Goal: Task Accomplishment & Management: Complete application form

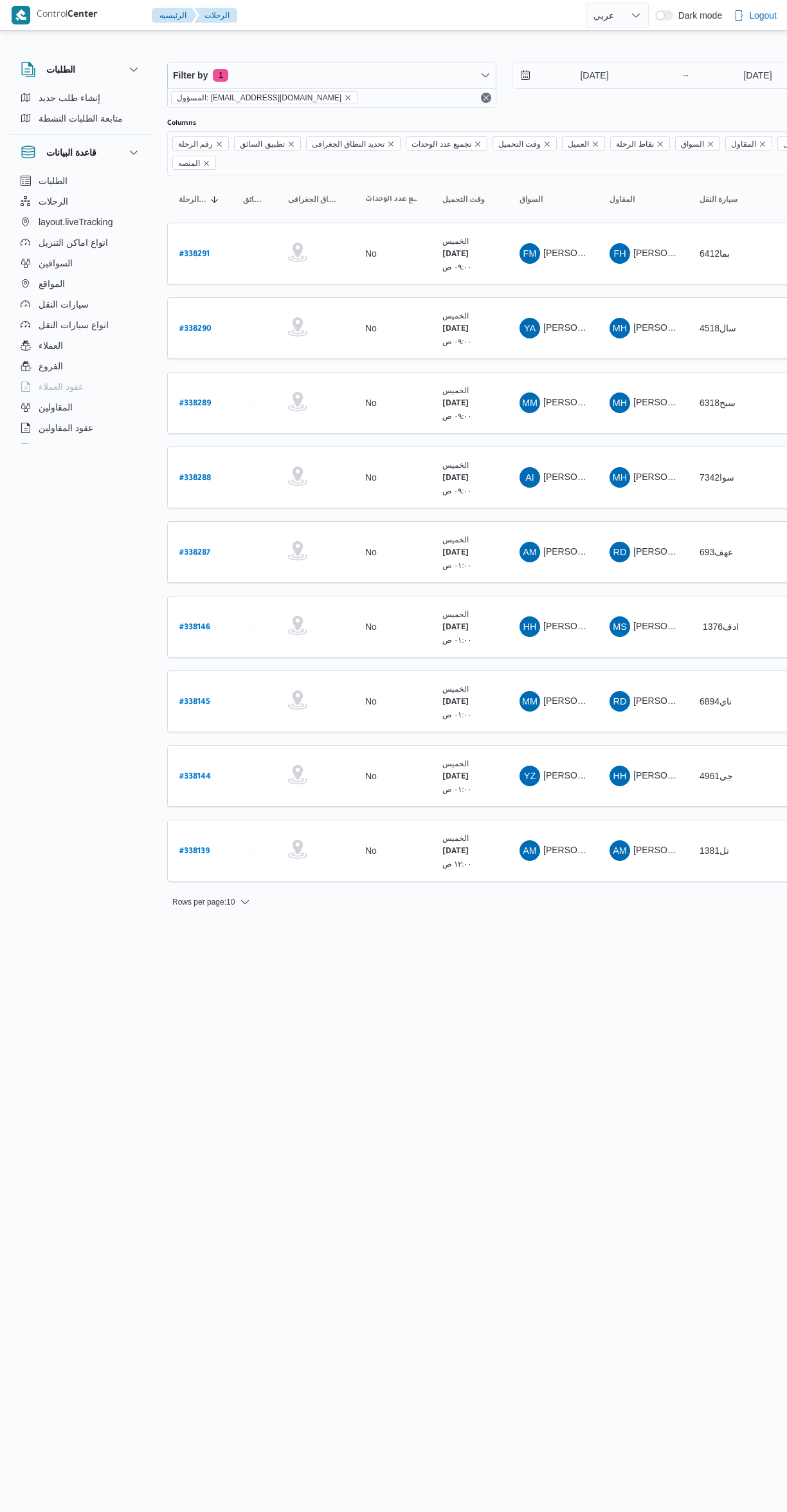
select select "ar"
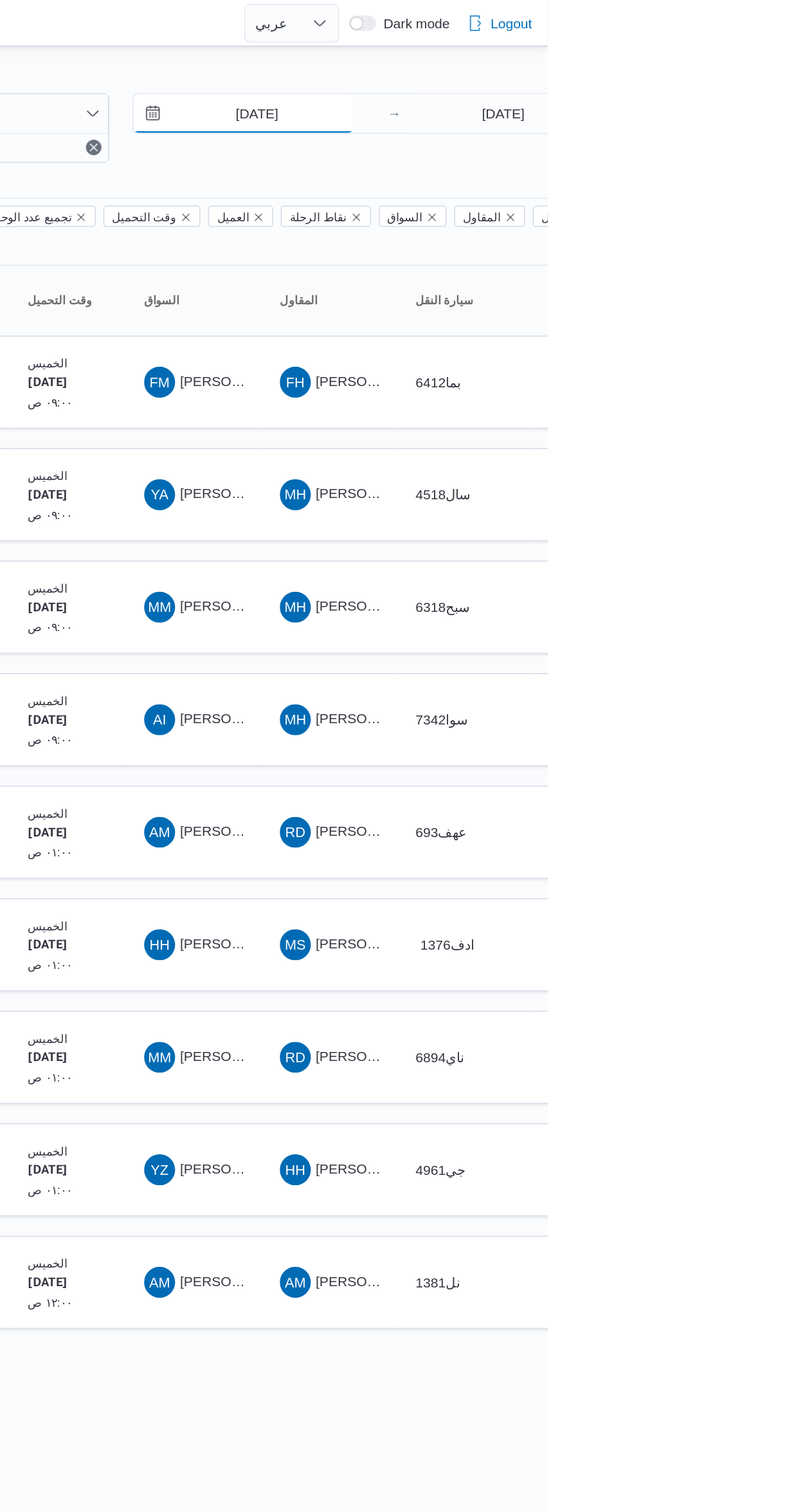
click at [589, 73] on input "18/9/2025" at bounding box center [585, 75] width 146 height 26
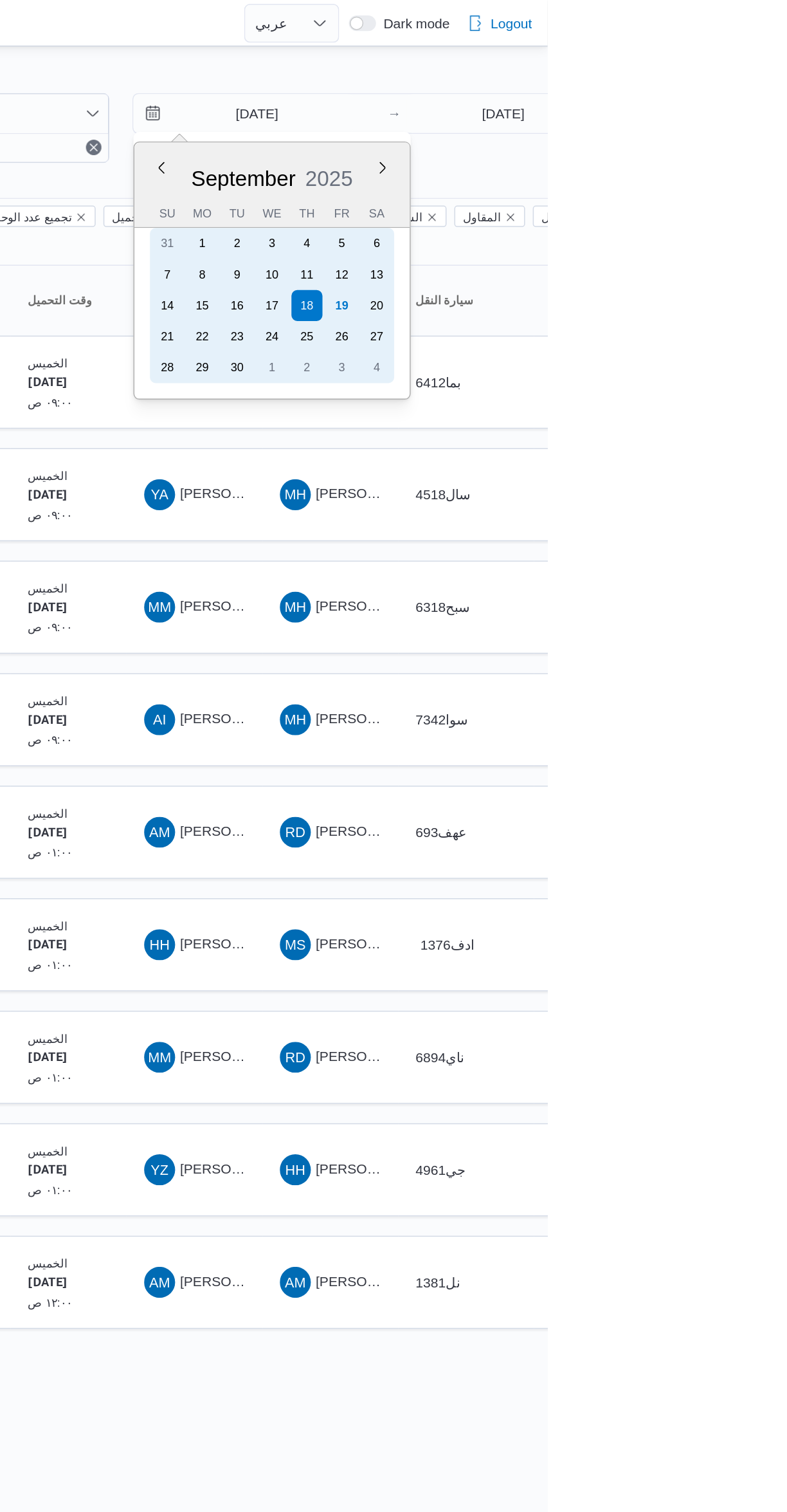
click at [650, 201] on div "19" at bounding box center [650, 203] width 21 height 21
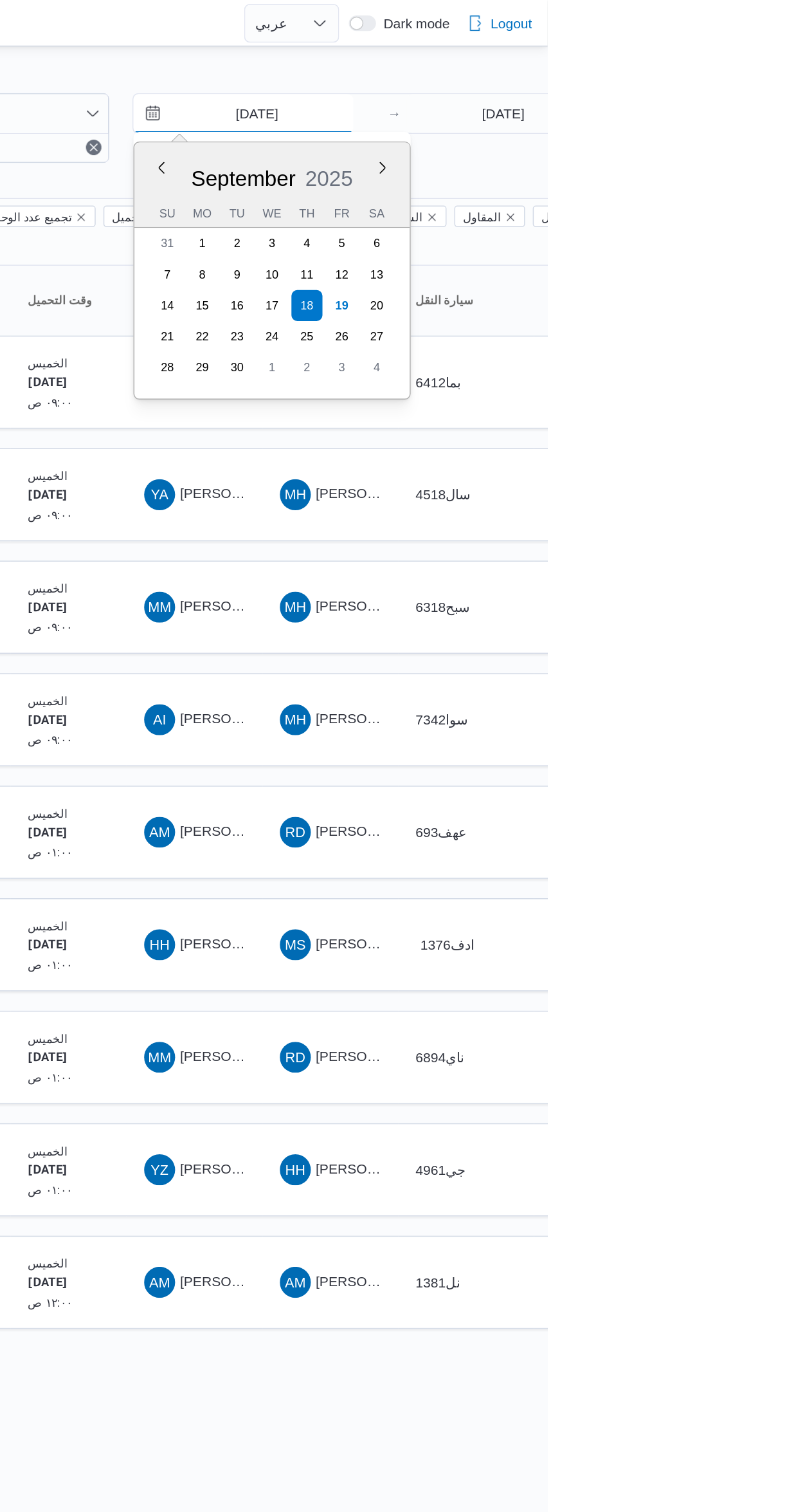
type input "19/9/2025"
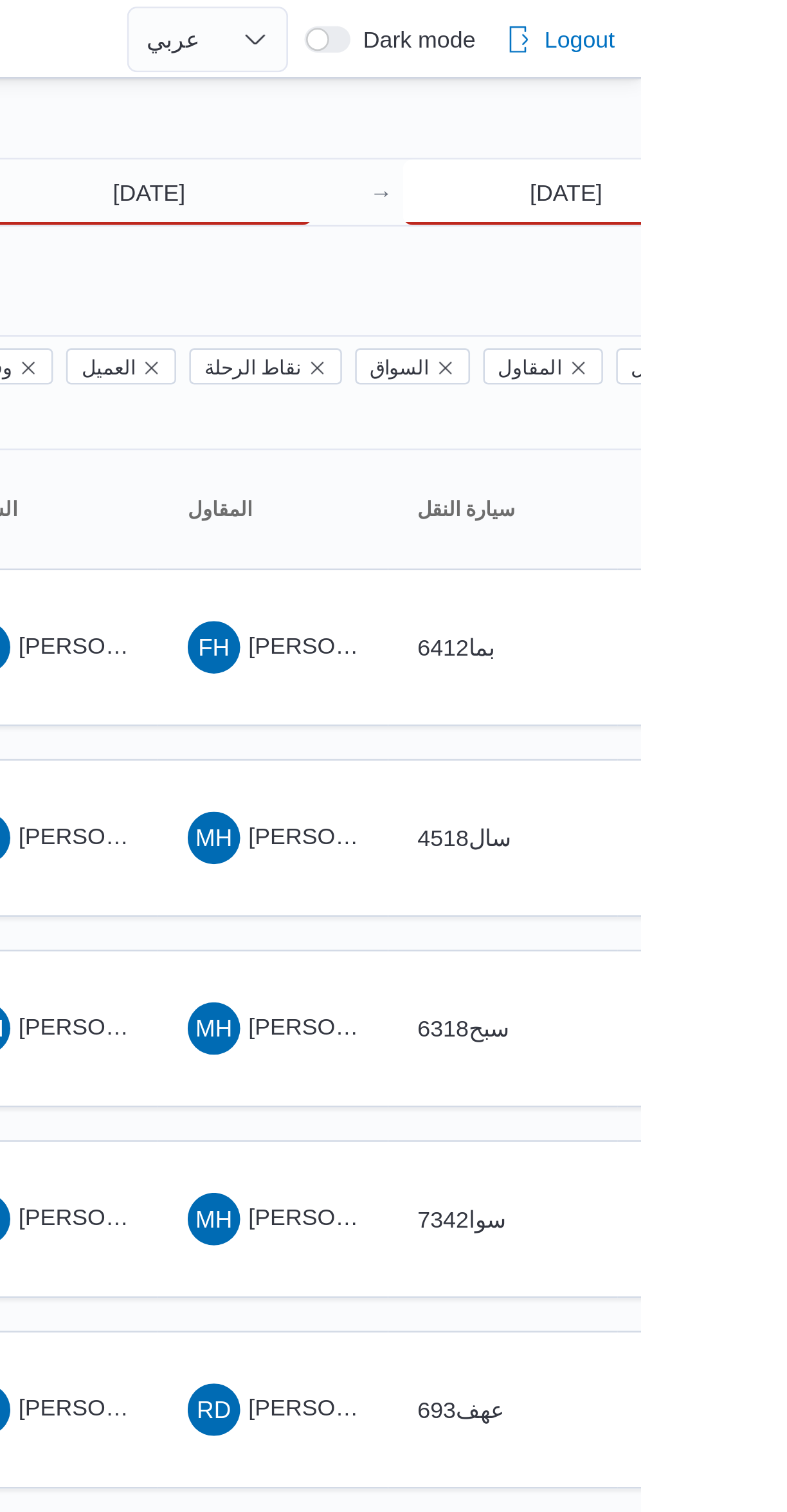
click at [719, 75] on input "18/9/2025" at bounding box center [758, 75] width 128 height 26
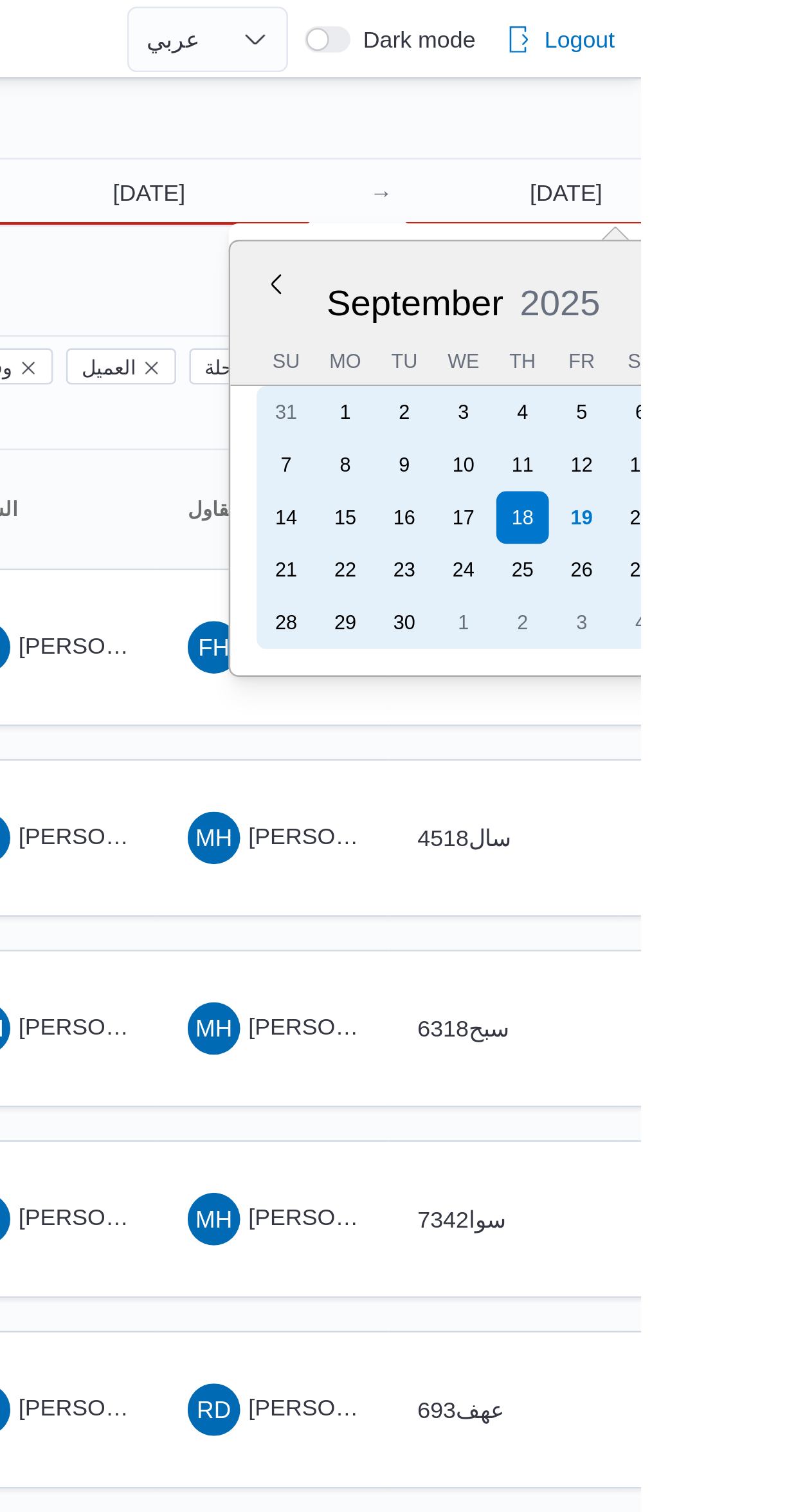
click at [763, 201] on div "19" at bounding box center [764, 203] width 21 height 21
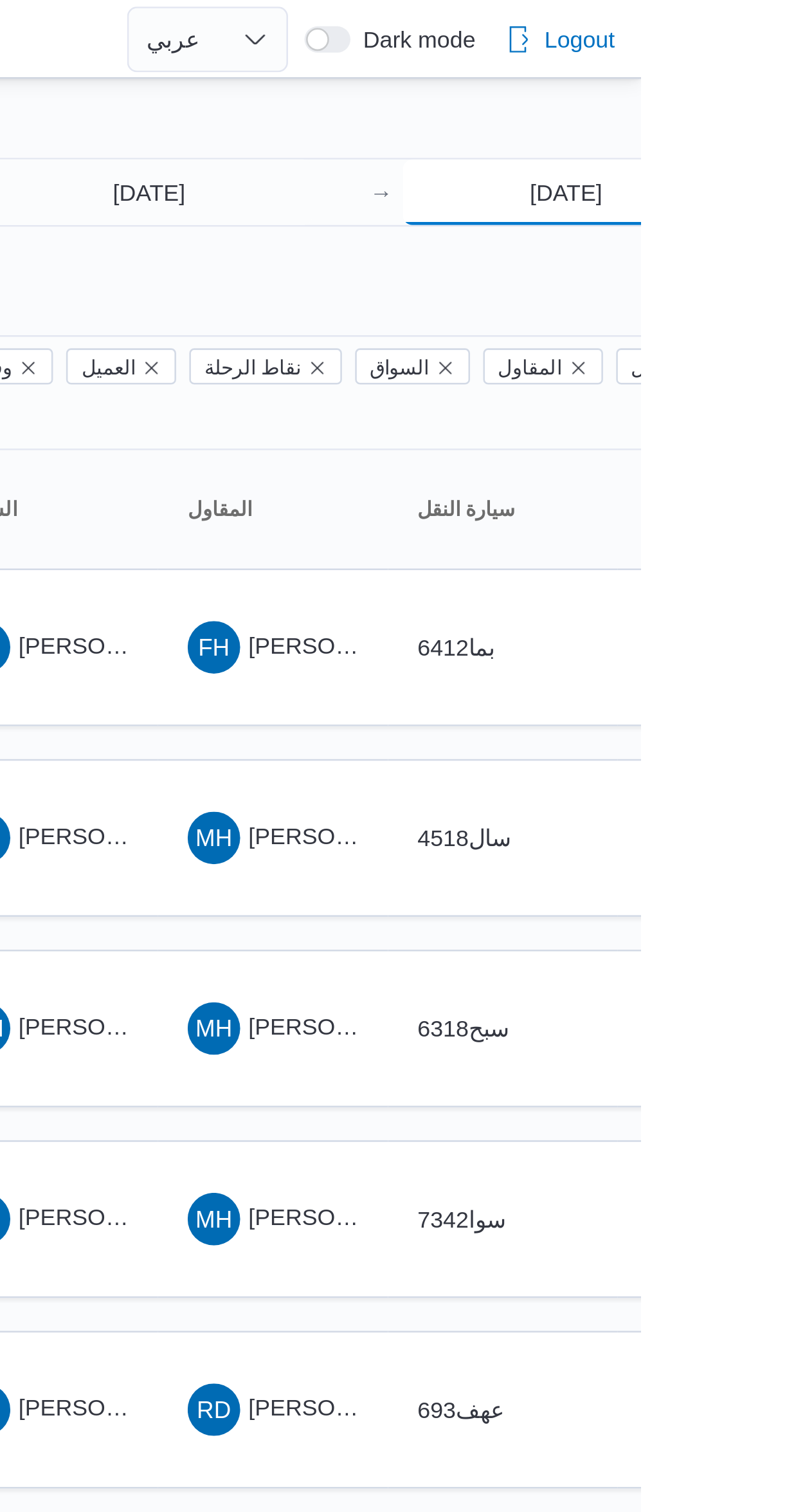
type input "19/9/2025"
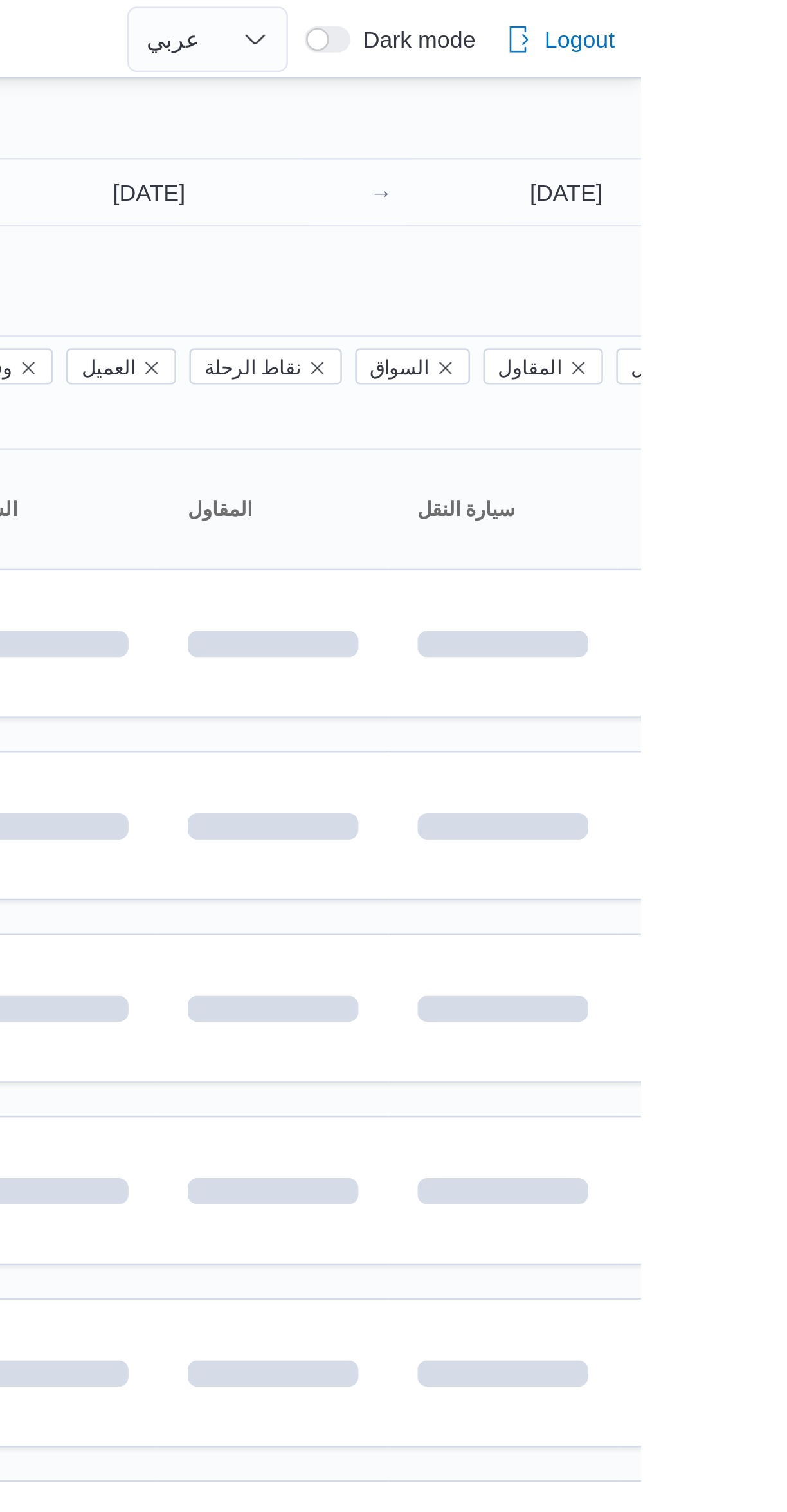
click at [614, 35] on div "Filter by 1 المسؤول: mostafa.elrouby@illa.com.eg 19/9/2025 → 19/9/2025 Group By…" at bounding box center [386, 465] width 787 height 863
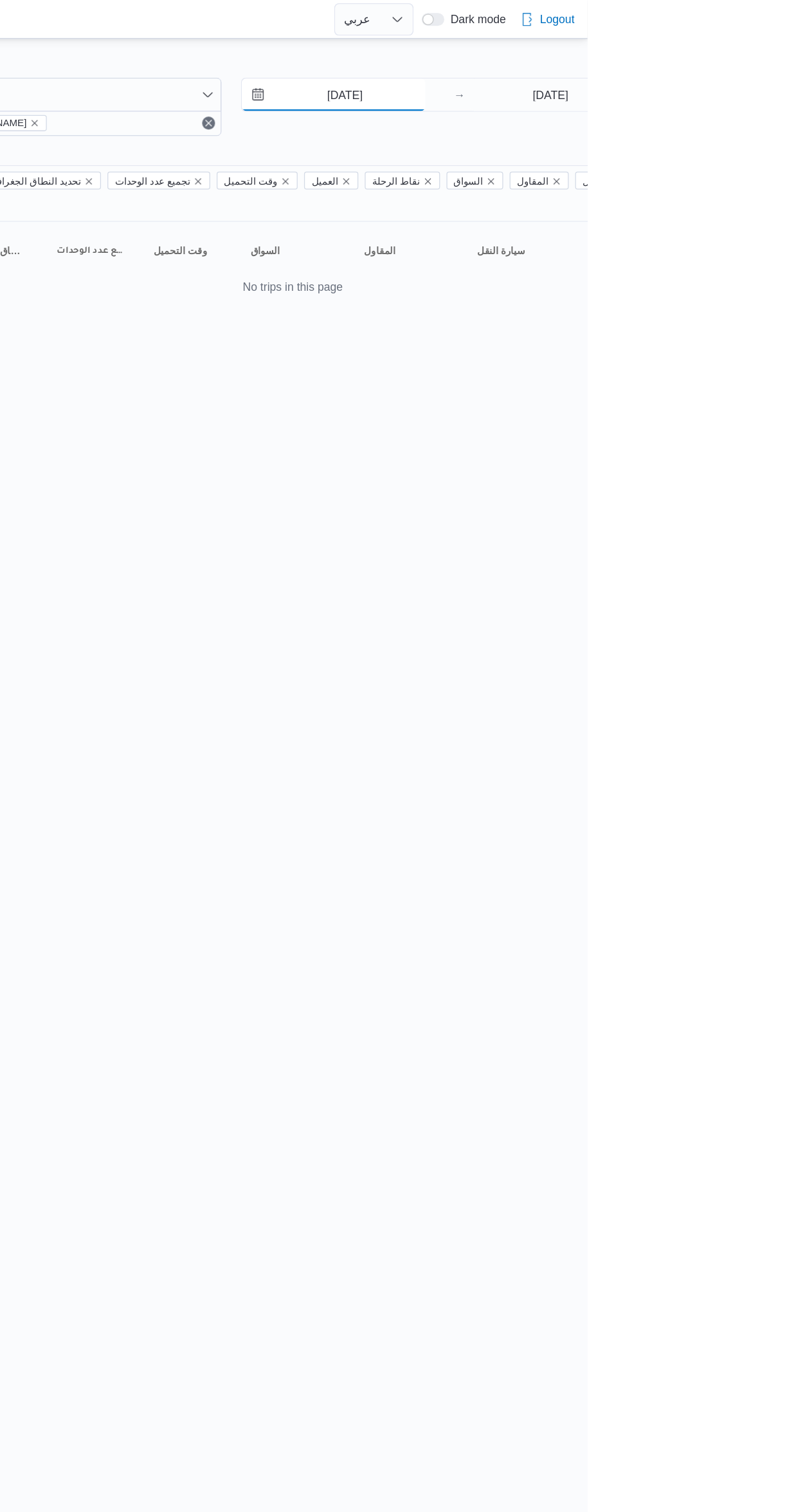
click at [589, 75] on input "19/9/2025" at bounding box center [585, 75] width 146 height 26
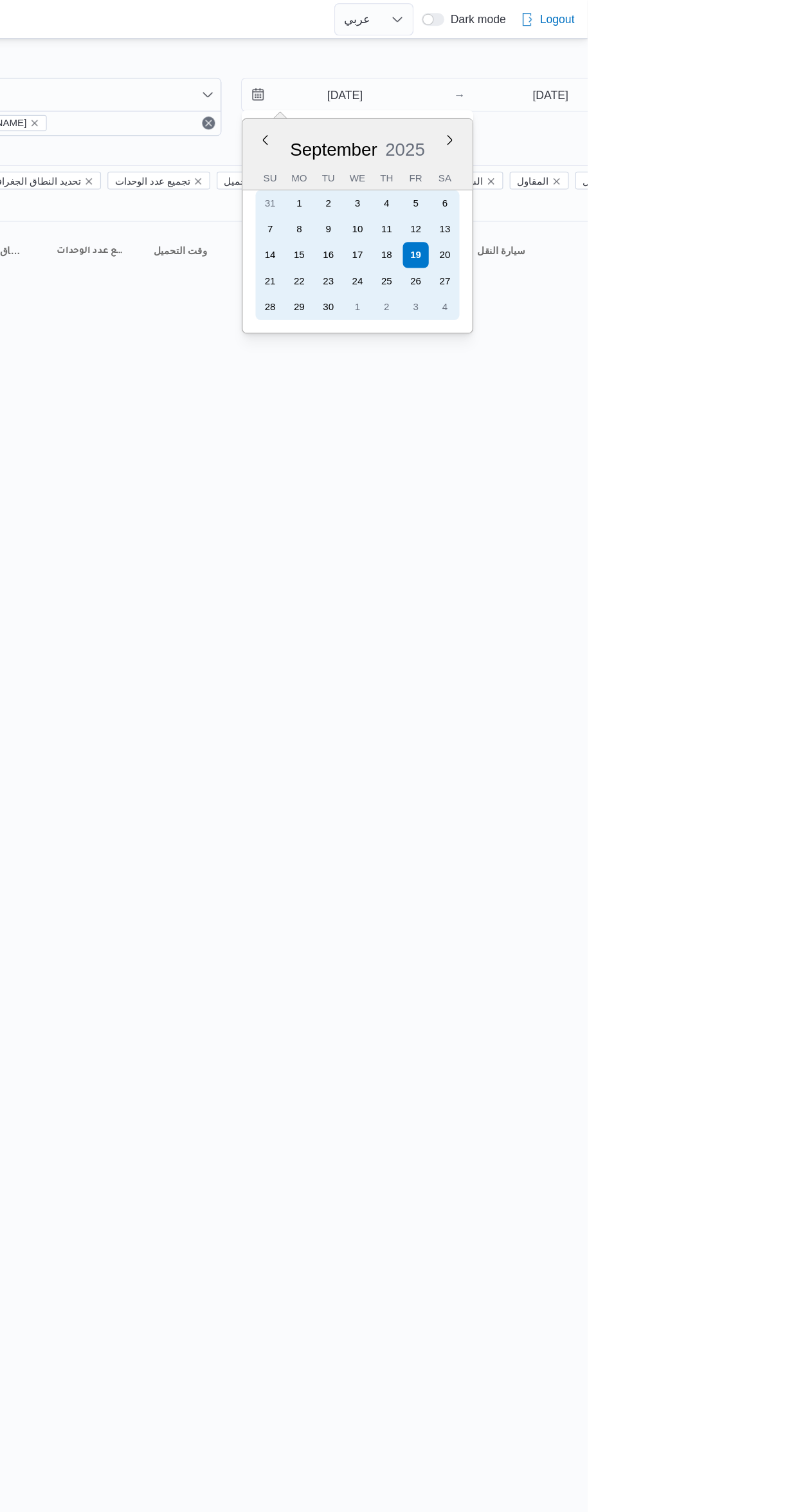
click at [650, 201] on div "19" at bounding box center [650, 203] width 21 height 21
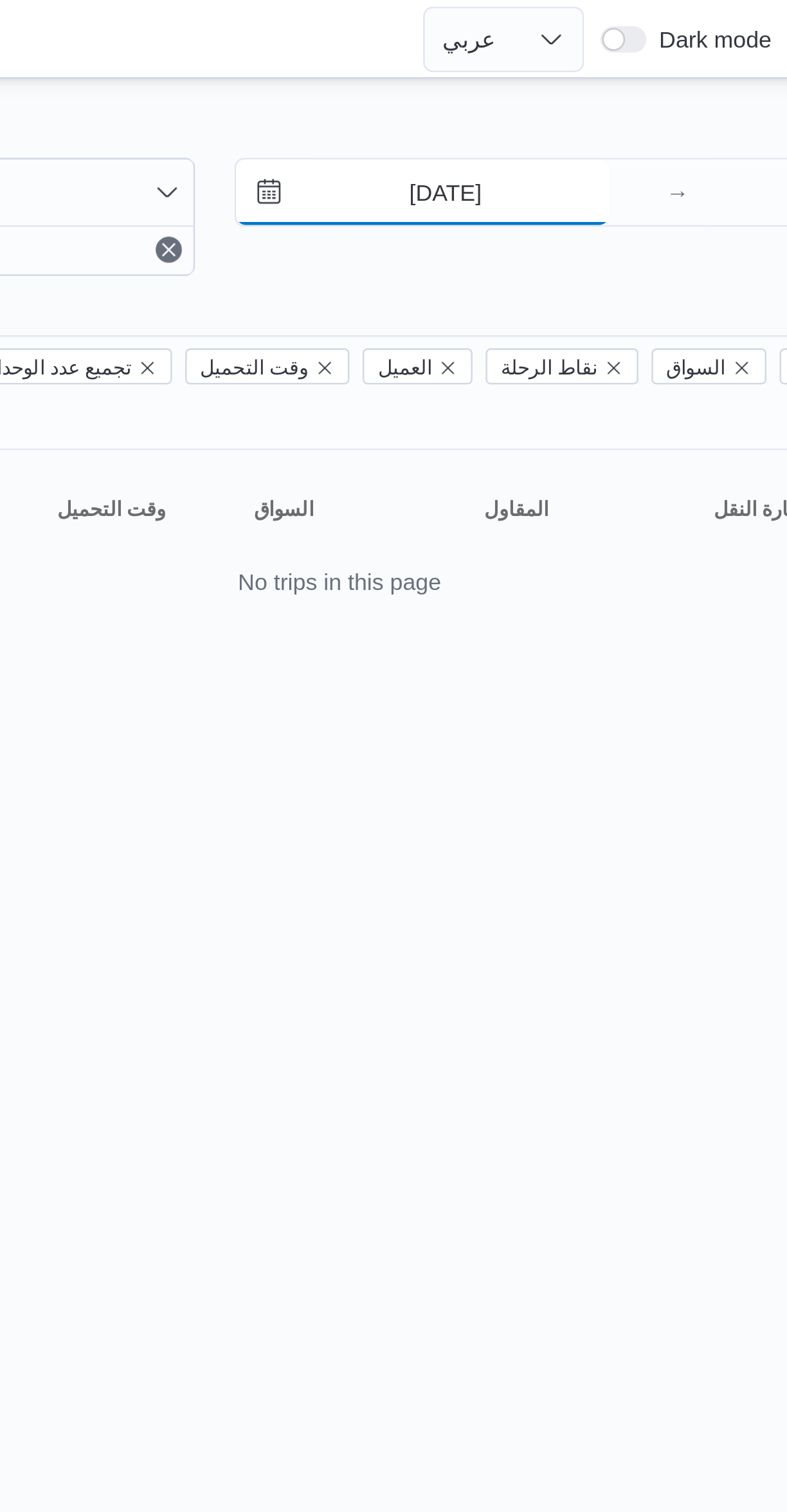
click at [567, 77] on input "19/9/2025" at bounding box center [585, 75] width 146 height 26
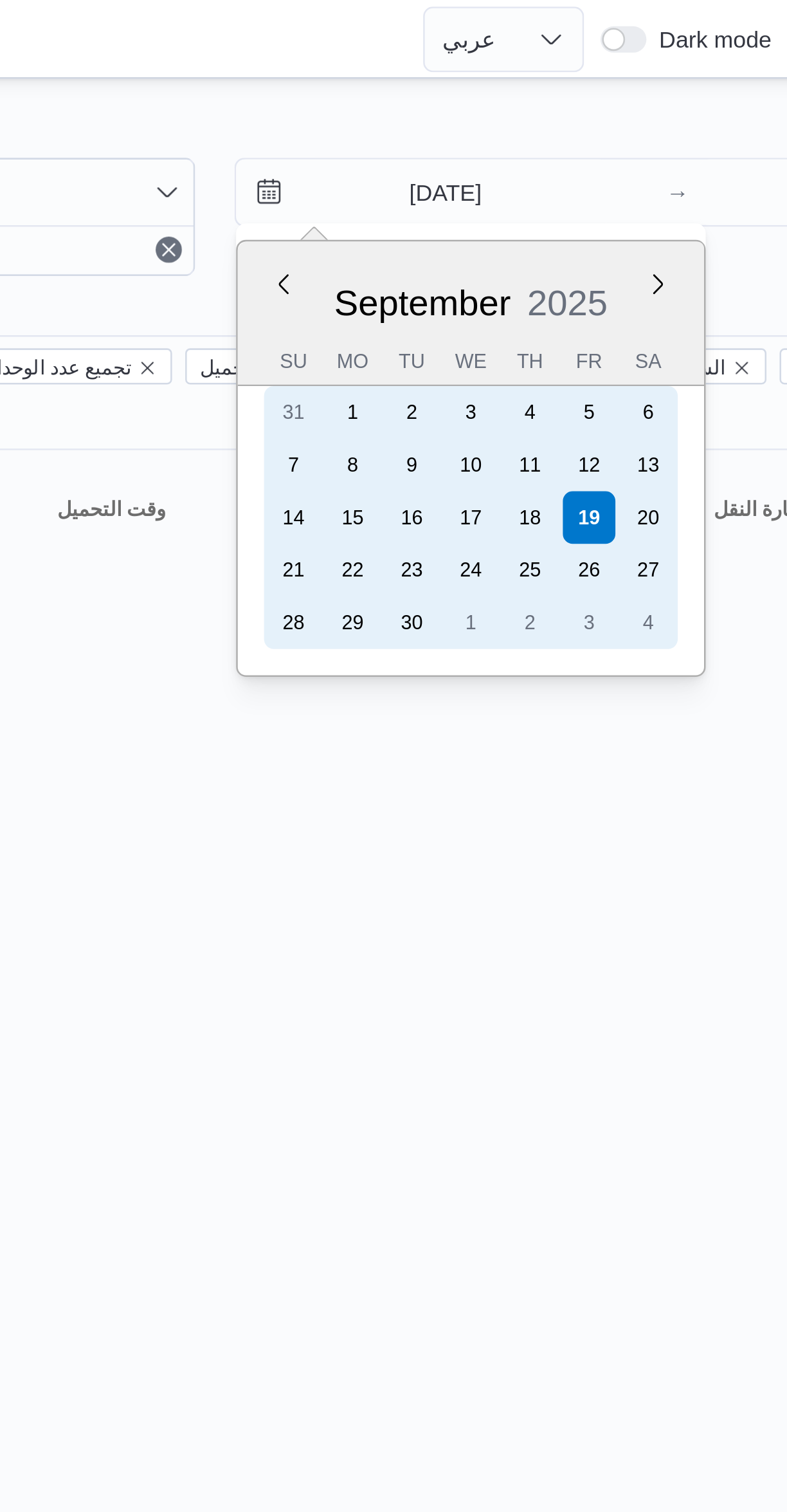
click at [680, 203] on div "20" at bounding box center [674, 203] width 21 height 21
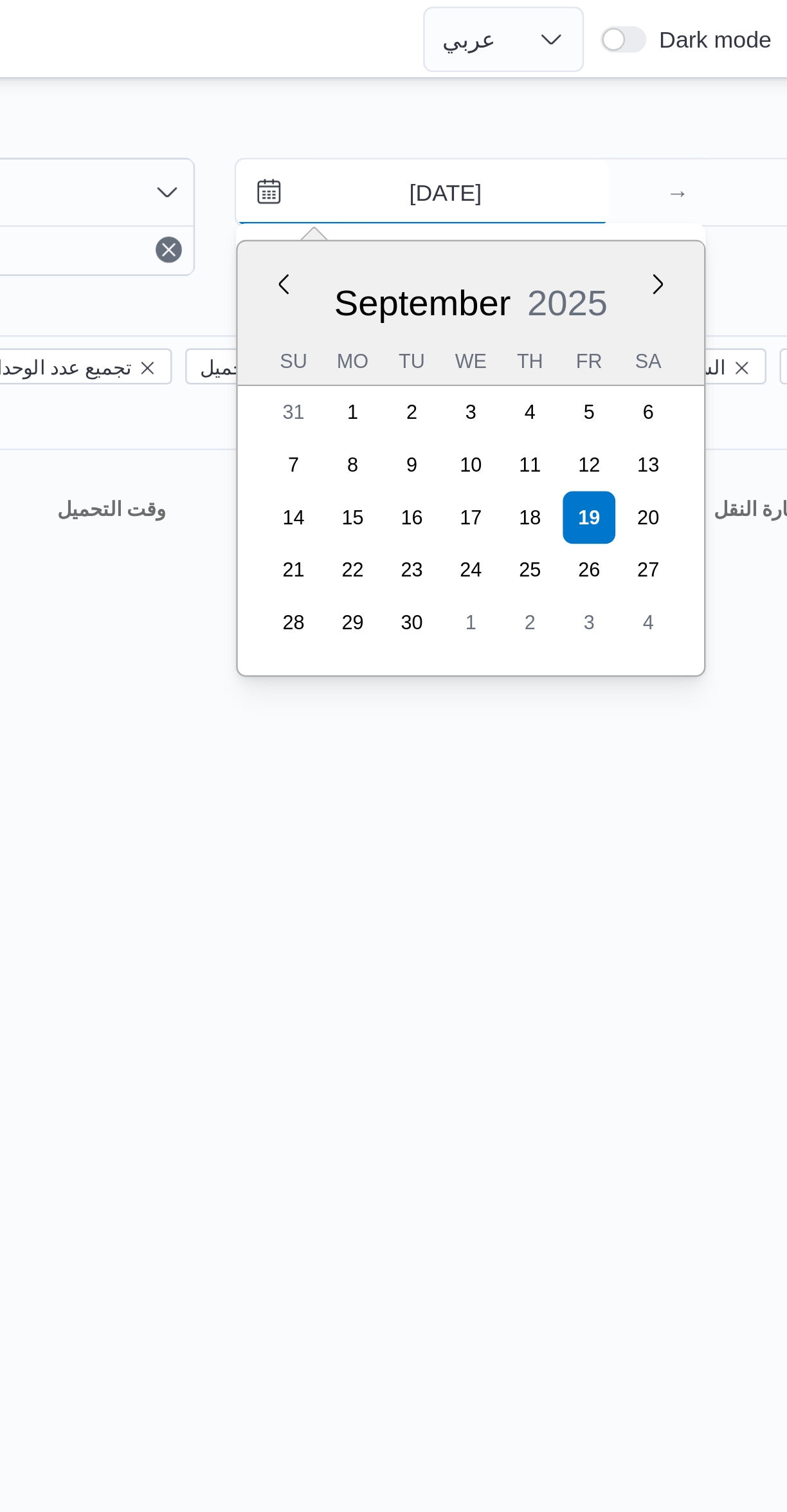
type input "[DATE]"
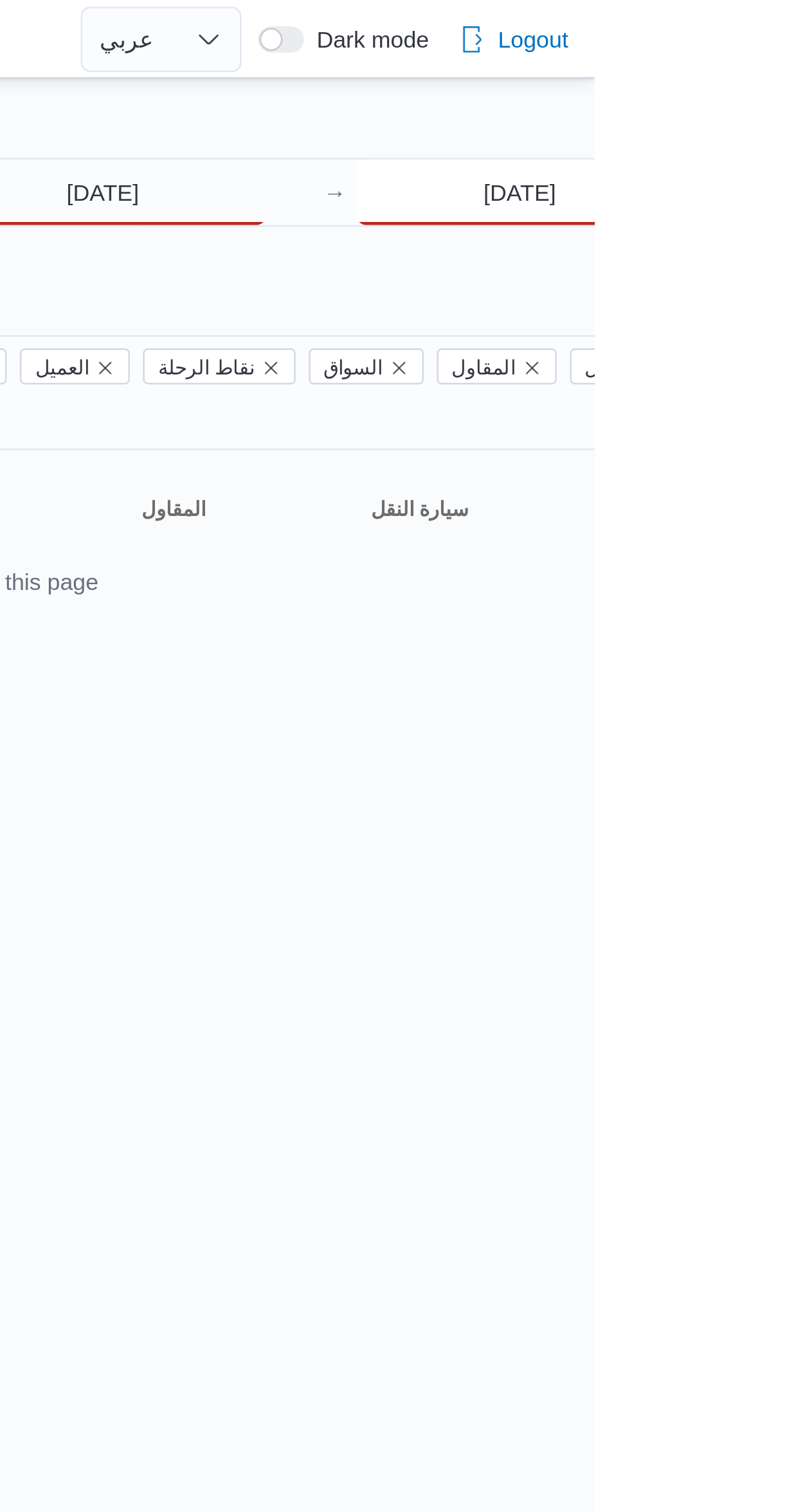
click at [740, 77] on input "19/9/2025" at bounding box center [758, 75] width 128 height 26
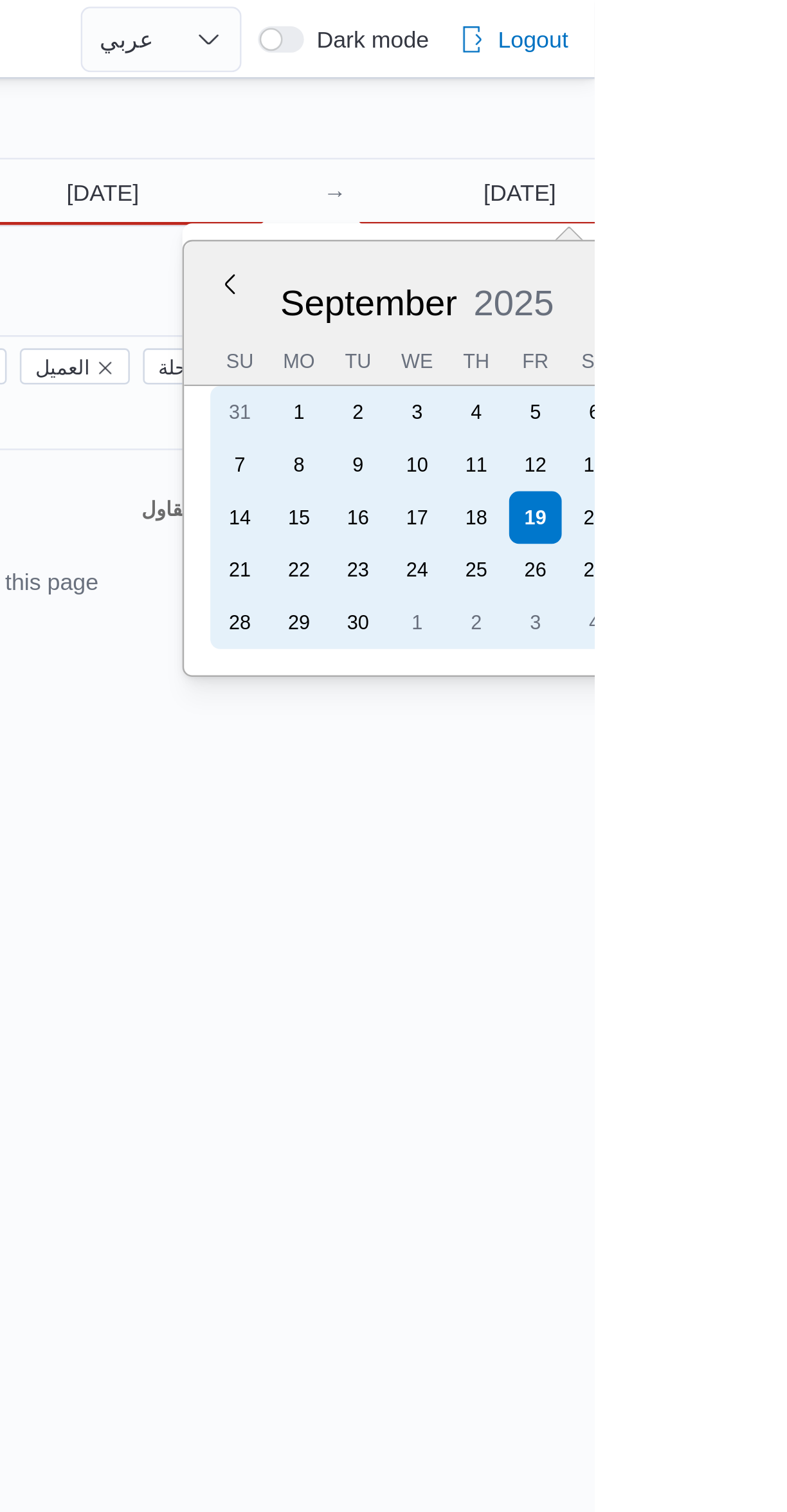
click at [786, 201] on div "20" at bounding box center [787, 203] width 21 height 21
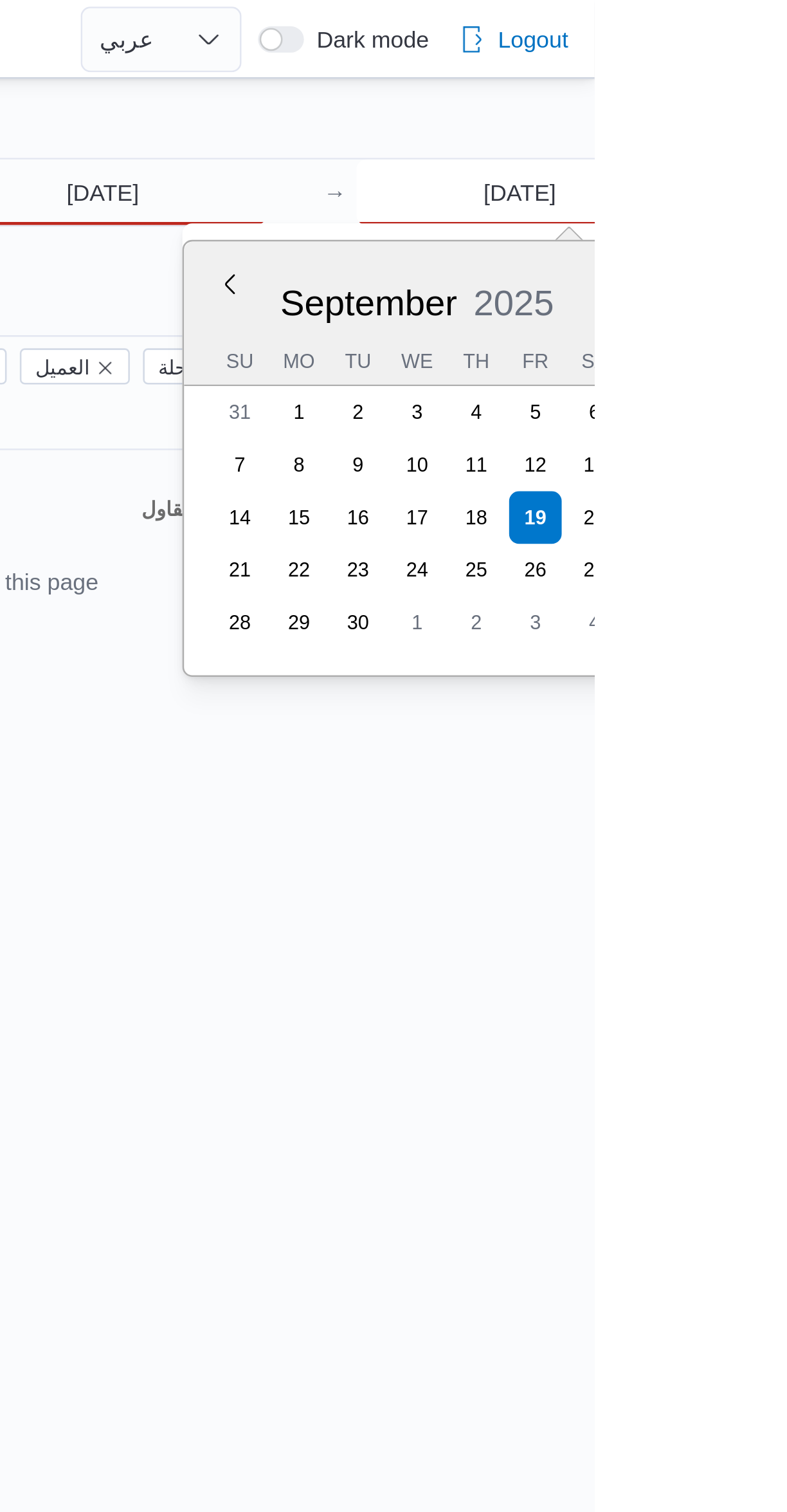
type input "[DATE]"
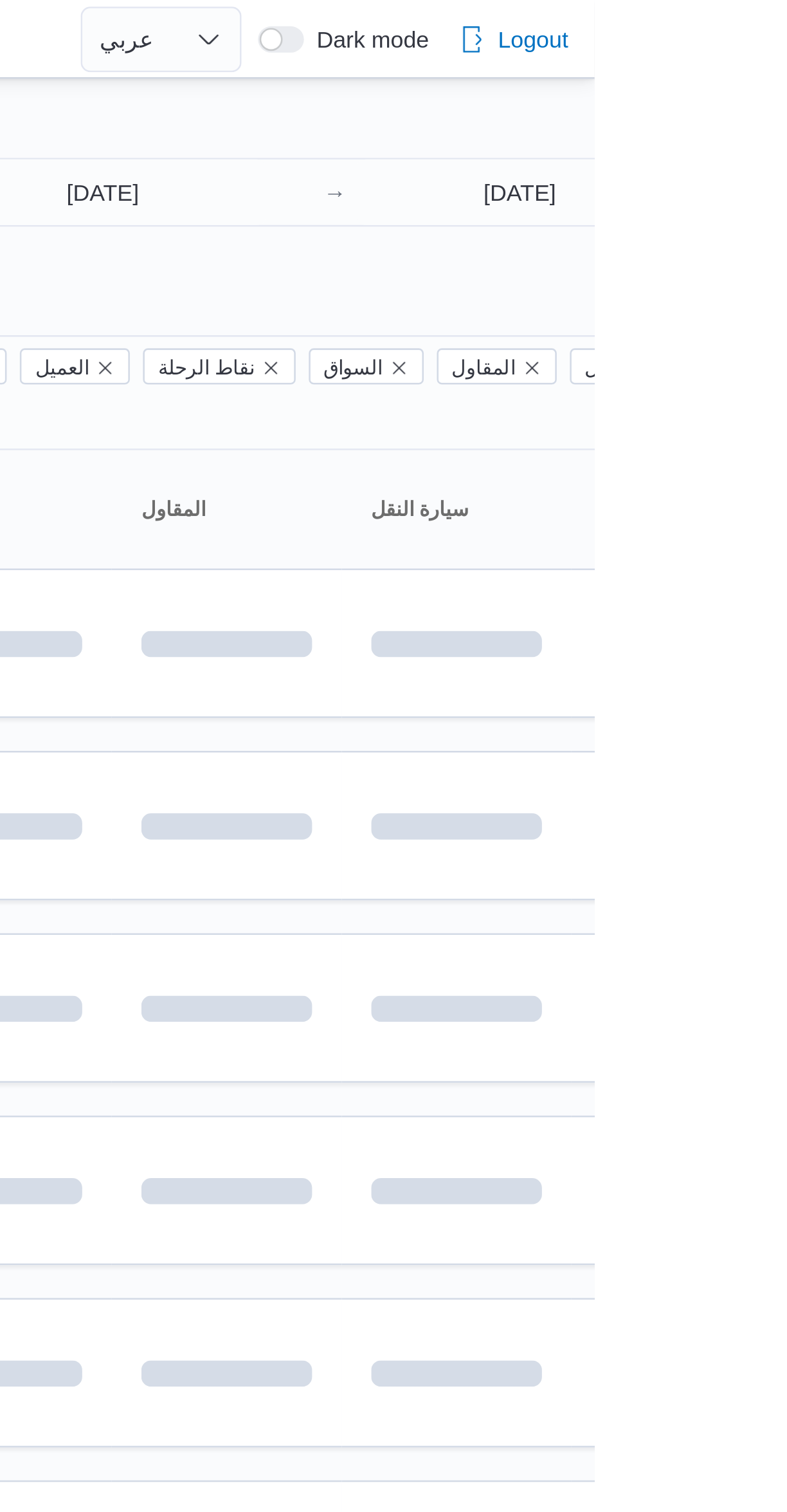
click at [627, 43] on div at bounding box center [554, 51] width 772 height 21
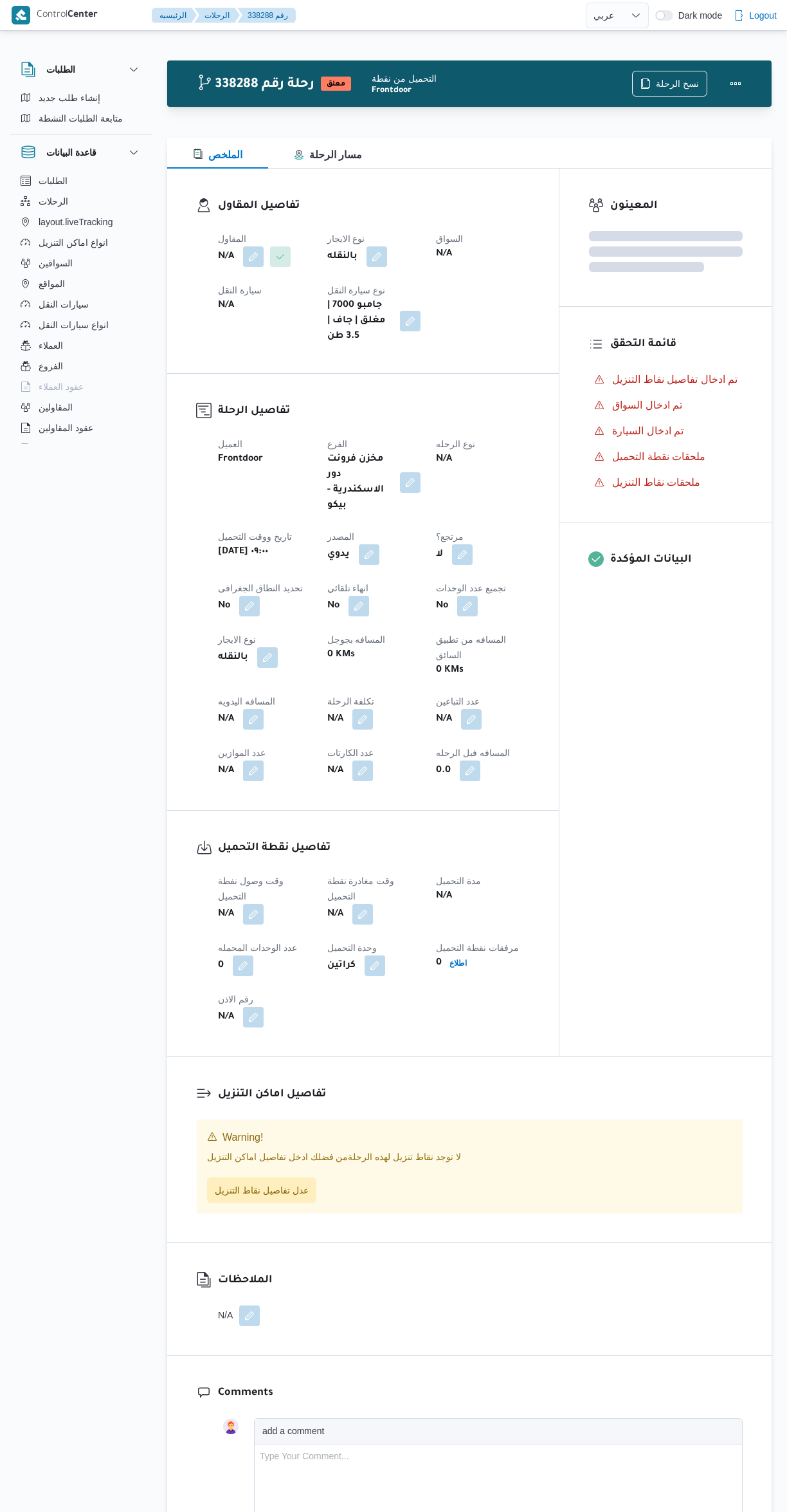
select select "ar"
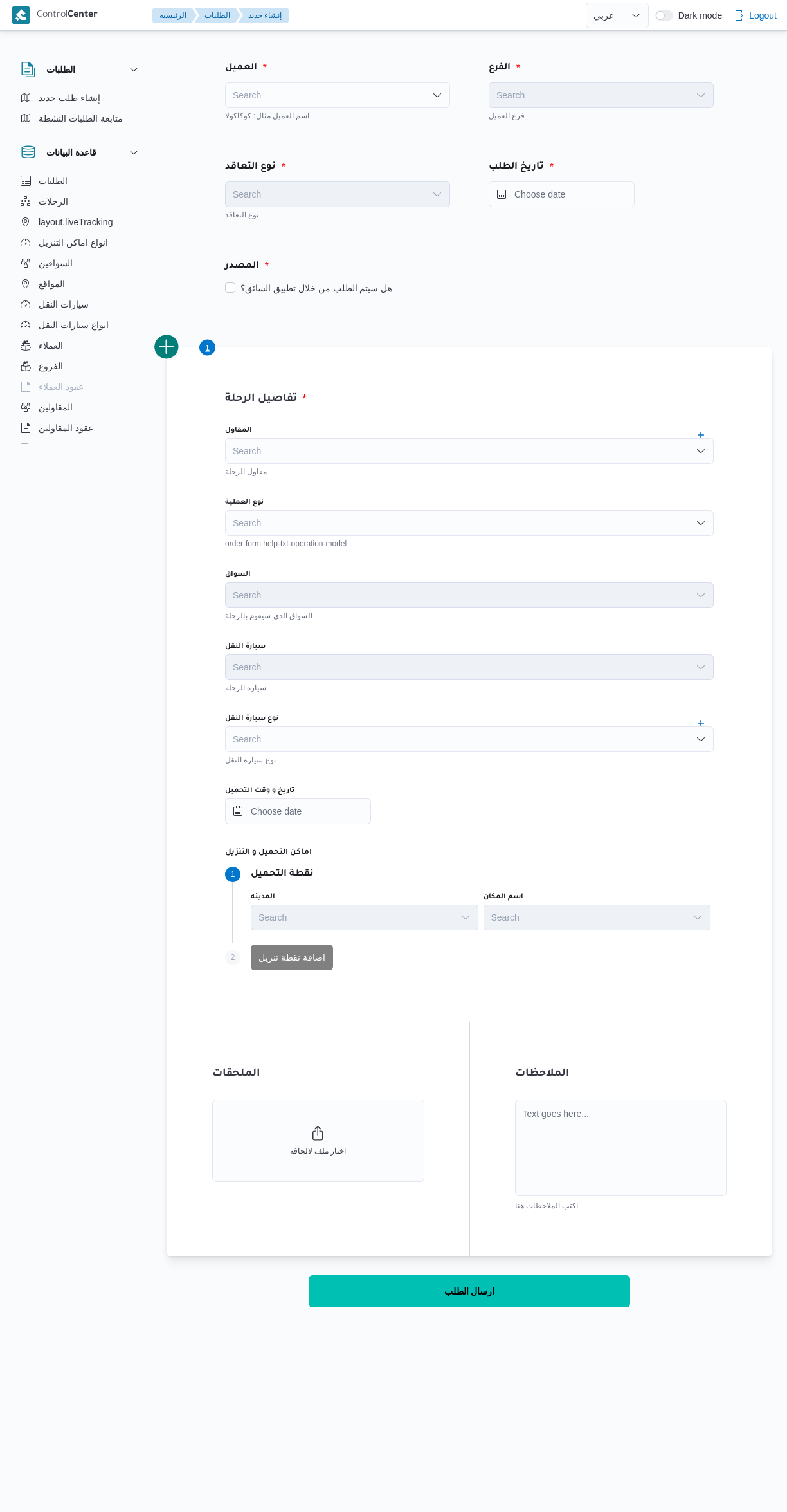
select select "ar"
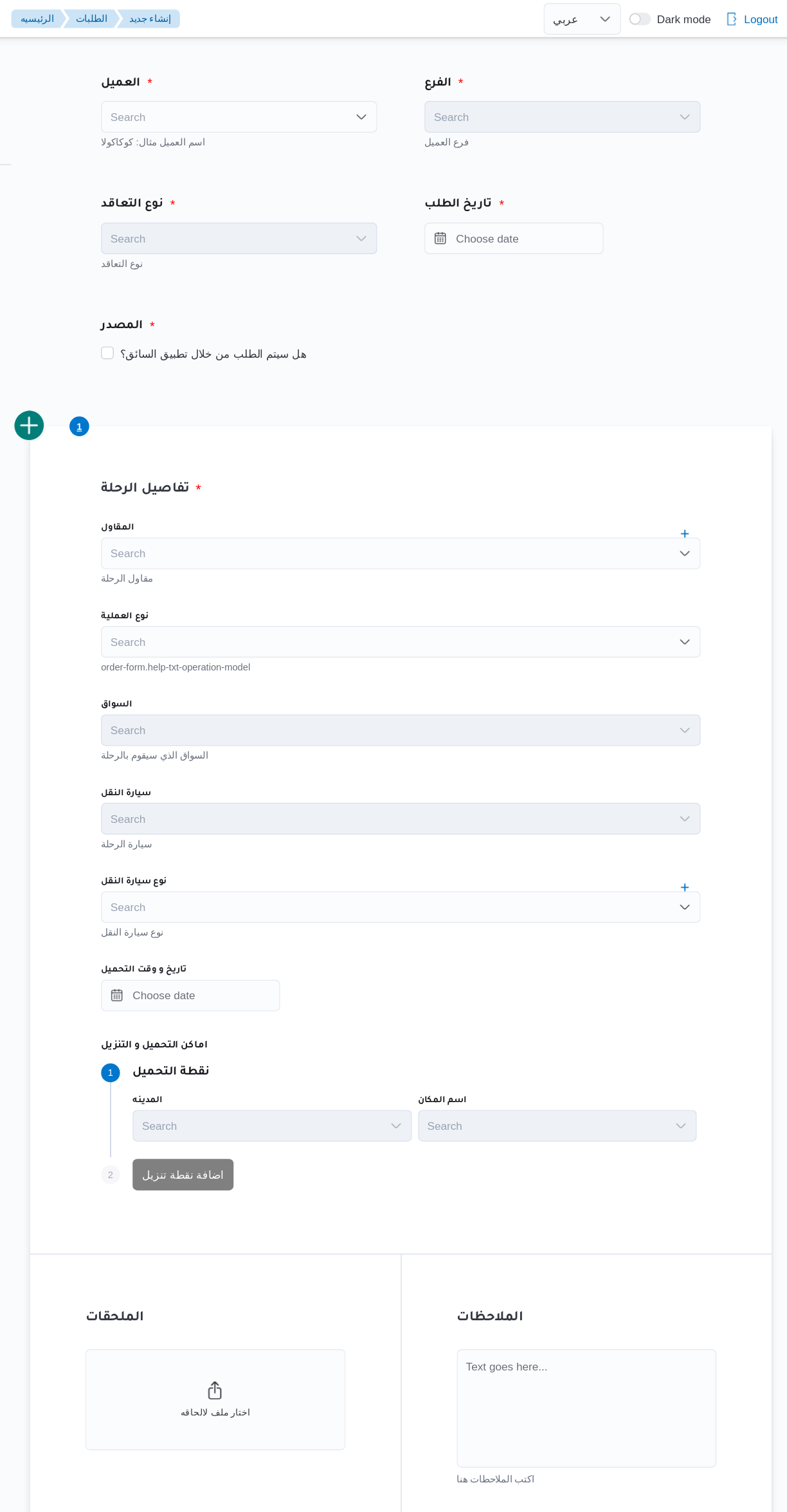
click at [319, 93] on div "Search" at bounding box center [338, 95] width 225 height 26
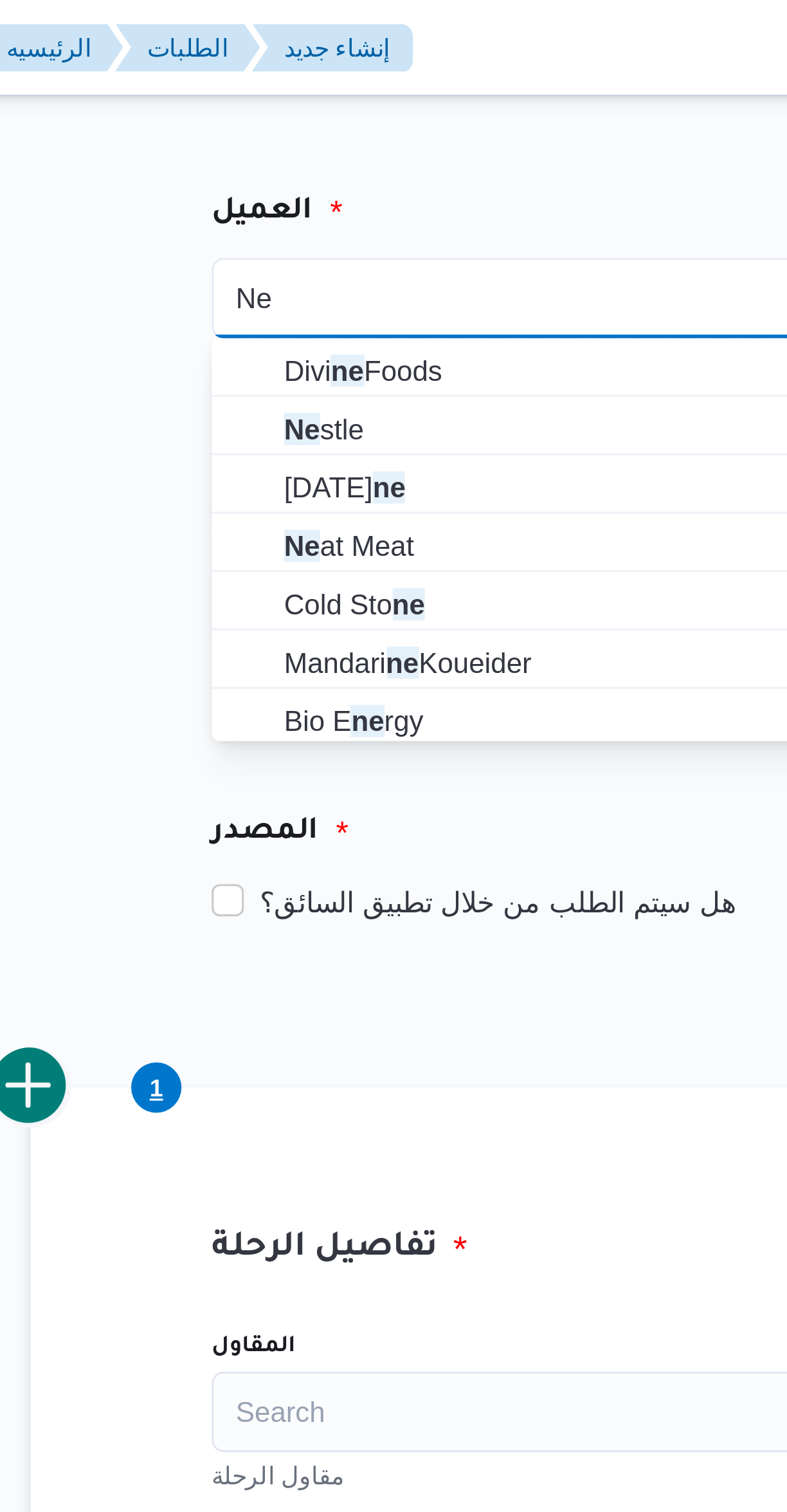
type input "Ne"
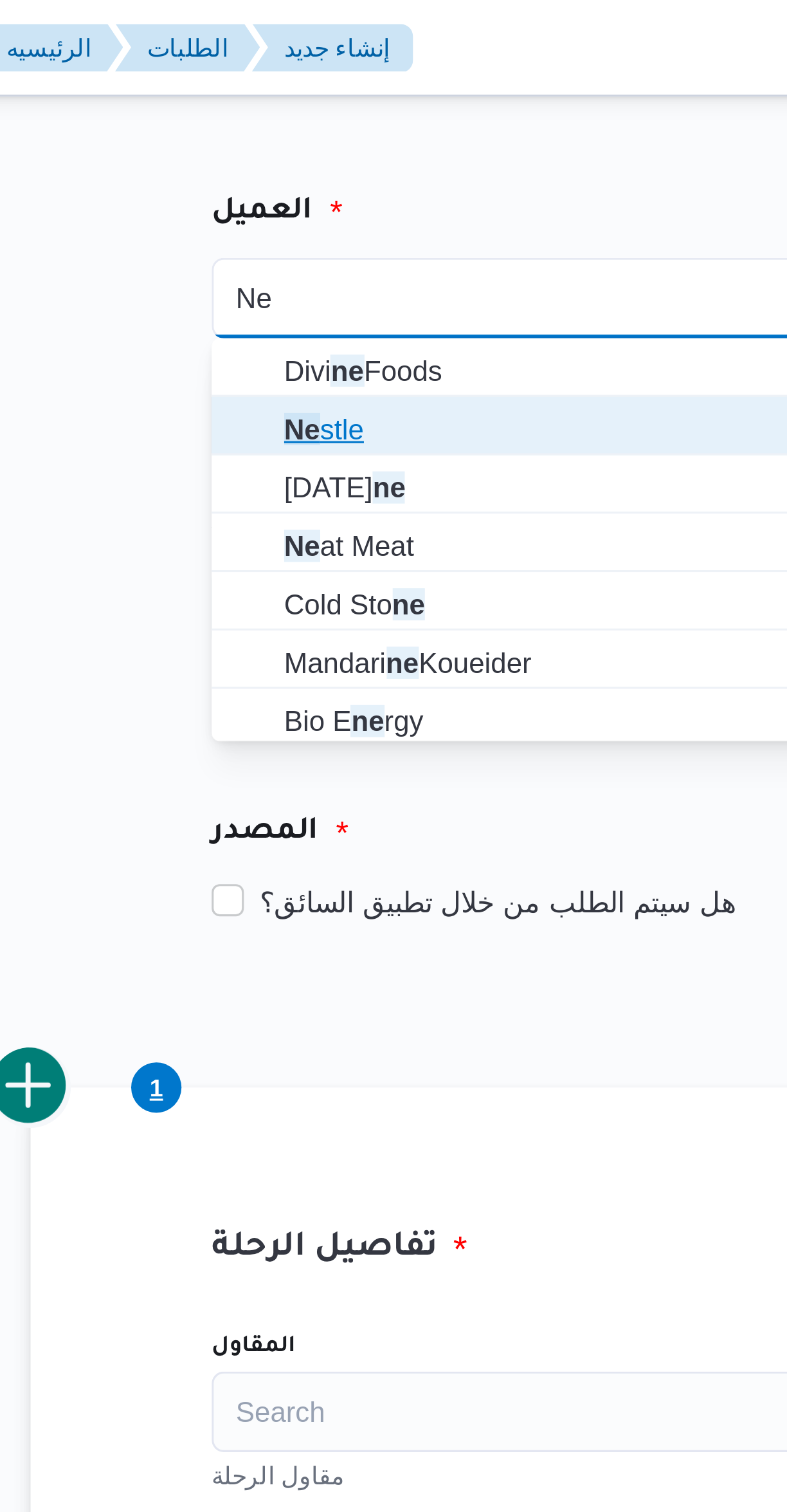
click at [248, 138] on mark "Ne" at bounding box center [254, 137] width 12 height 10
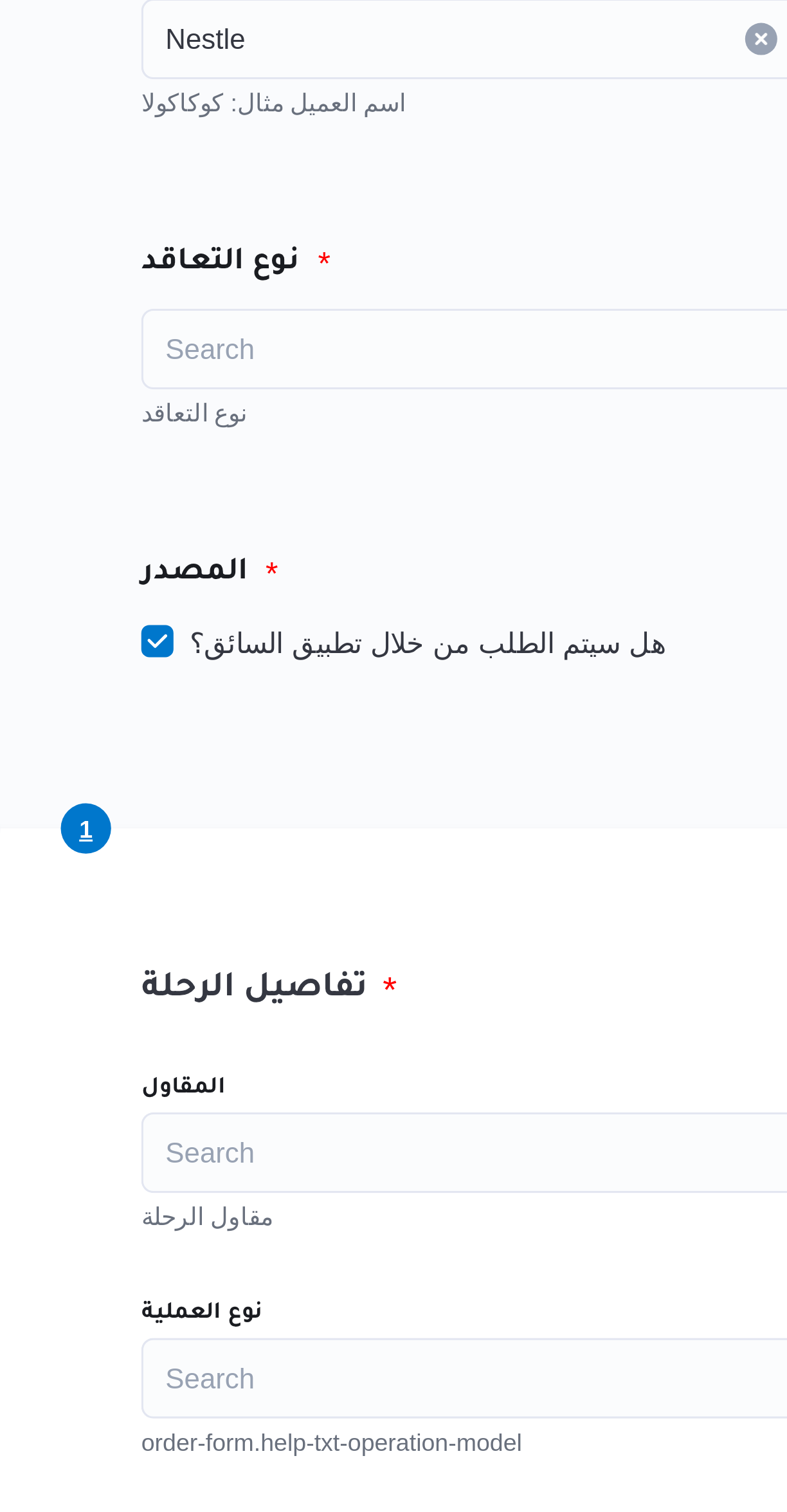
click at [263, 203] on div "Search" at bounding box center [338, 194] width 225 height 26
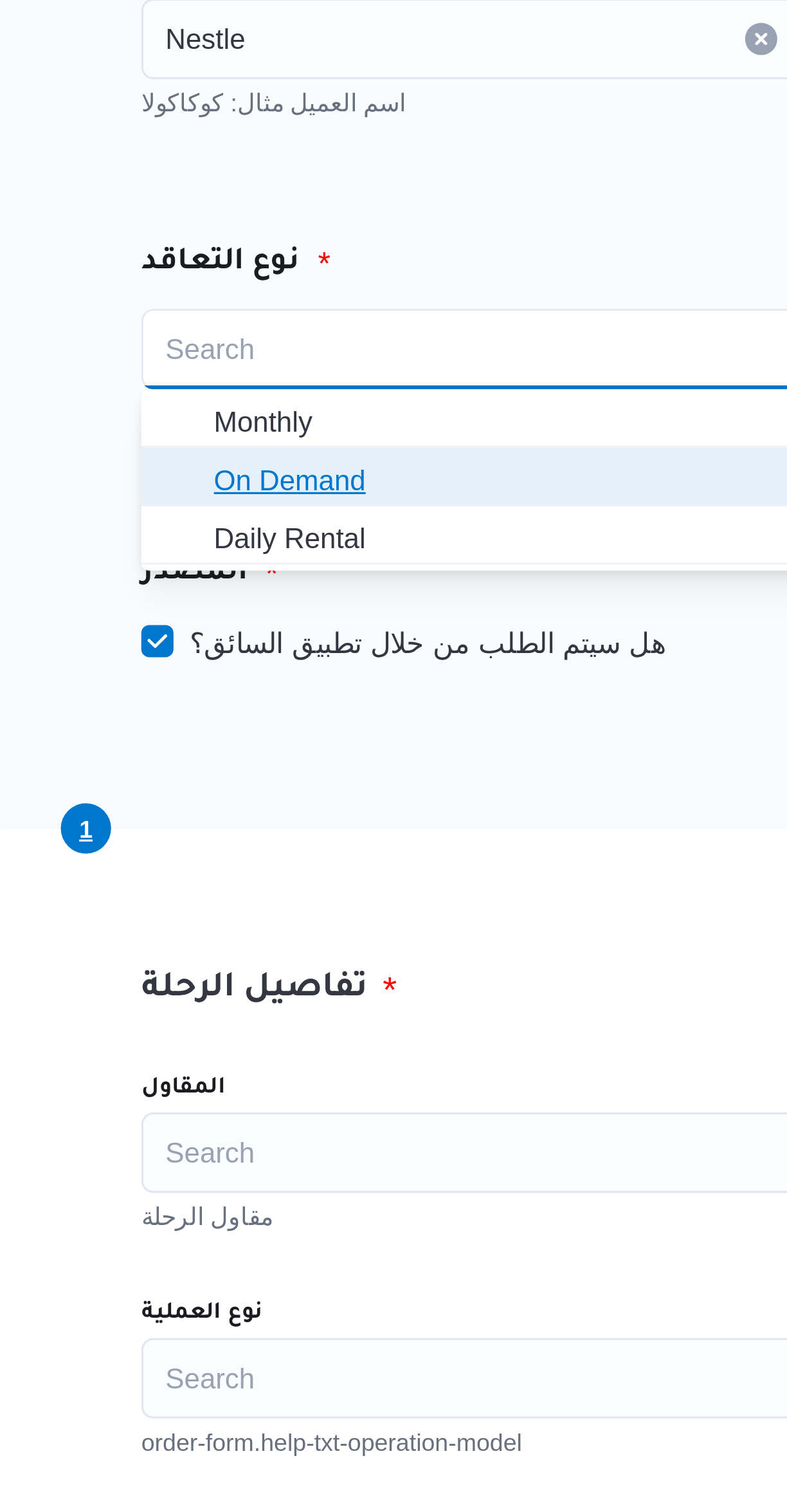
click at [250, 235] on span "On Demand" at bounding box center [345, 236] width 194 height 16
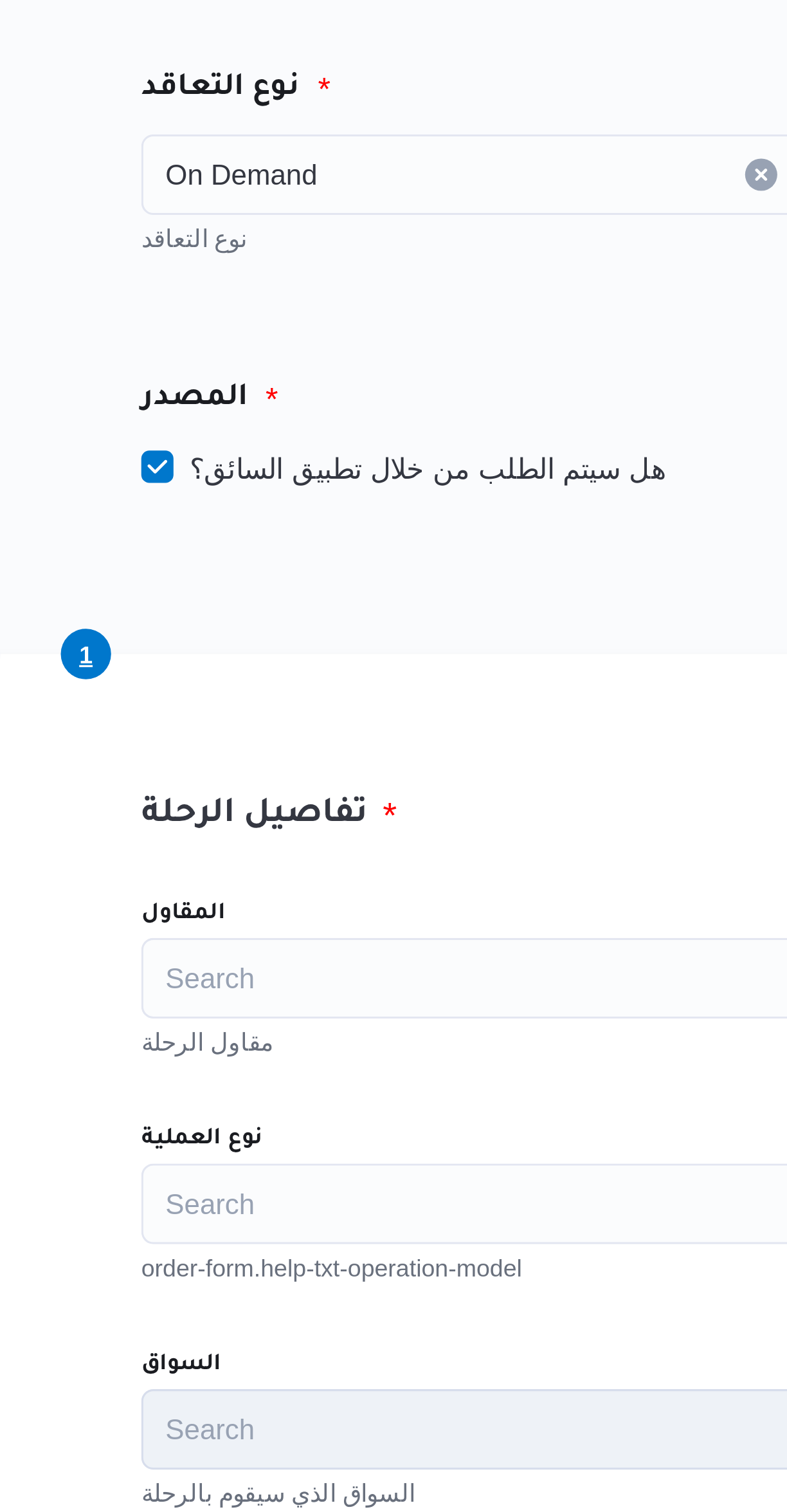
click at [260, 294] on label "هل سيتم الطلب من خلال تطبيق السائق؟" at bounding box center [308, 288] width 168 height 16
checkbox input "false"
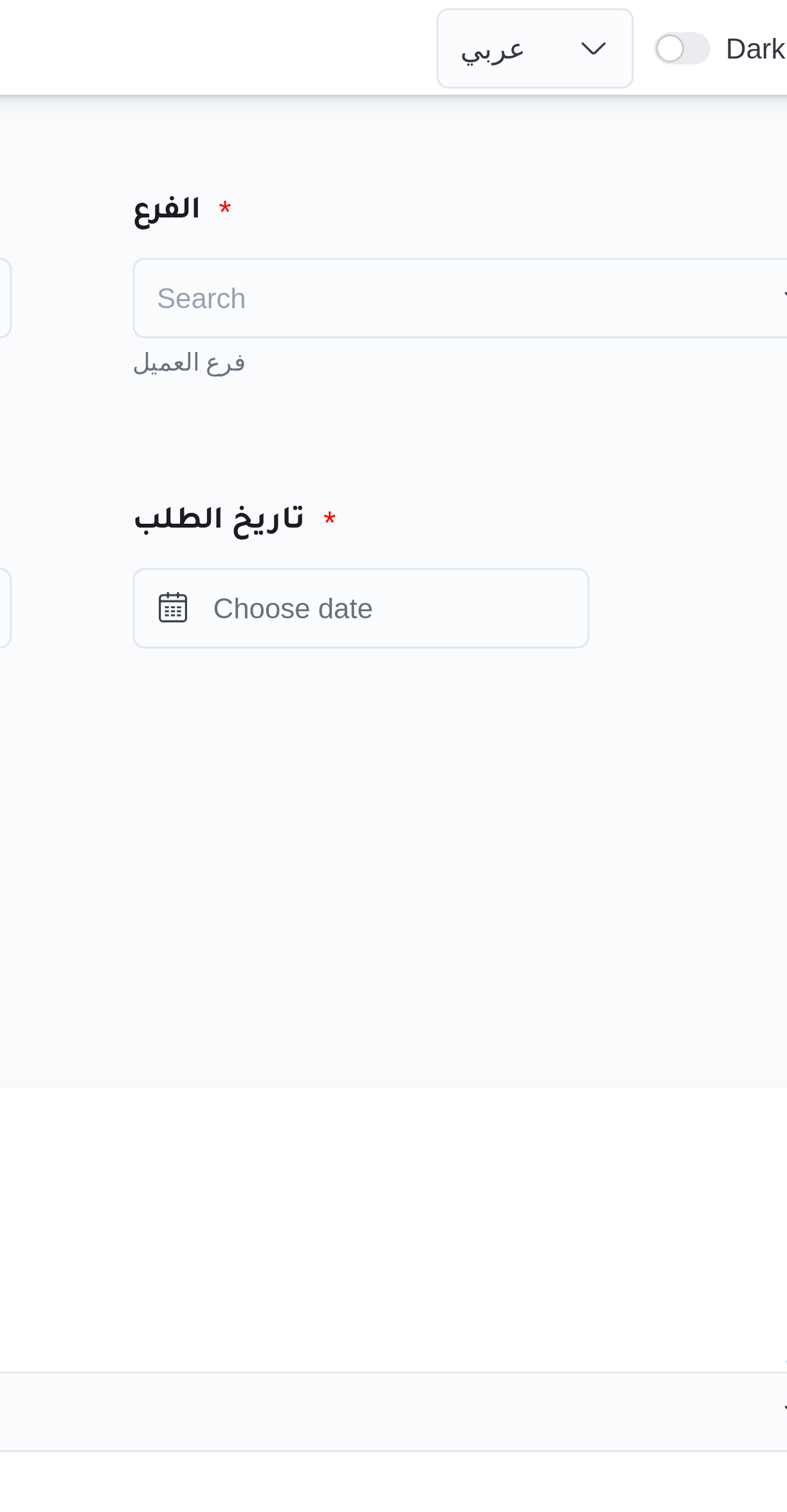
click at [535, 98] on div "Search" at bounding box center [601, 95] width 225 height 26
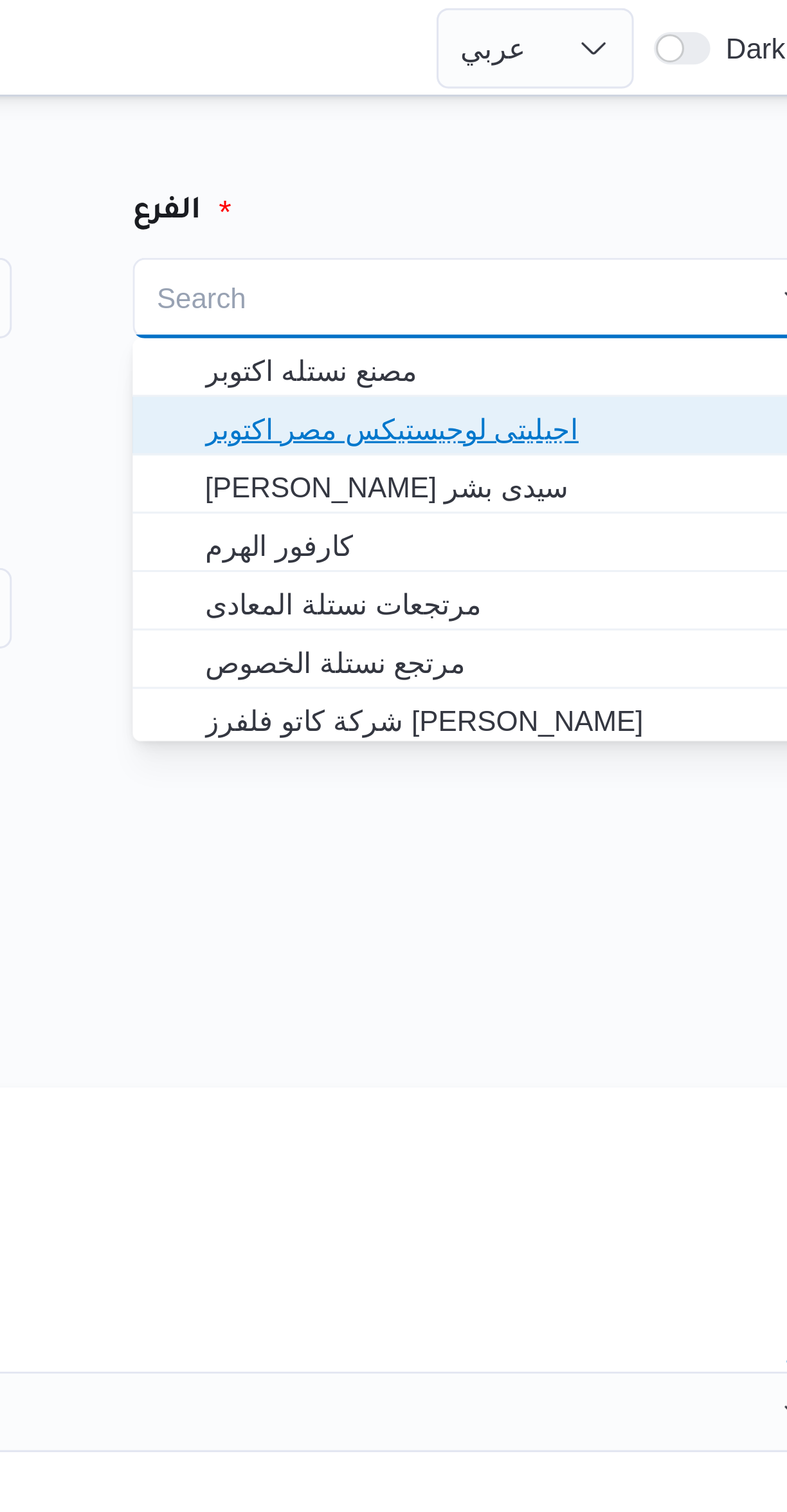
click at [545, 144] on span "اجيليتى لوجيستيكس مصر اكتوبر" at bounding box center [609, 137] width 194 height 16
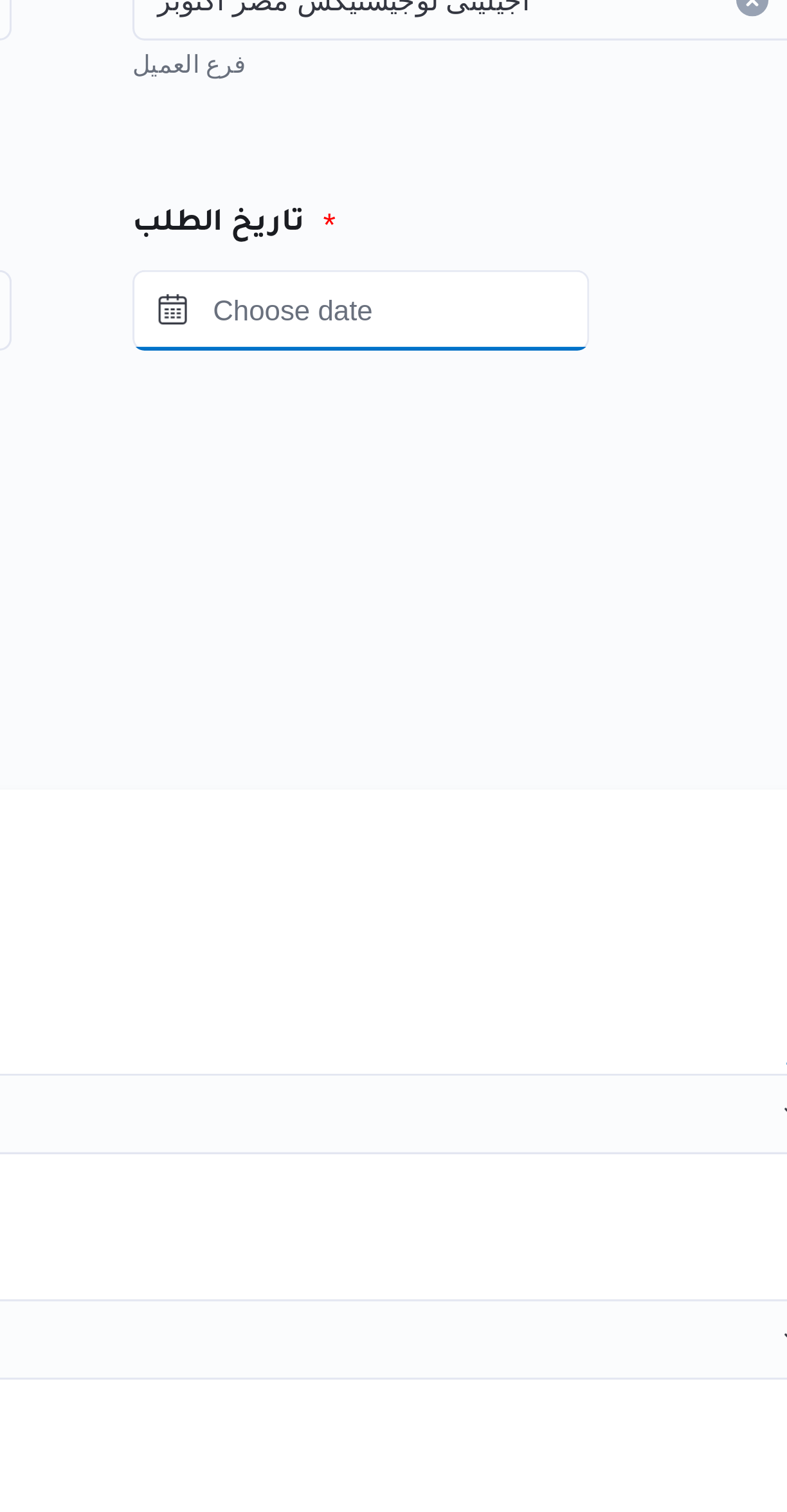
click at [544, 197] on input "Press the down key to open a popover containing a calendar." at bounding box center [561, 194] width 146 height 26
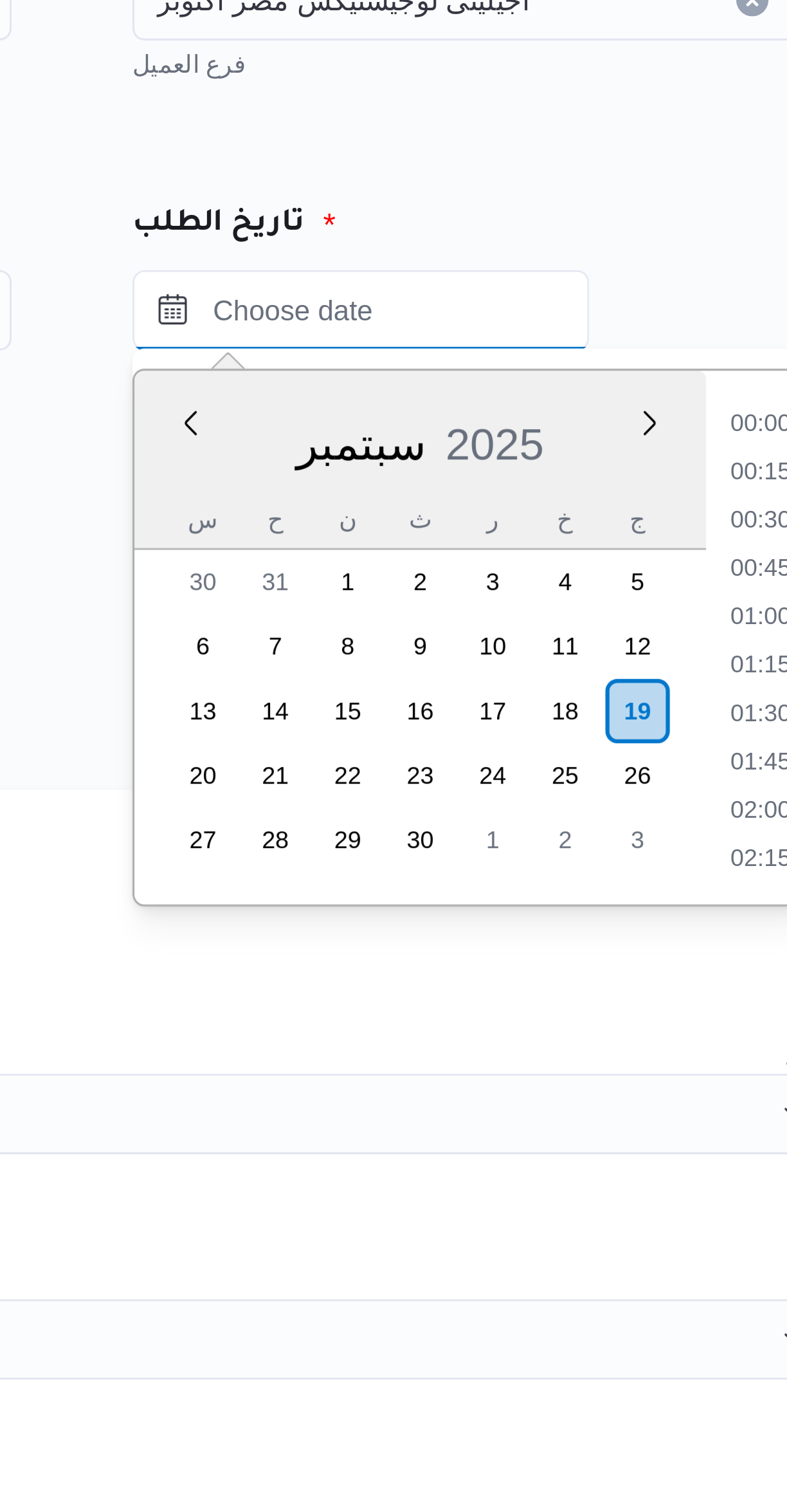
scroll to position [1326, 0]
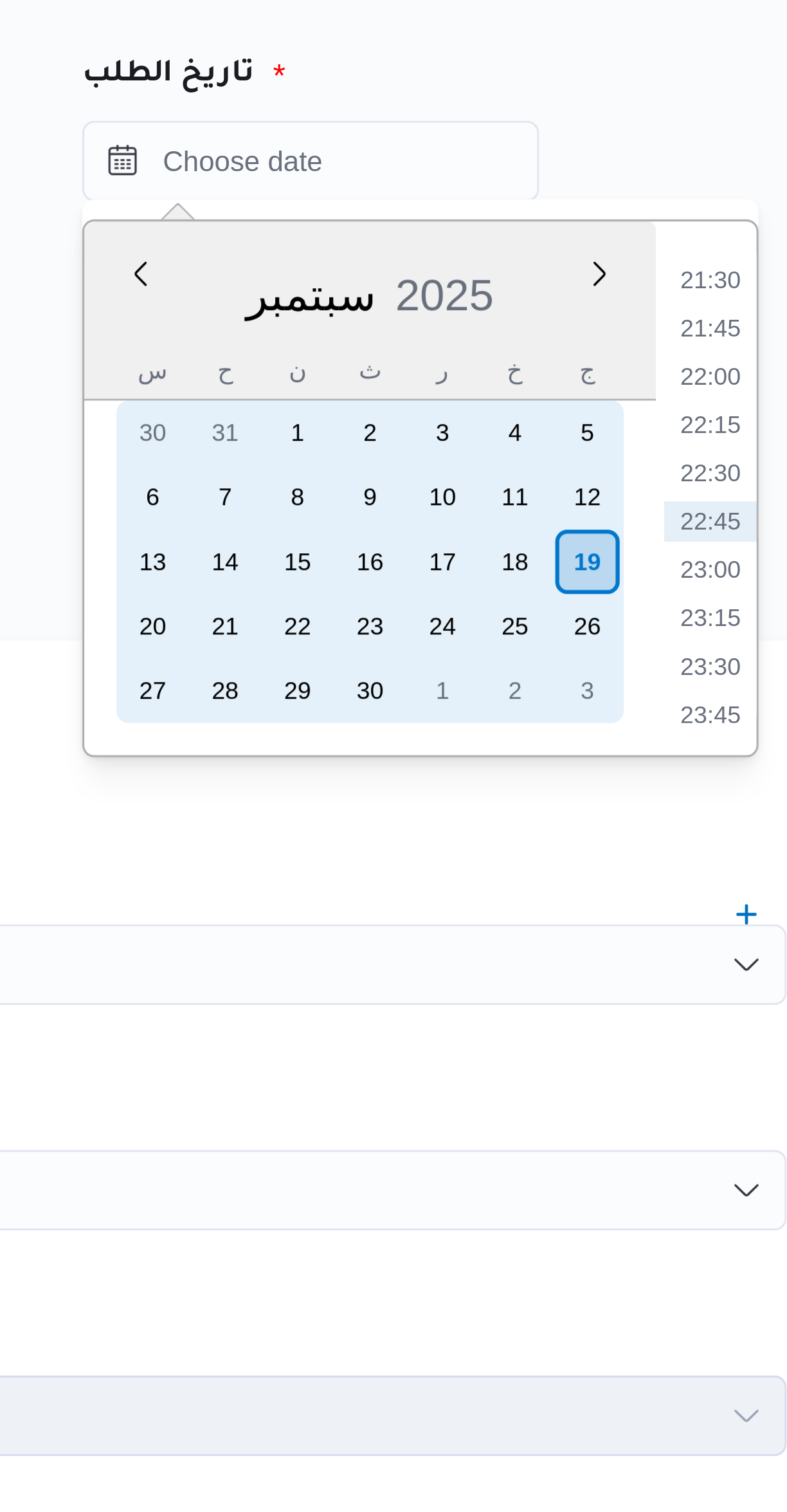
click at [519, 346] on div "20" at bounding box center [511, 343] width 21 height 21
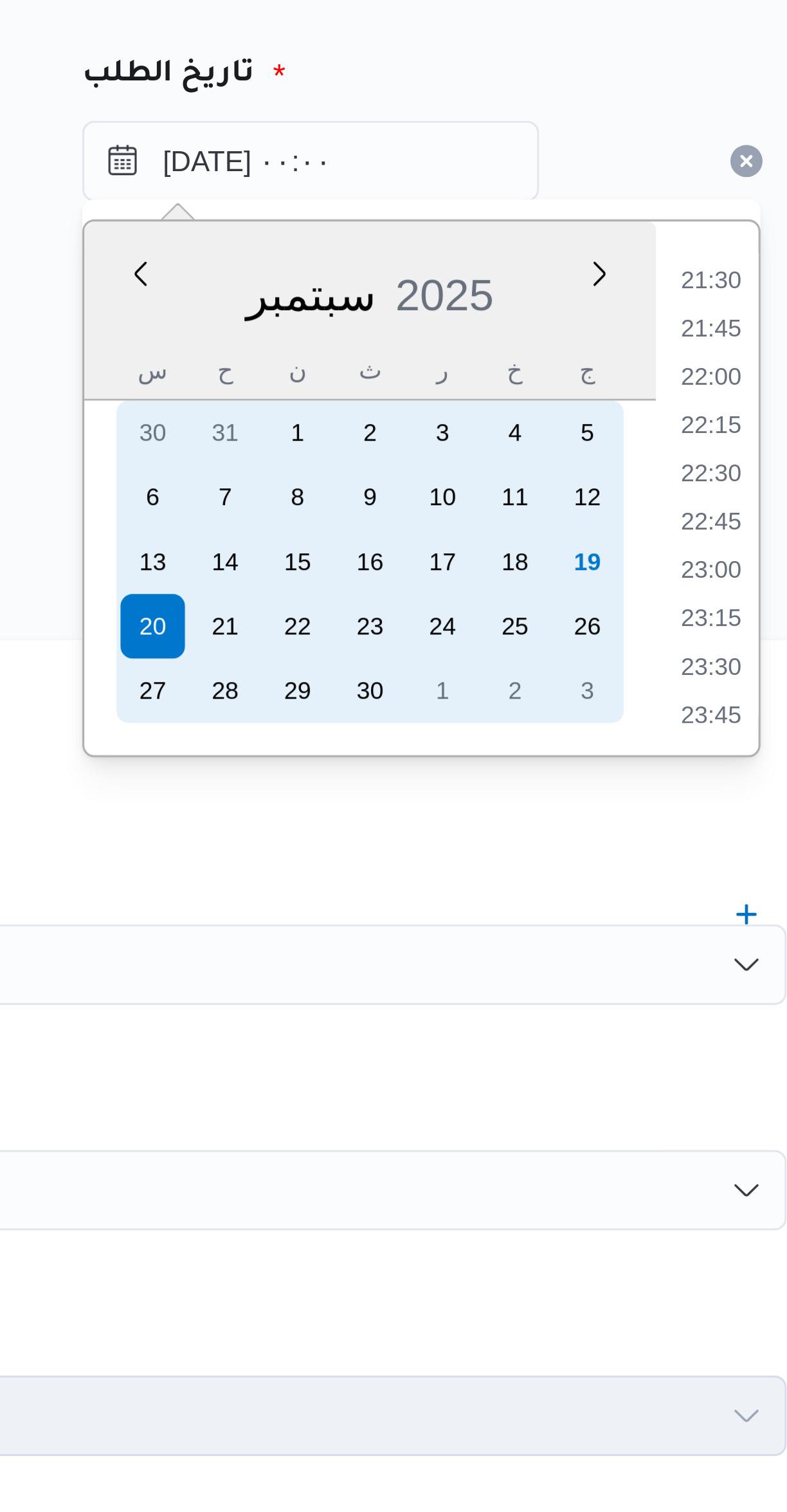
scroll to position [0, 0]
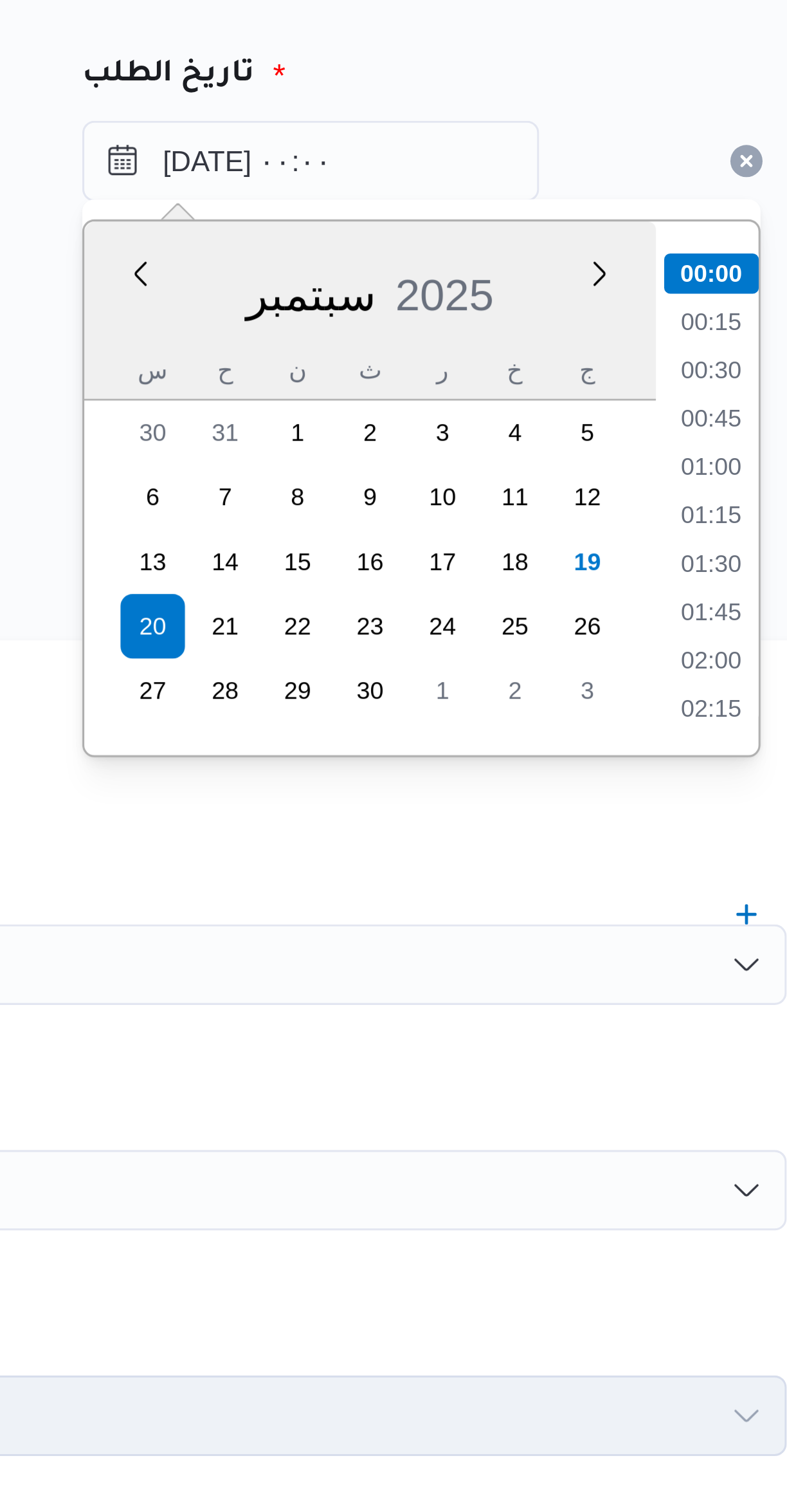
click at [692, 294] on li "01:00" at bounding box center [689, 291] width 29 height 13
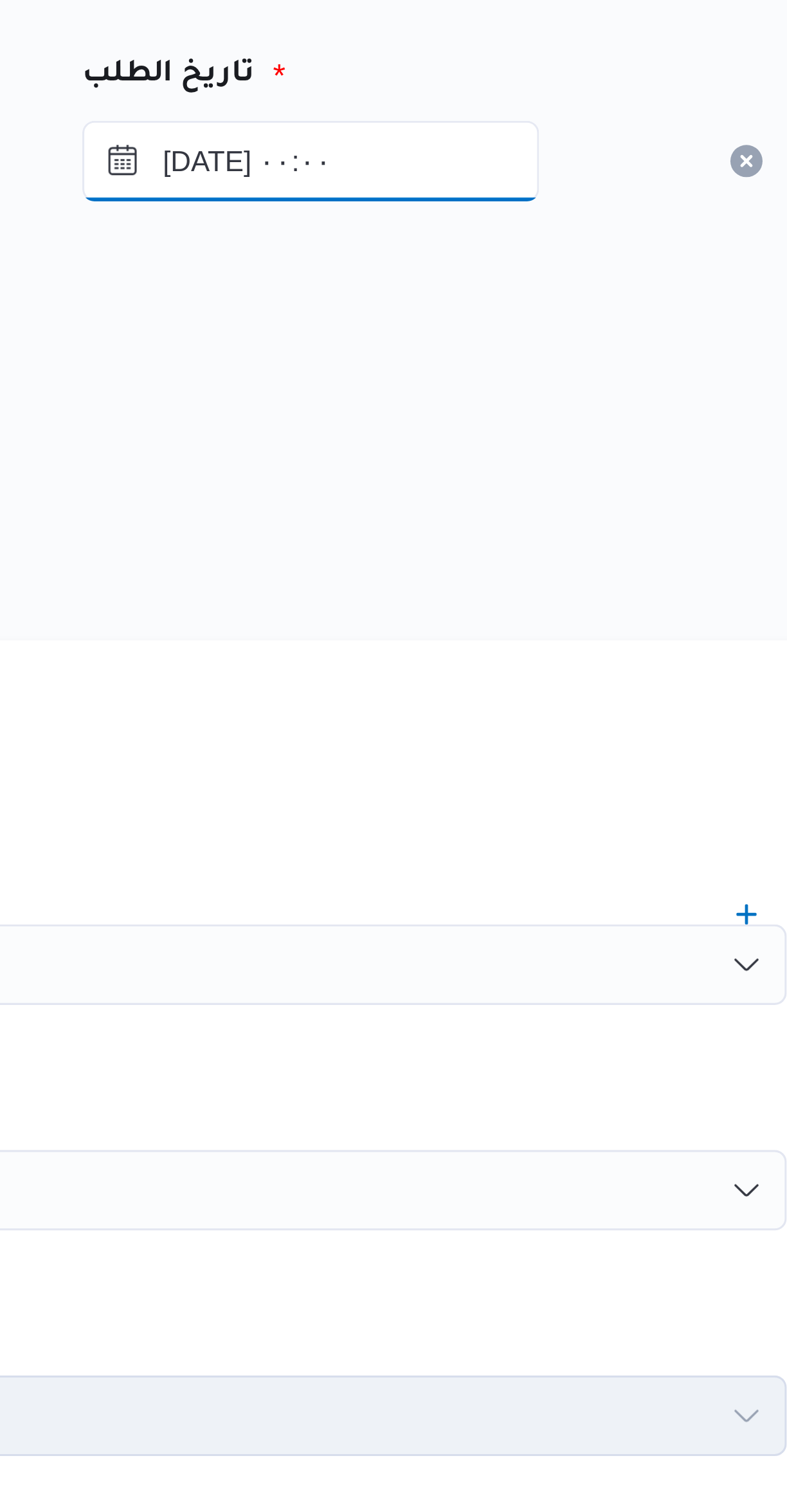
type input "٢٠/٠٩/٢٠٢٥ ٠١:٠٠"
click at [547, 266] on div "المصدر" at bounding box center [469, 266] width 504 height 31
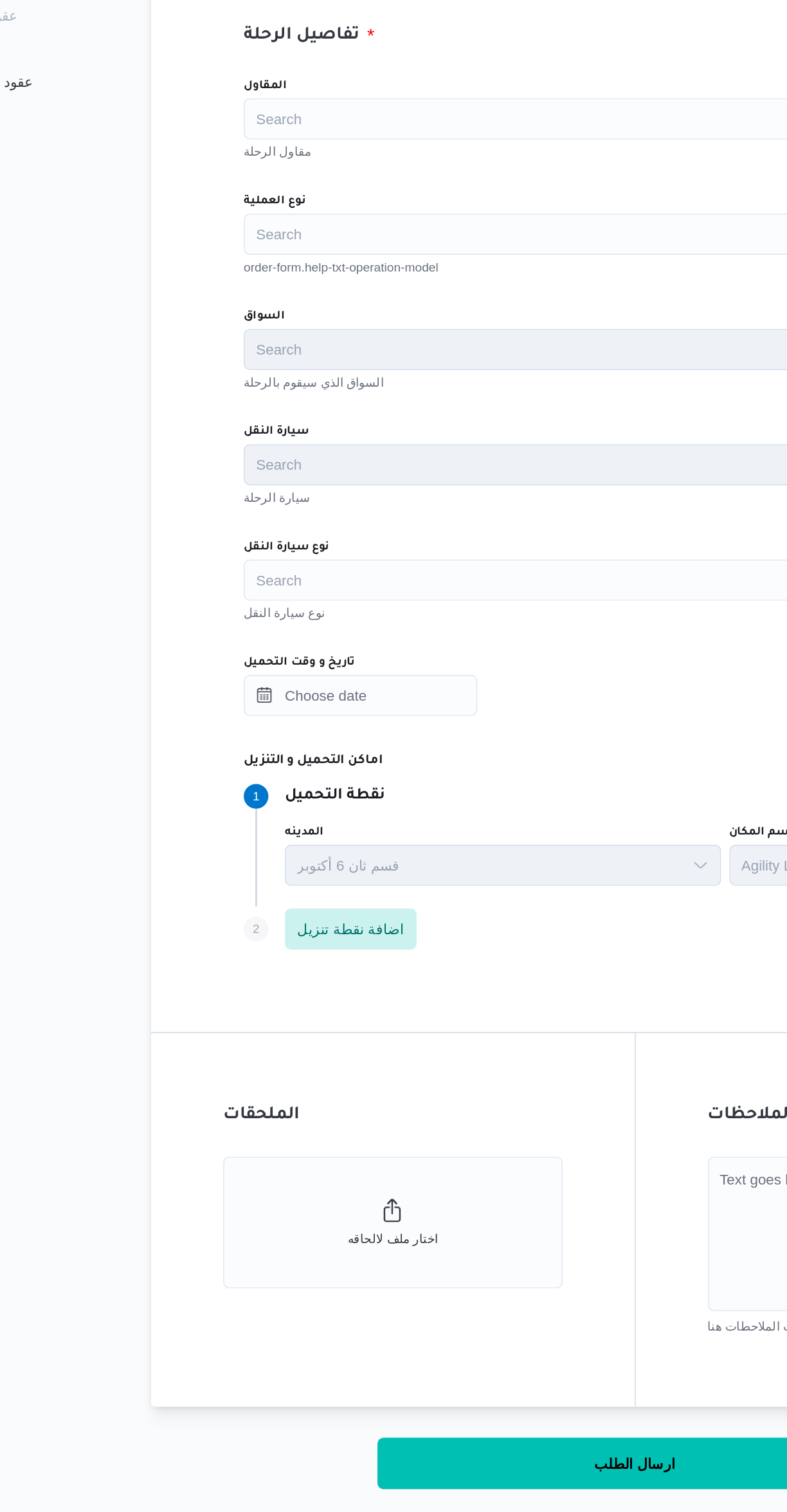
click at [260, 528] on div "Search" at bounding box center [469, 523] width 489 height 26
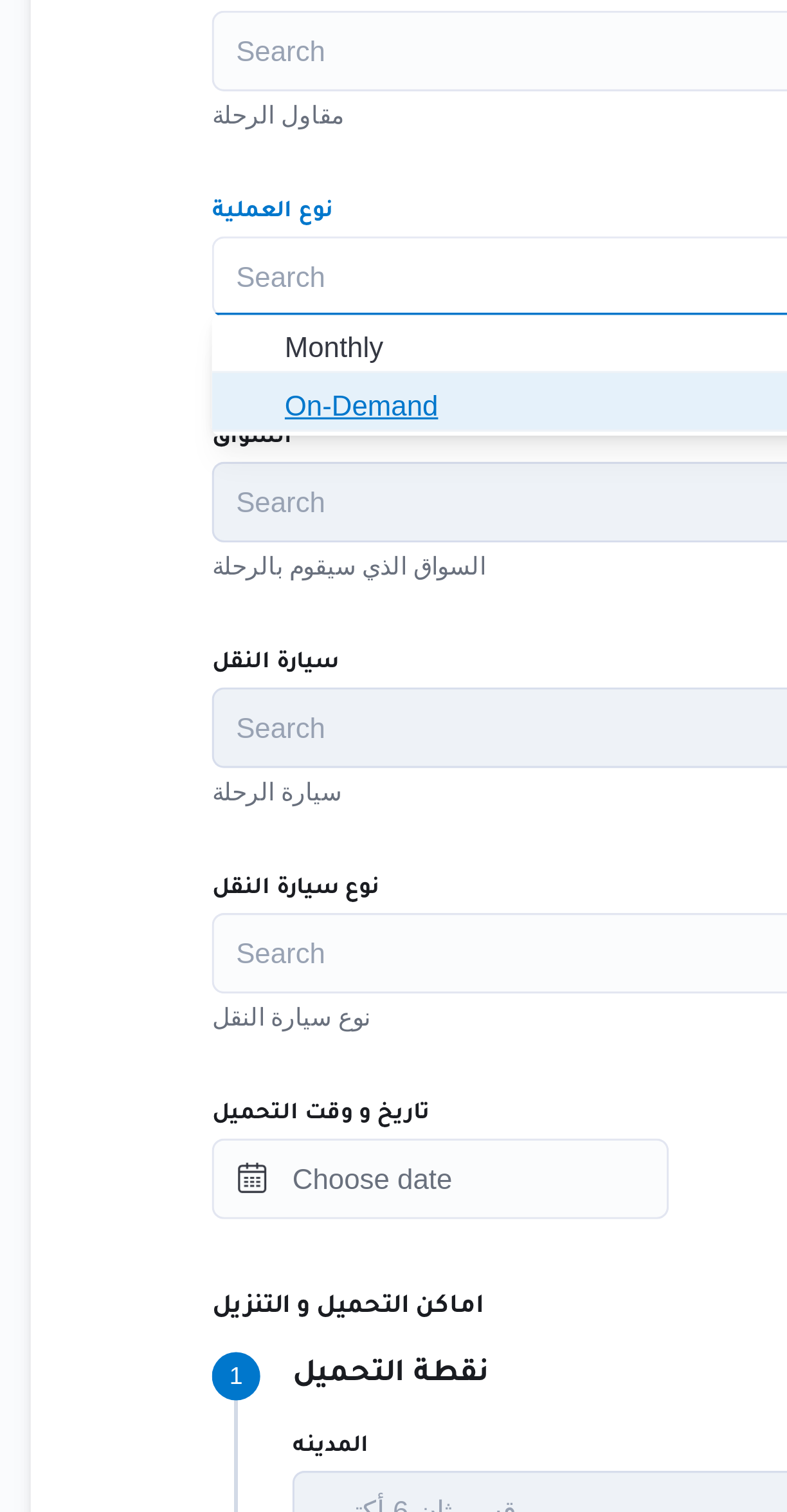
click at [245, 565] on span "On-Demand" at bounding box center [469, 564] width 479 height 21
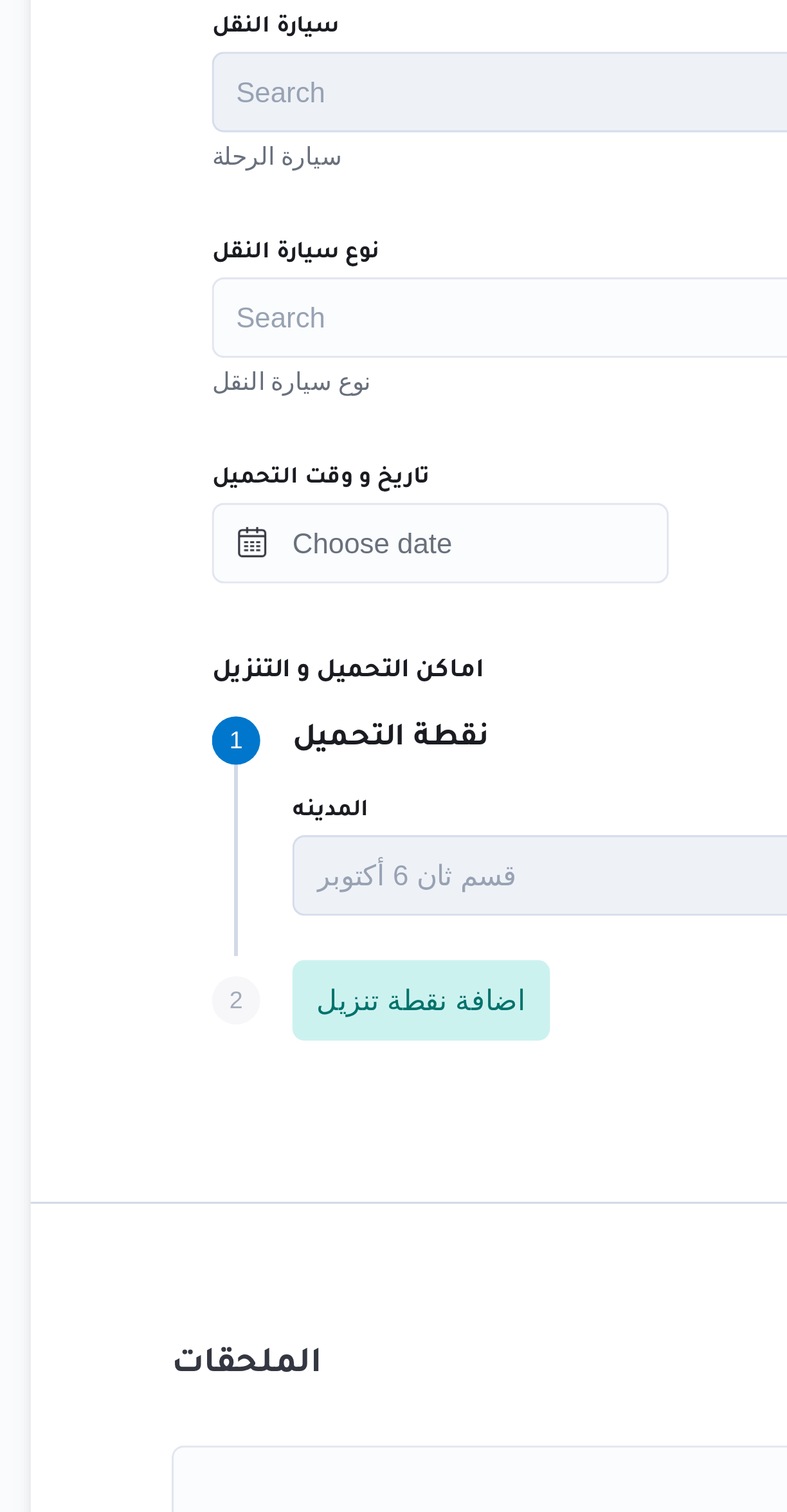
click at [267, 746] on div "Search" at bounding box center [469, 739] width 489 height 26
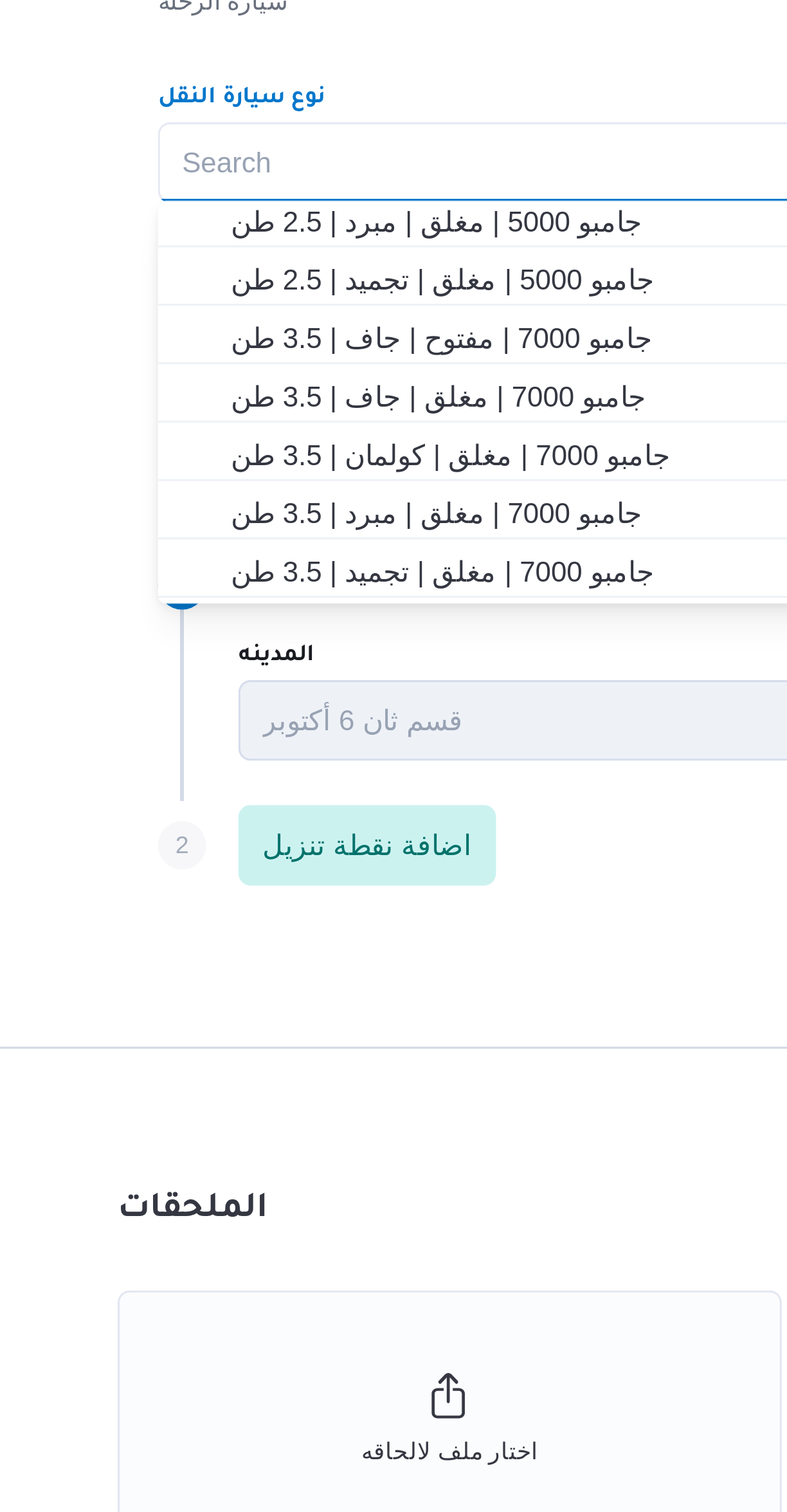
scroll to position [192, 0]
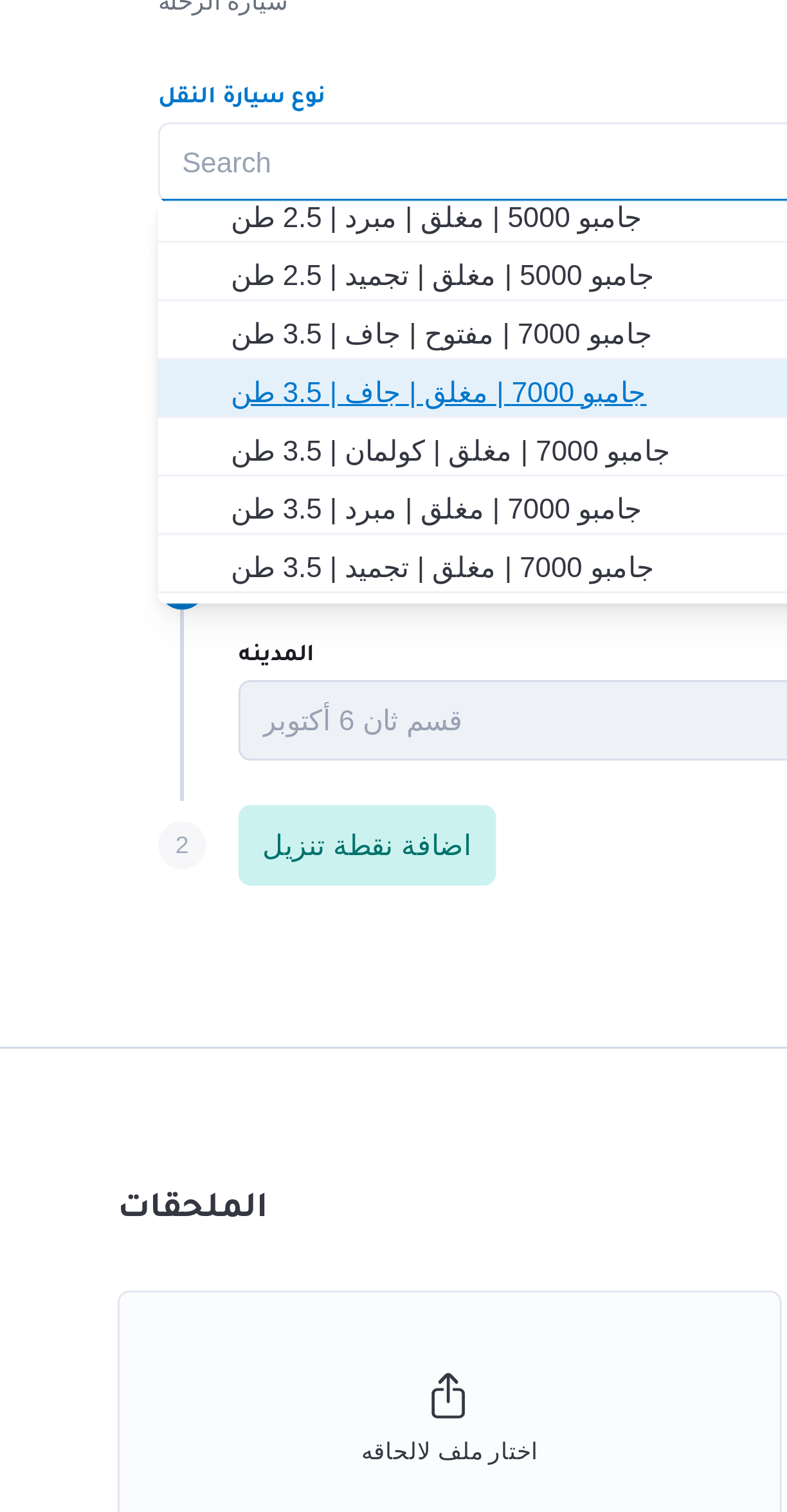
click at [268, 813] on span "جامبو 7000 | مغلق | جاف | 3.5 طن" at bounding box center [477, 812] width 458 height 16
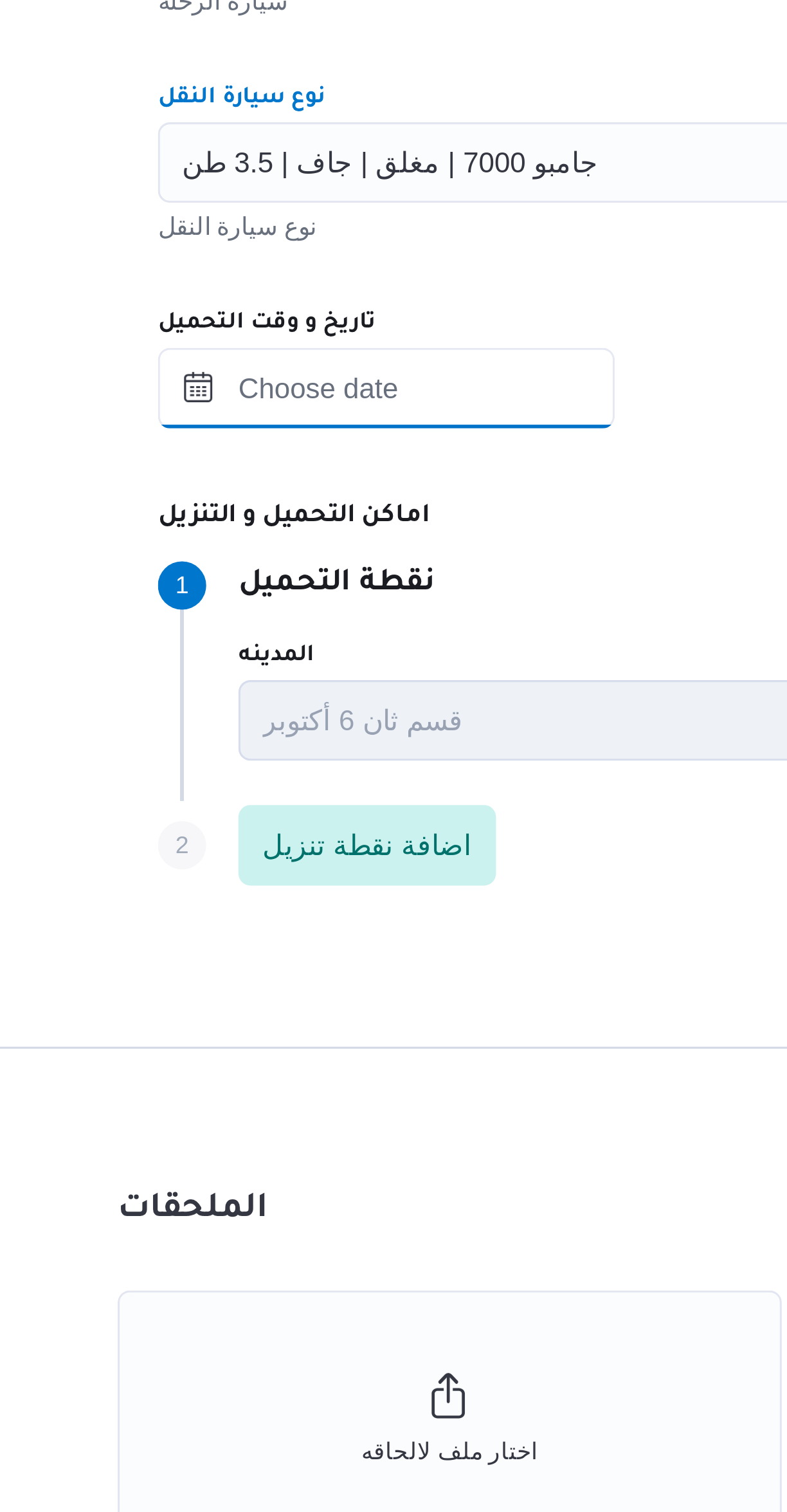
click at [283, 812] on input "تاريخ و وقت التحميل" at bounding box center [298, 811] width 146 height 26
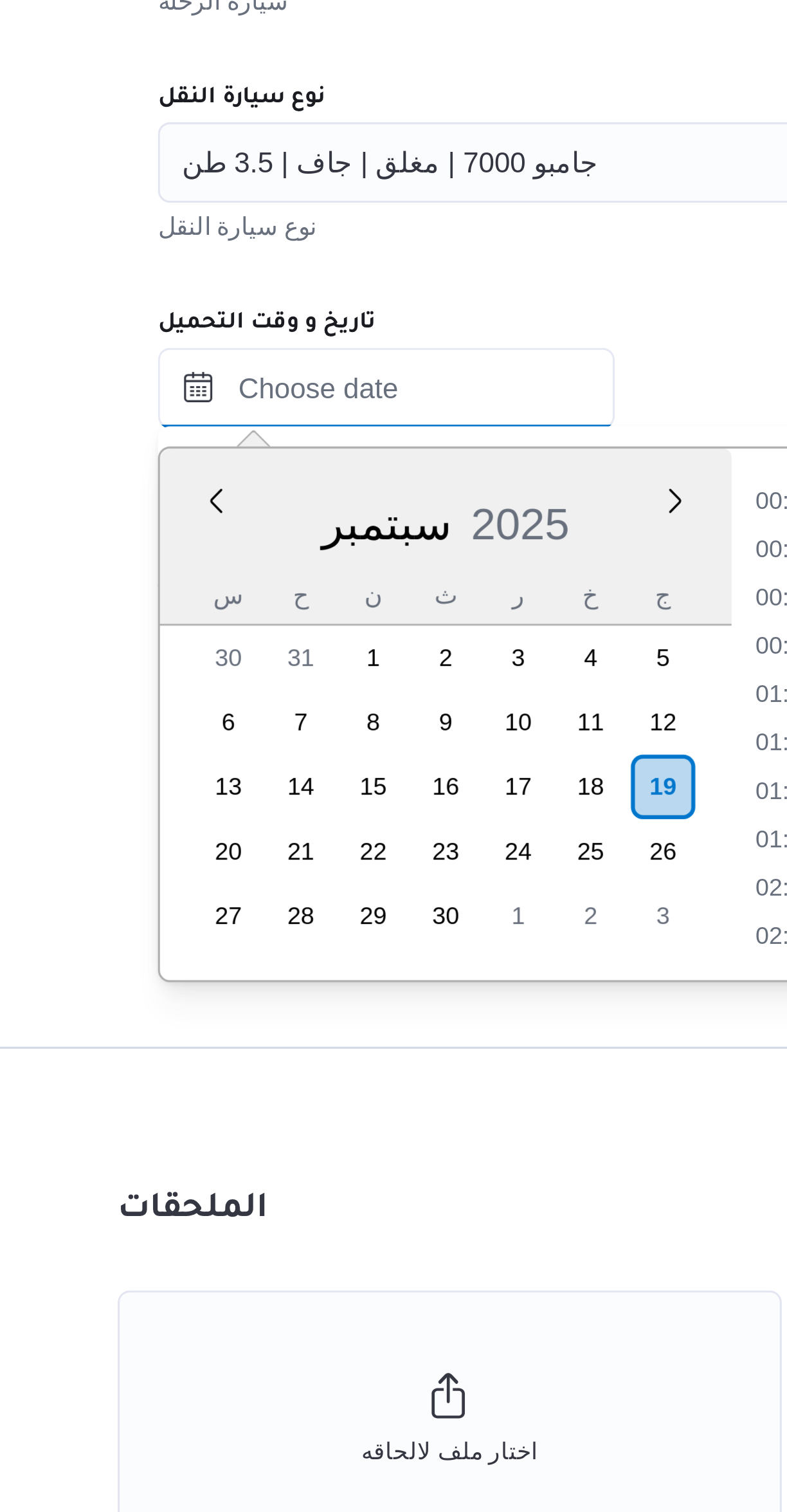
scroll to position [1327, 0]
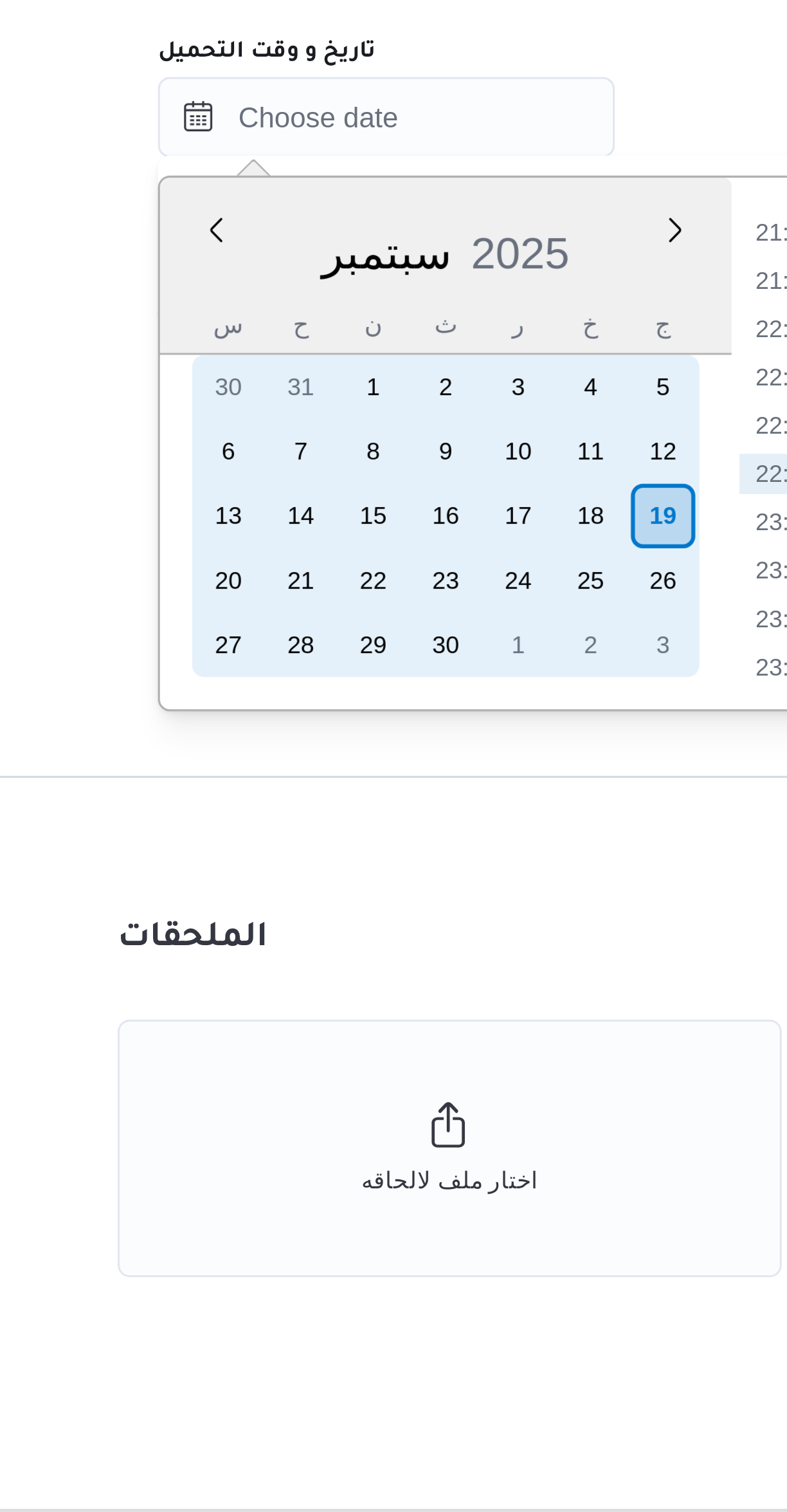
click at [244, 958] on div "20" at bounding box center [248, 959] width 21 height 21
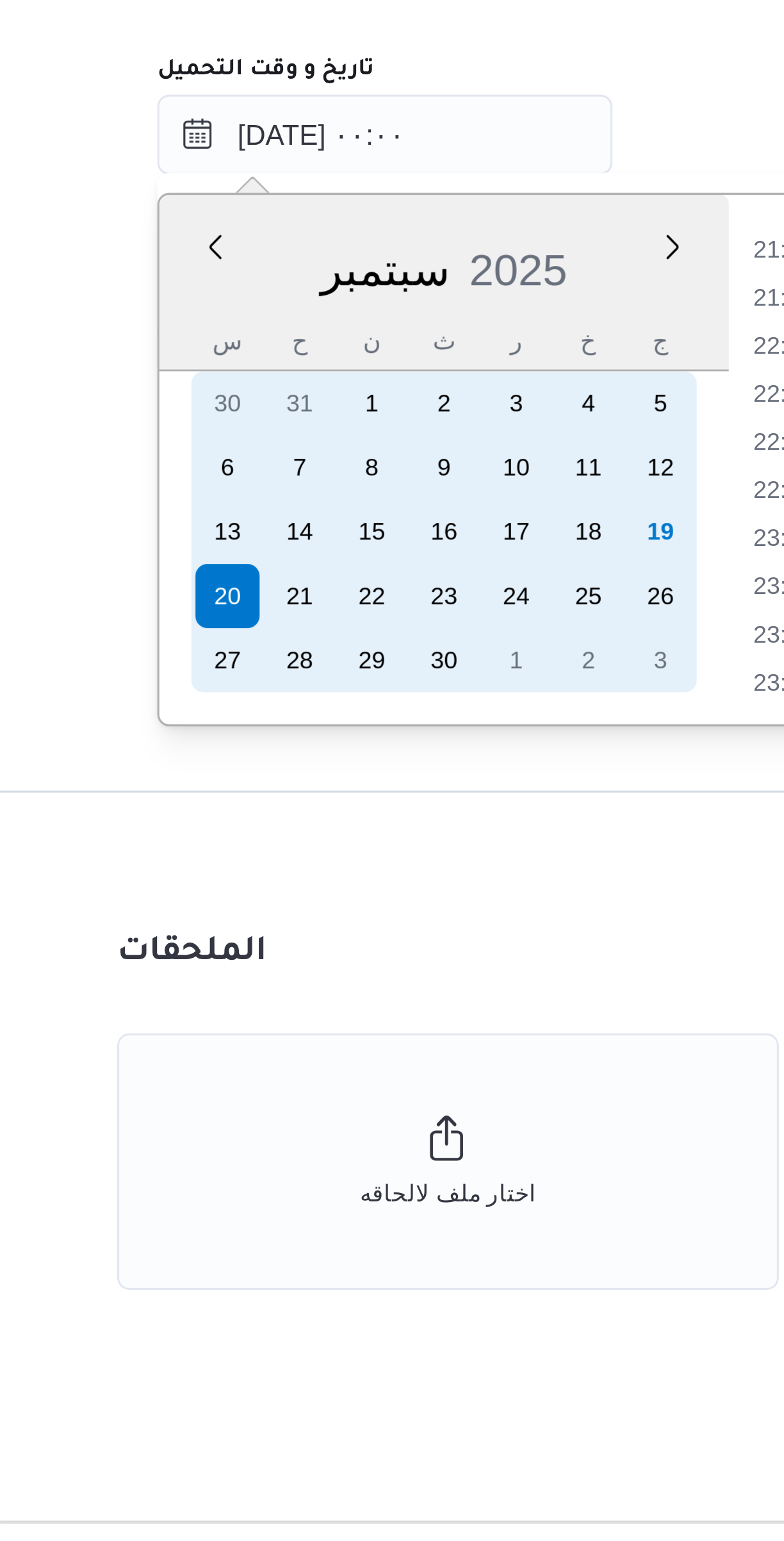
scroll to position [0, 0]
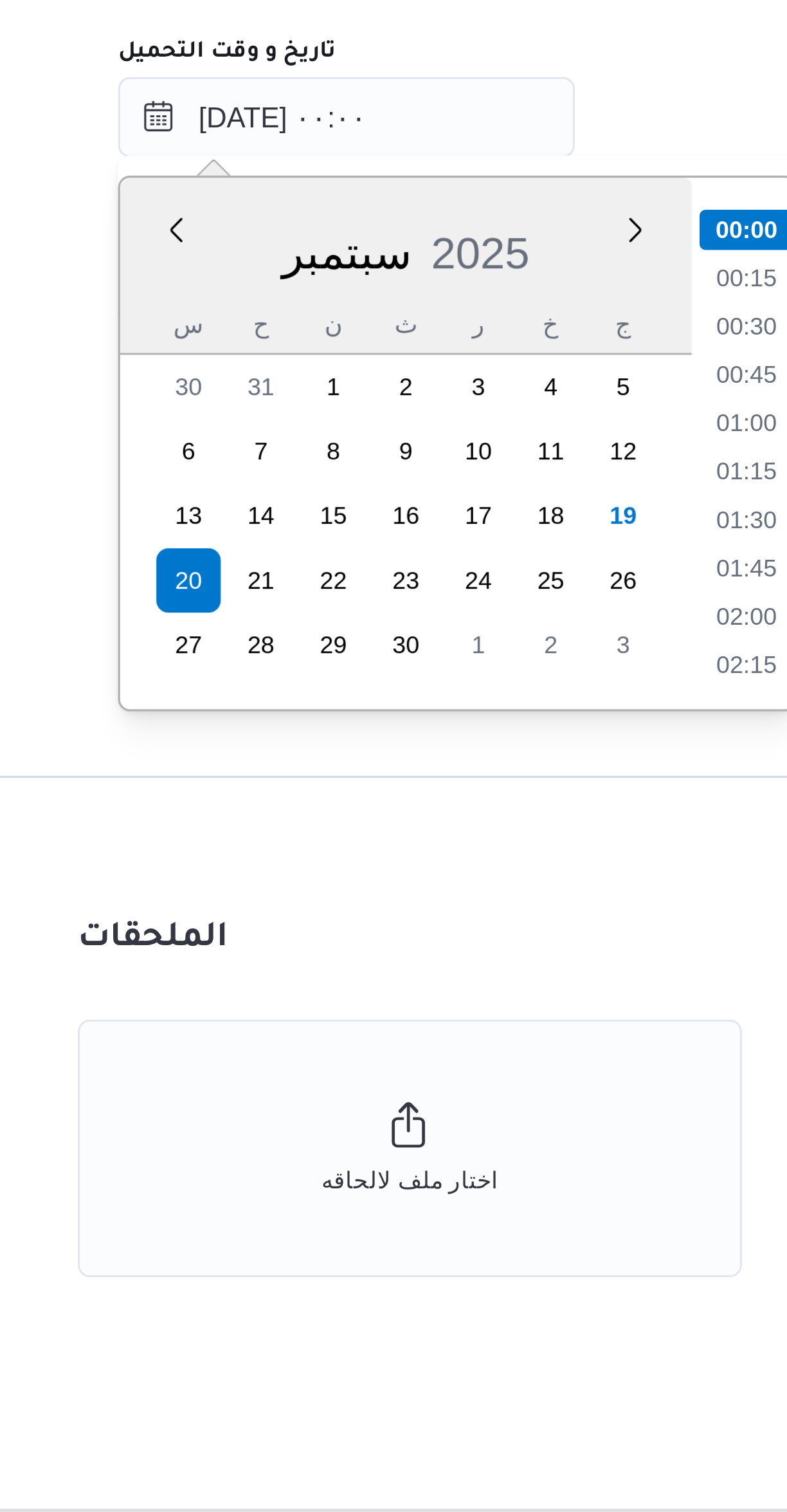
click at [419, 910] on li "01:00" at bounding box center [425, 908] width 29 height 13
type input "٢٠/٠٩/٢٠٢٥ ٠١:٠٠"
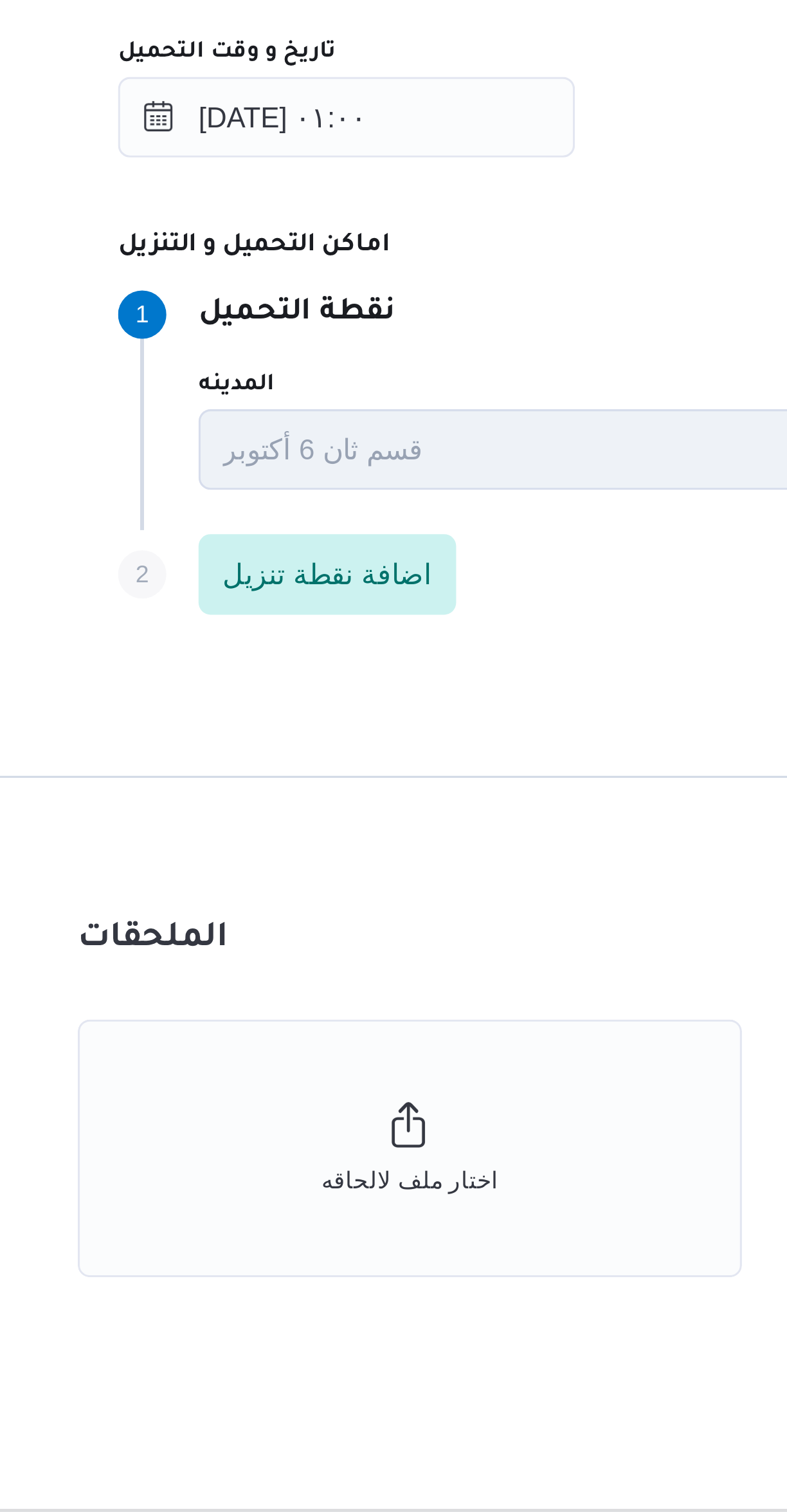
click at [313, 873] on p "نقطة التحميل" at bounding box center [283, 874] width 63 height 16
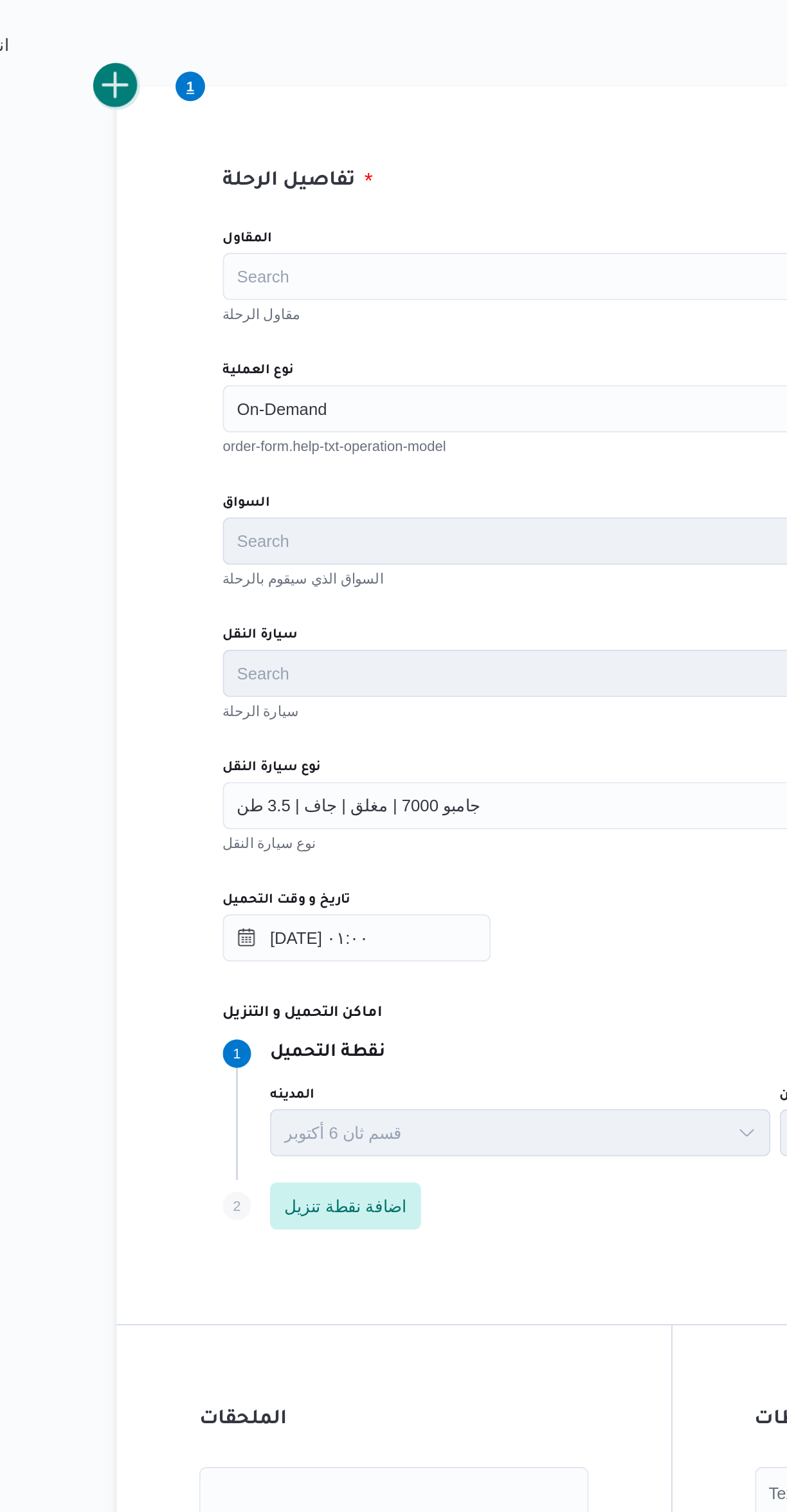
click at [178, 353] on button "add trip" at bounding box center [167, 347] width 26 height 26
click at [260, 530] on div "Search" at bounding box center [469, 523] width 489 height 26
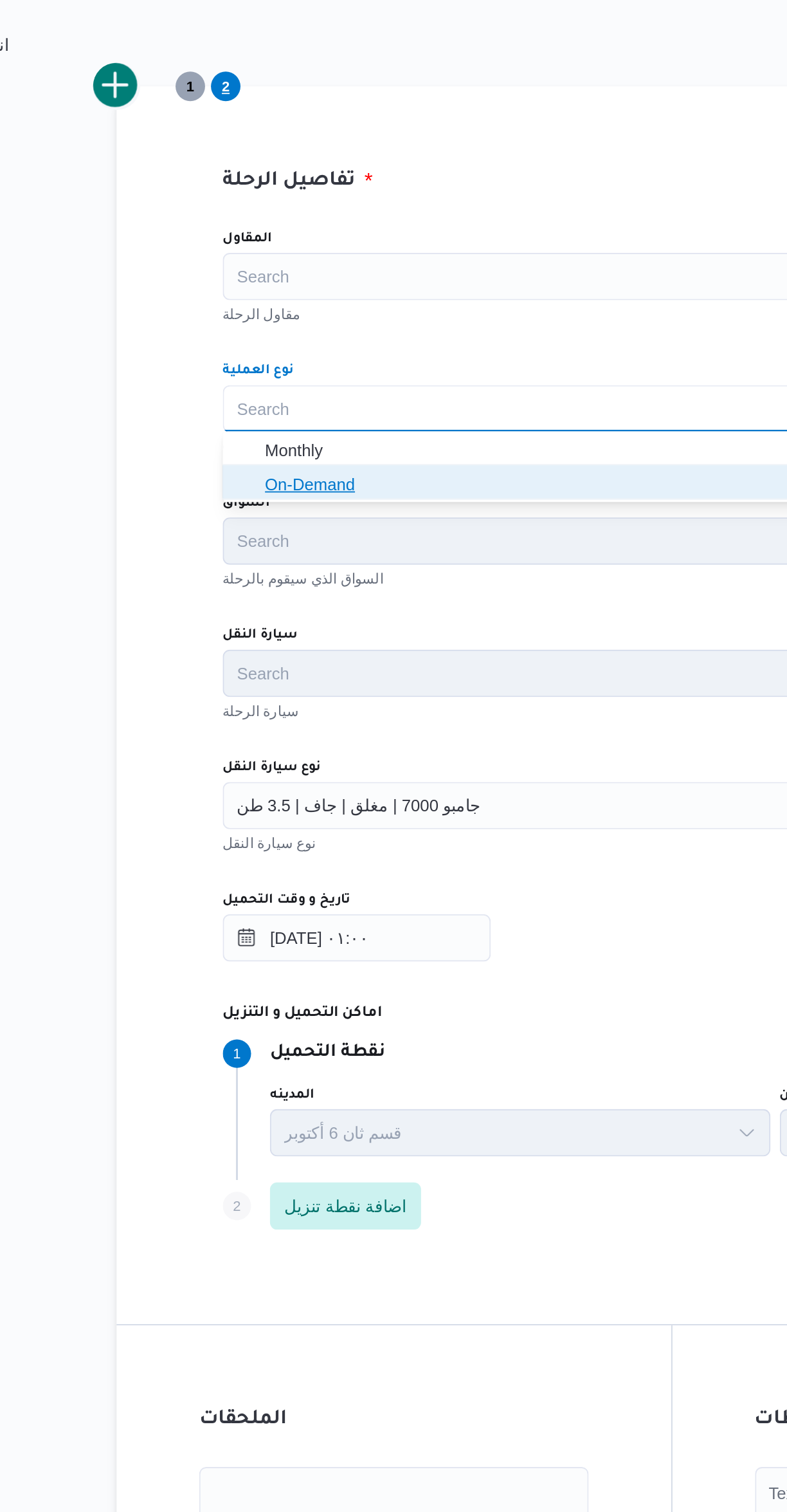
click at [259, 564] on span "On-Demand" at bounding box center [477, 564] width 458 height 16
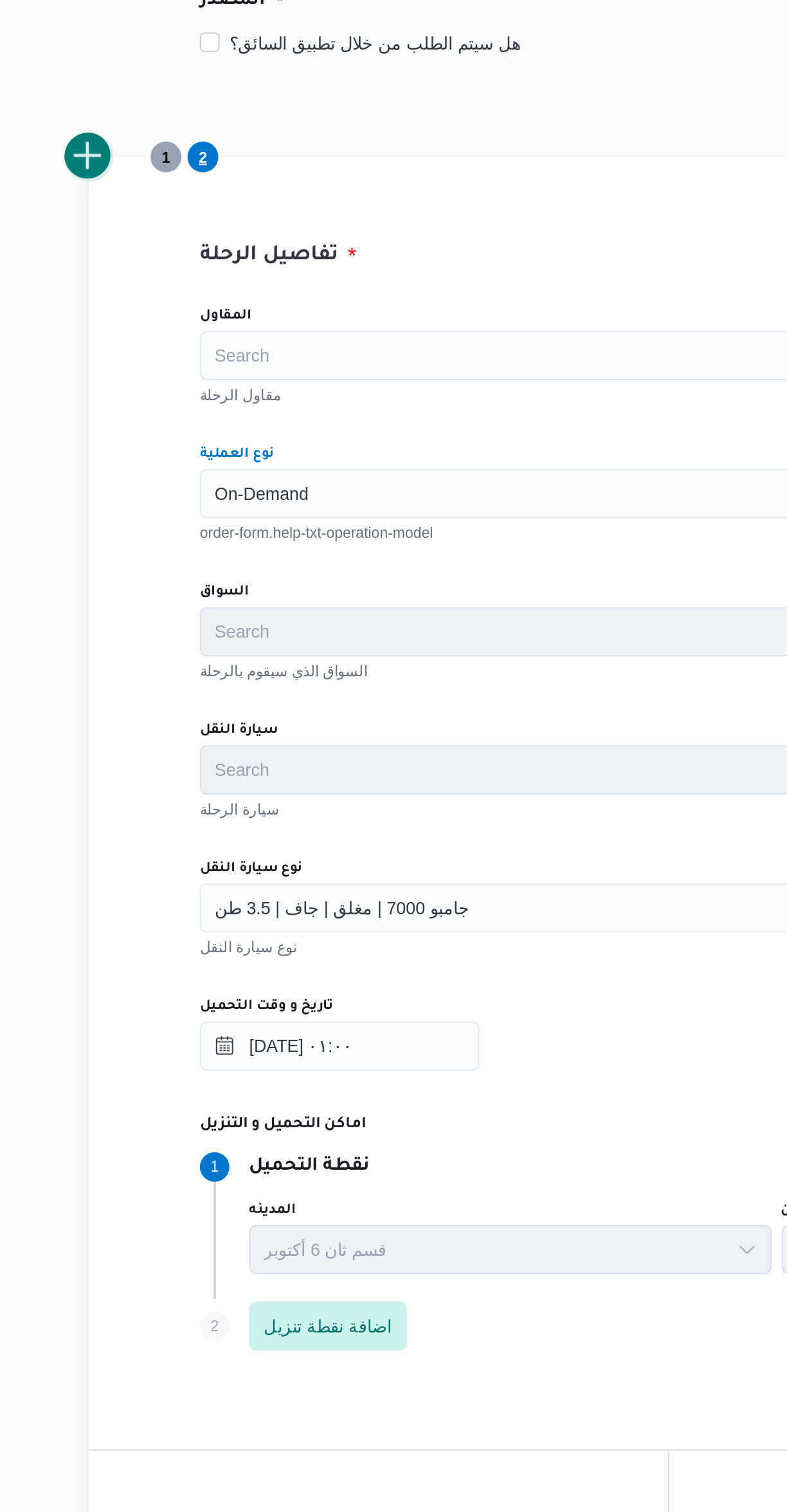
click at [178, 349] on button "add trip" at bounding box center [167, 347] width 26 height 26
click at [253, 503] on label "نوع العملية" at bounding box center [244, 502] width 38 height 10
click at [234, 515] on input "نوع العملية" at bounding box center [233, 523] width 2 height 16
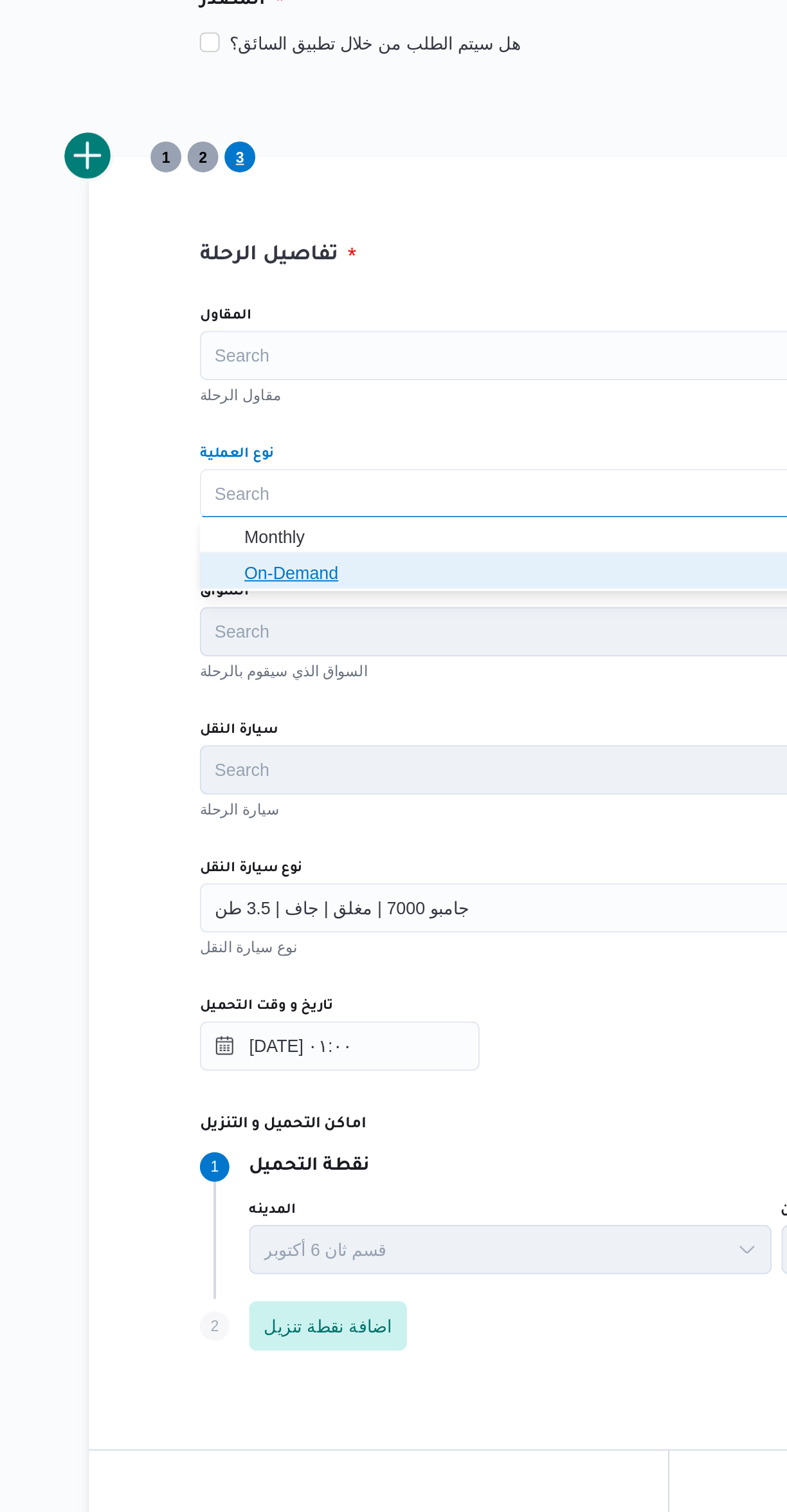
click at [246, 560] on span "On-Demand" at bounding box center [469, 564] width 479 height 21
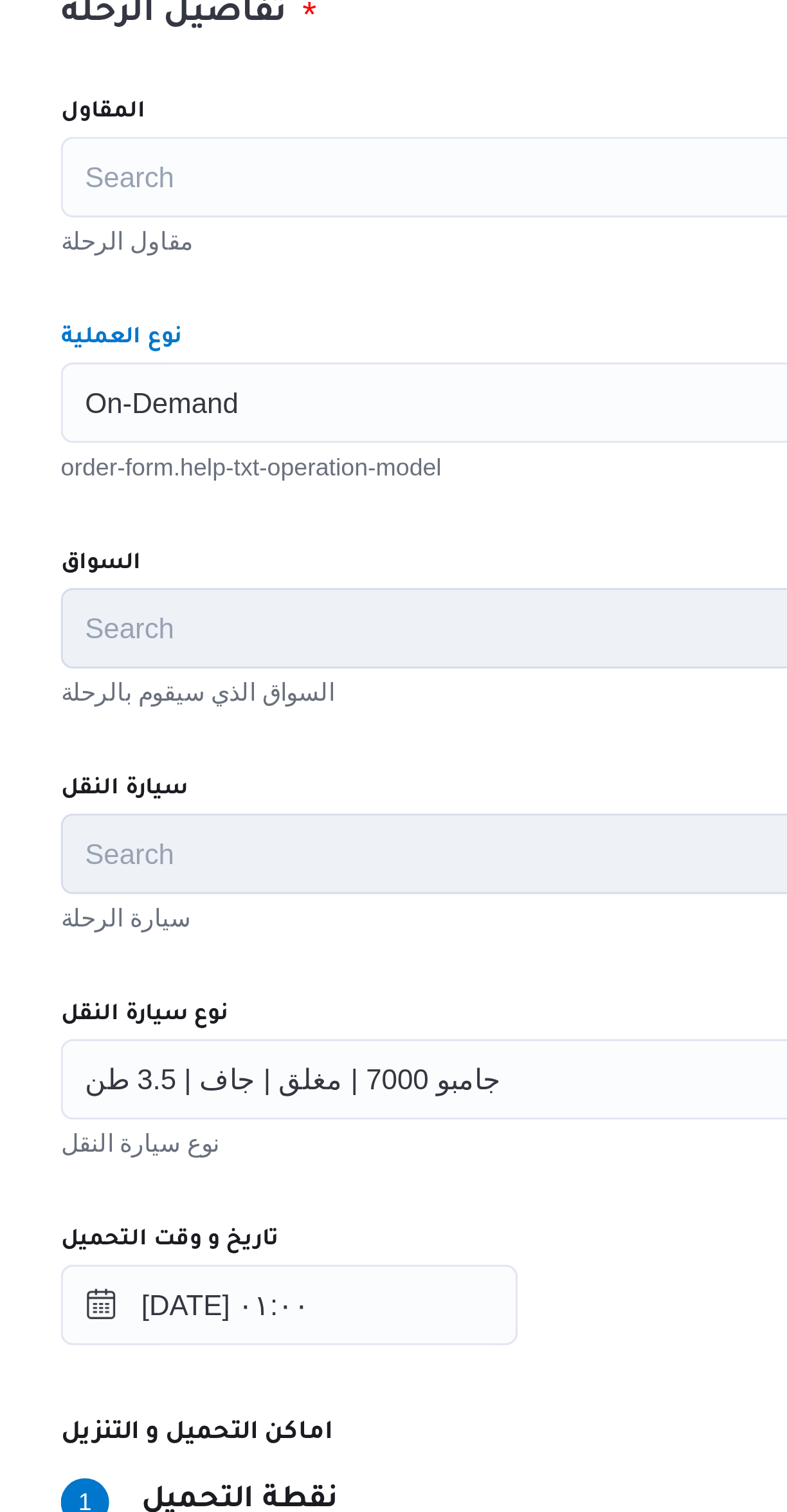
click at [281, 560] on div "المقاول Search مقاول الرحلة نوع العملية On-Demand Combo box. Selected. On-Deman…" at bounding box center [469, 701] width 509 height 572
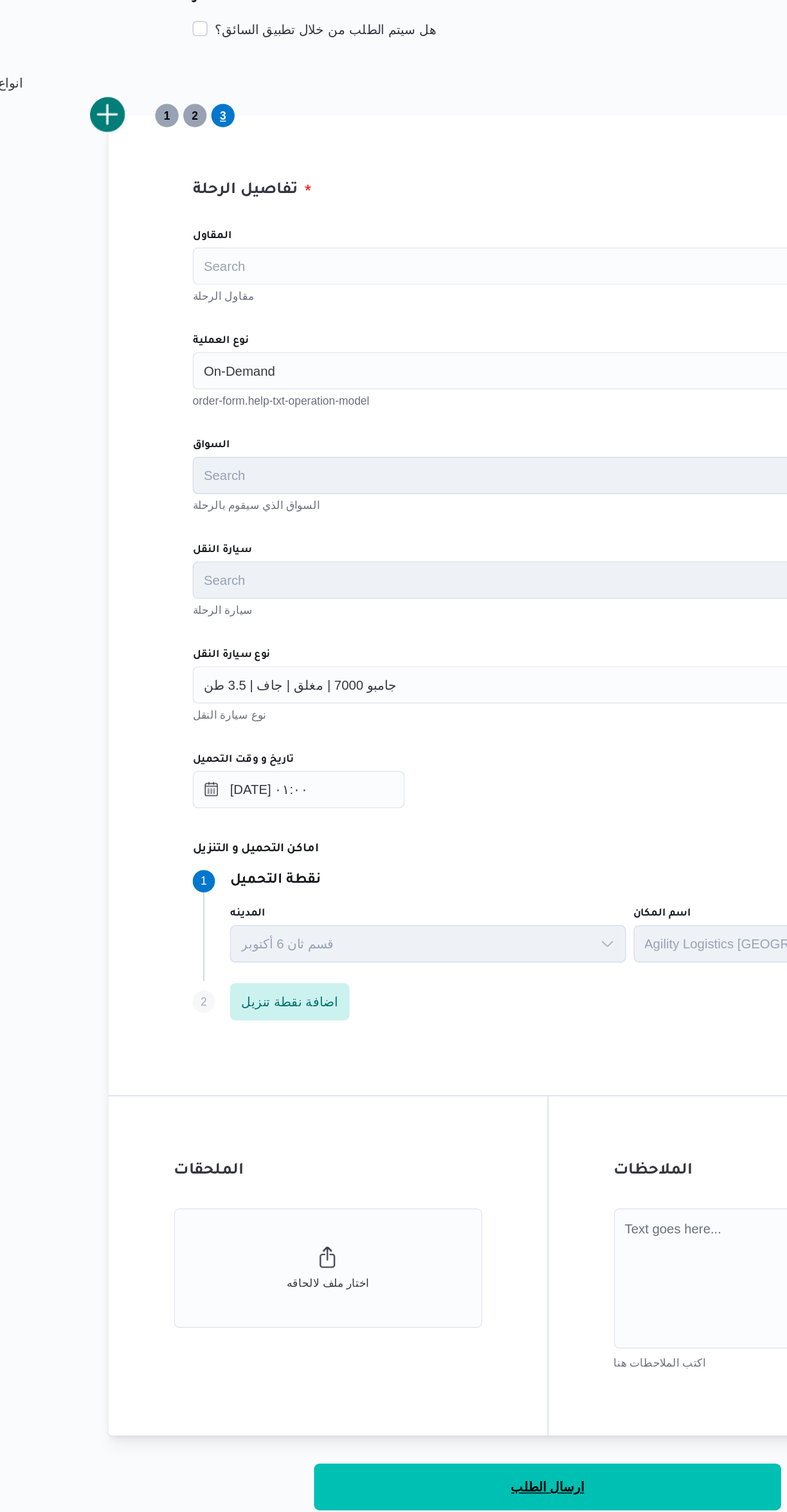
click at [490, 1305] on button "ارسال الطلب" at bounding box center [469, 1291] width 322 height 33
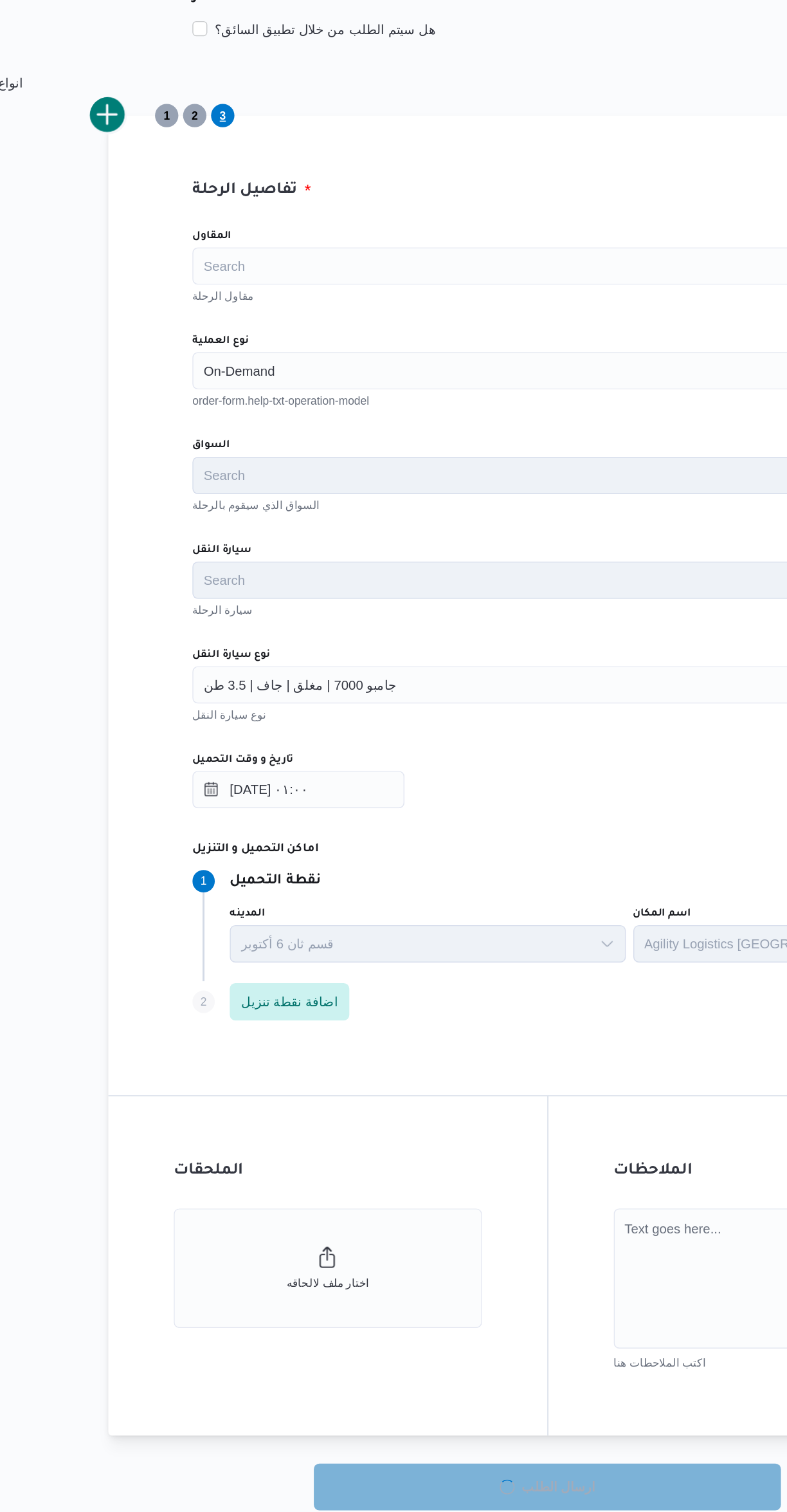
select select "ar"
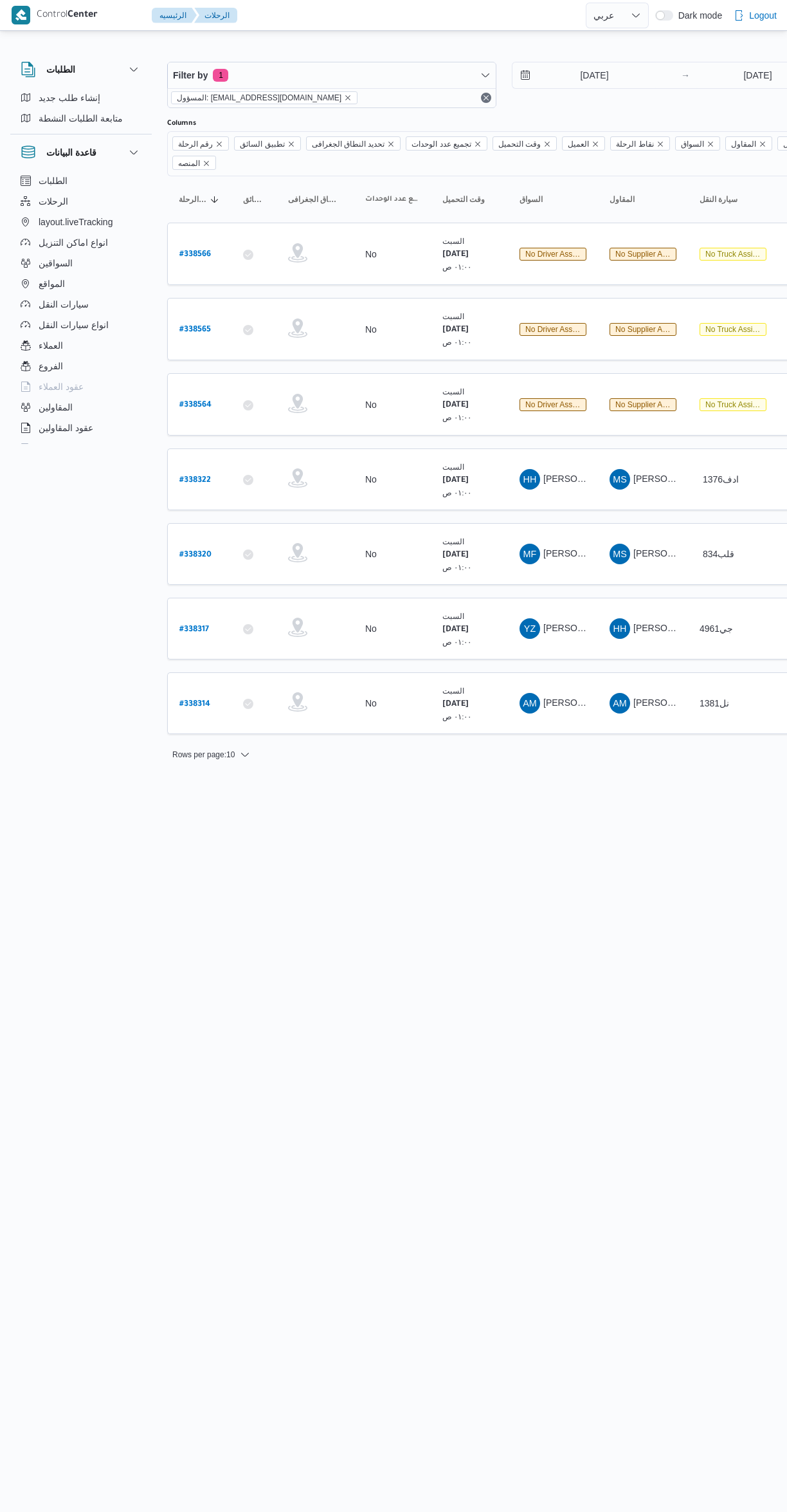
select select "ar"
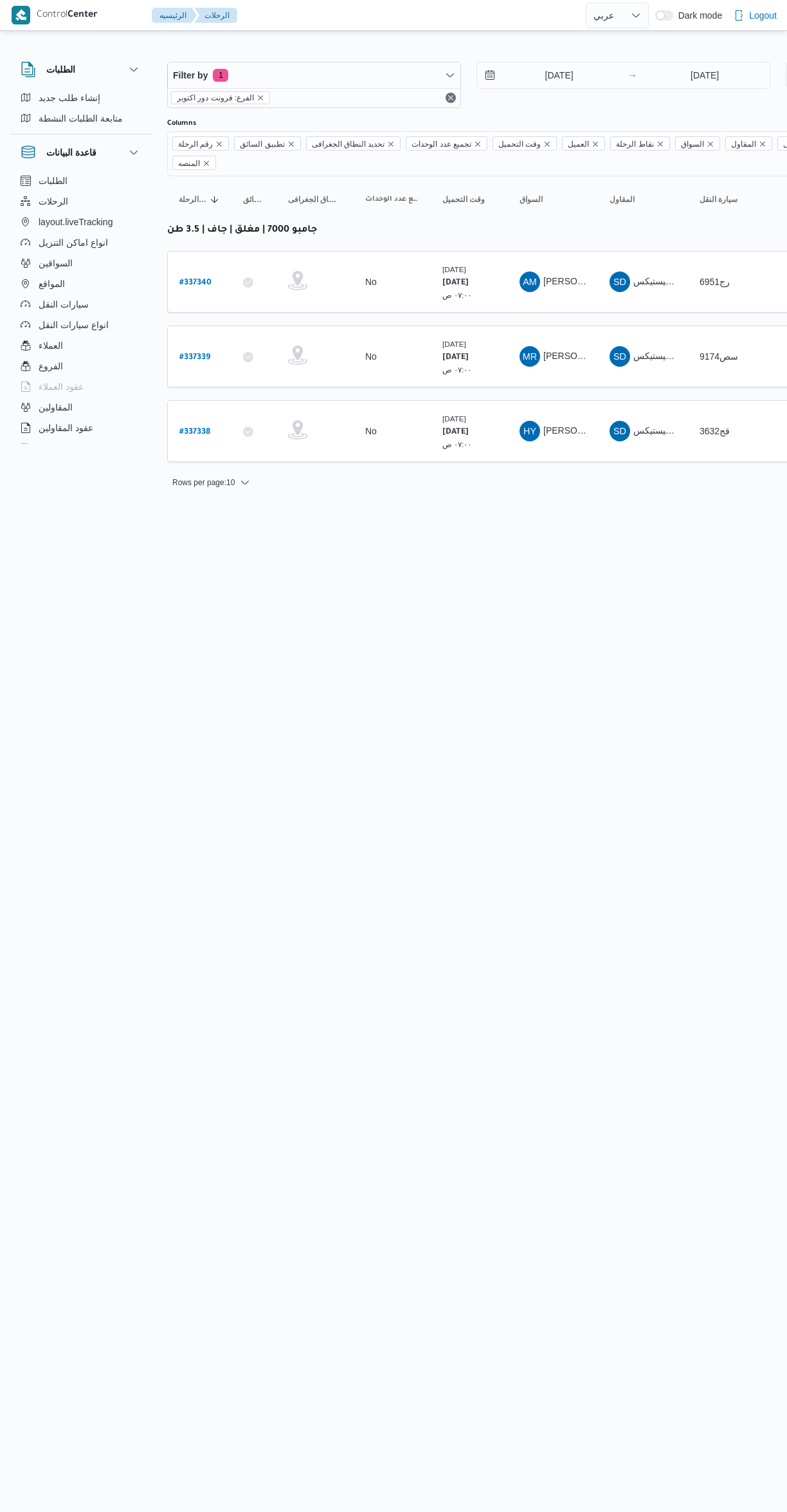
select select "ar"
click at [545, 78] on input "[DATE]" at bounding box center [549, 75] width 146 height 26
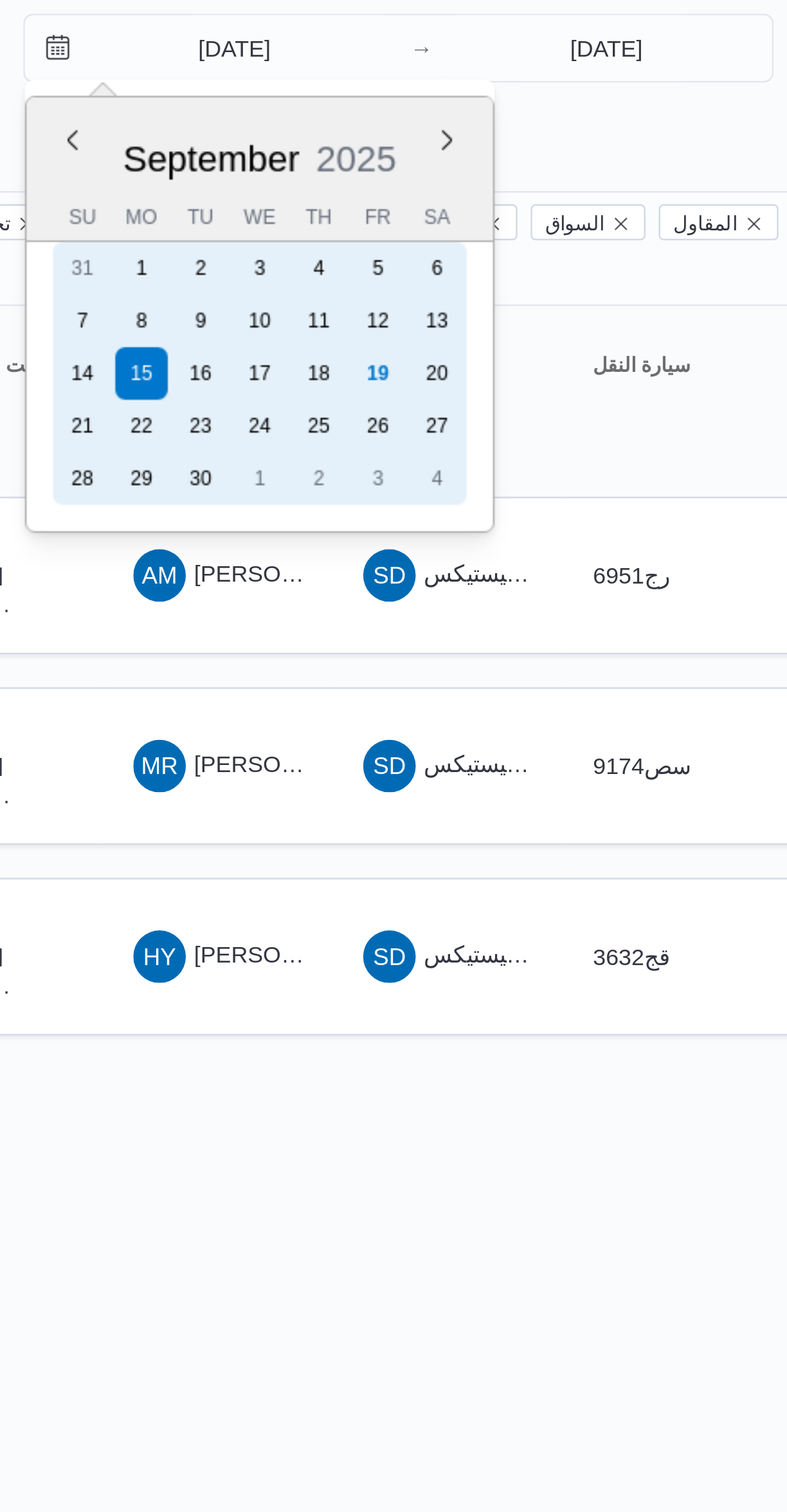
click at [649, 198] on div "20" at bounding box center [639, 203] width 21 height 21
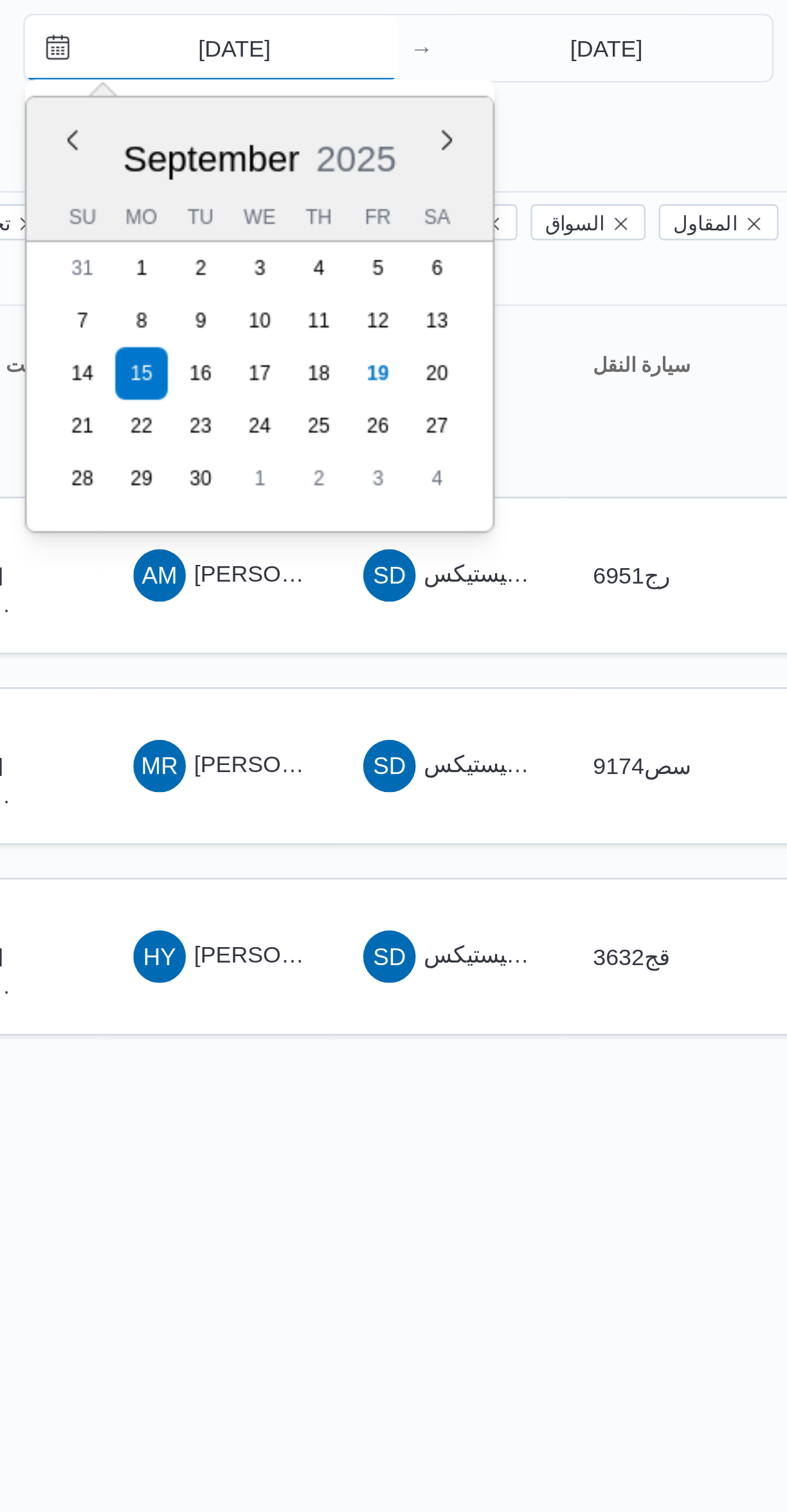
type input "[DATE]"
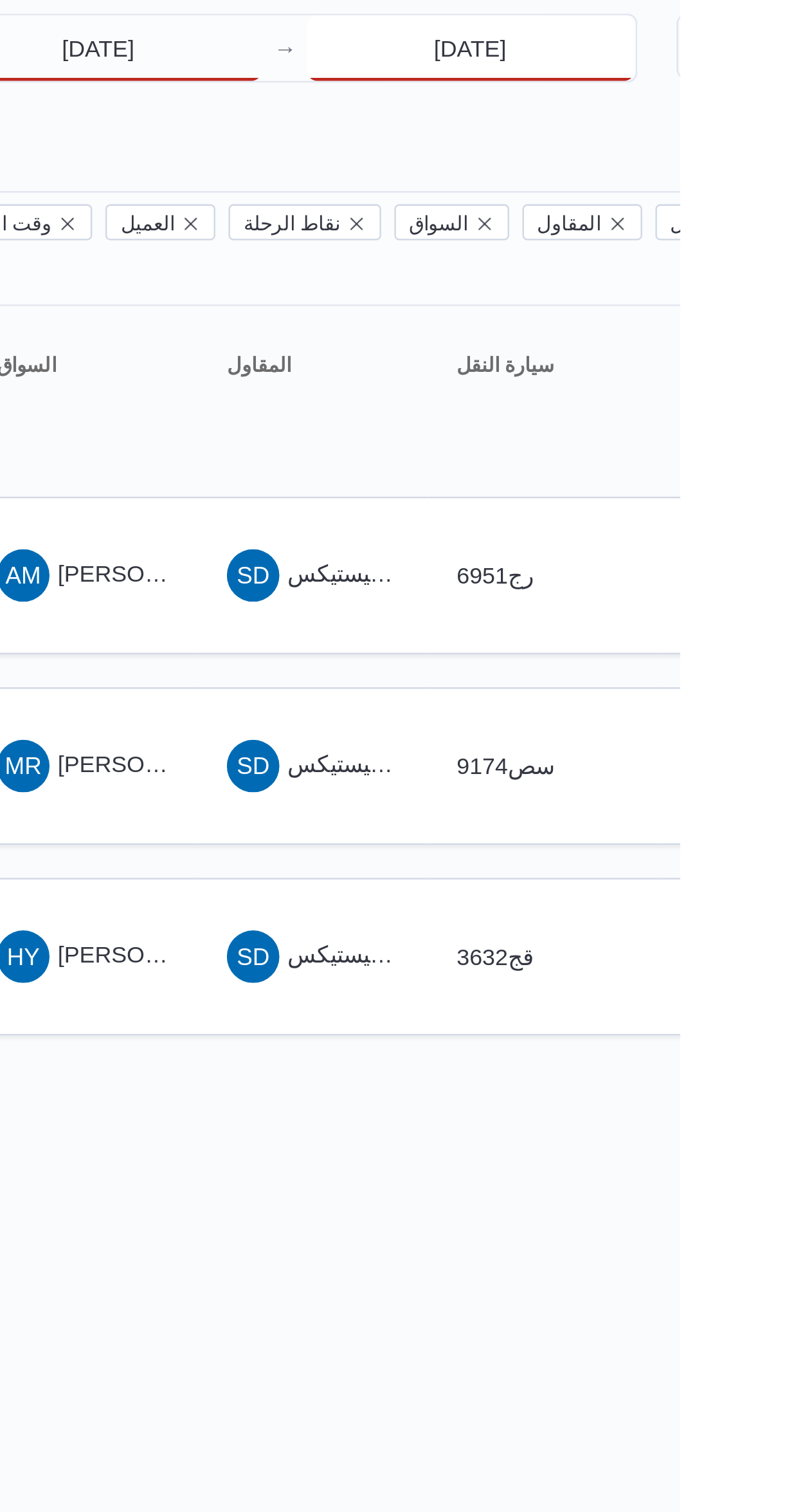
click at [674, 78] on input "[DATE]" at bounding box center [705, 75] width 128 height 26
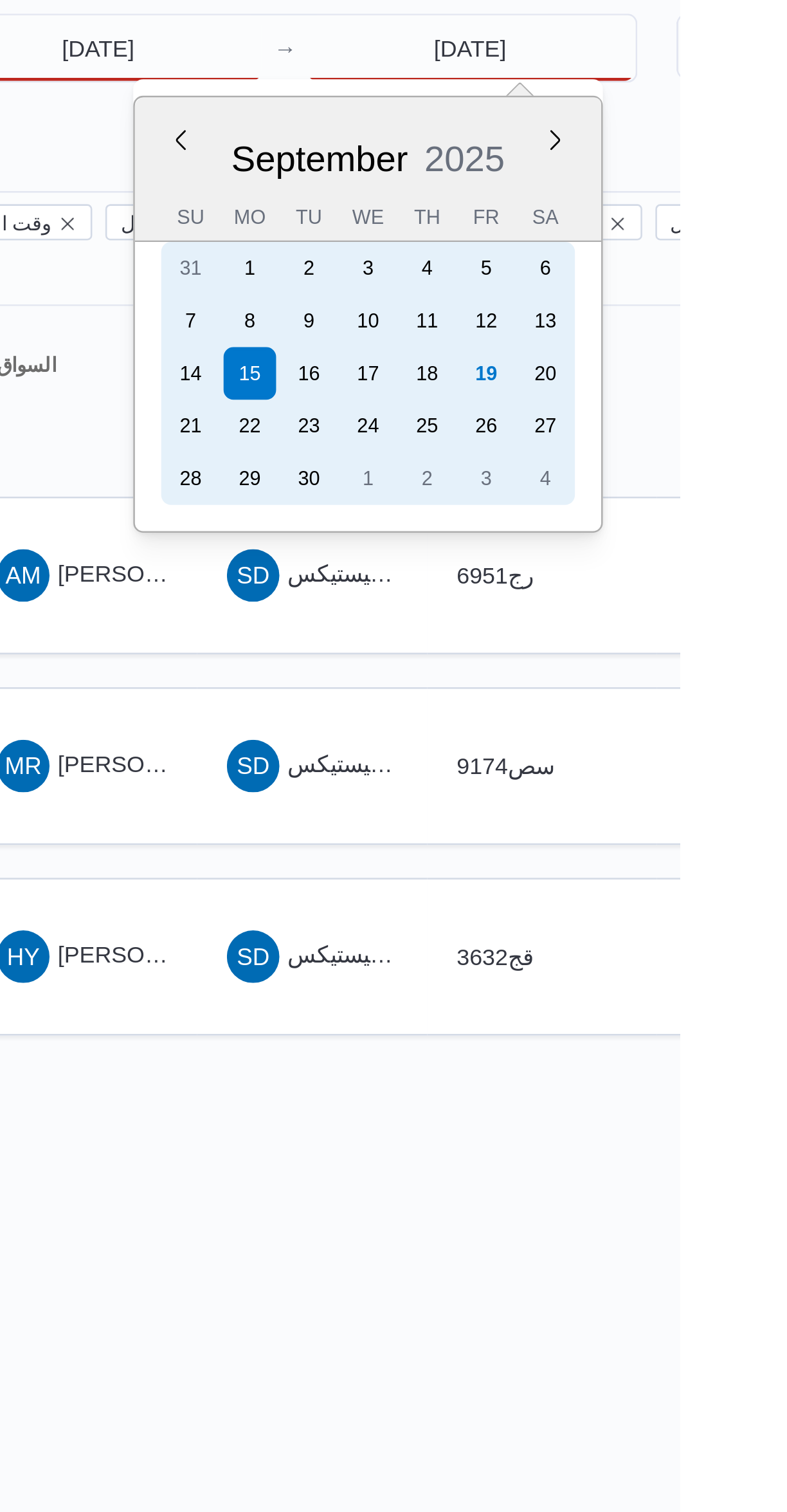
click at [744, 204] on div "20" at bounding box center [734, 203] width 21 height 21
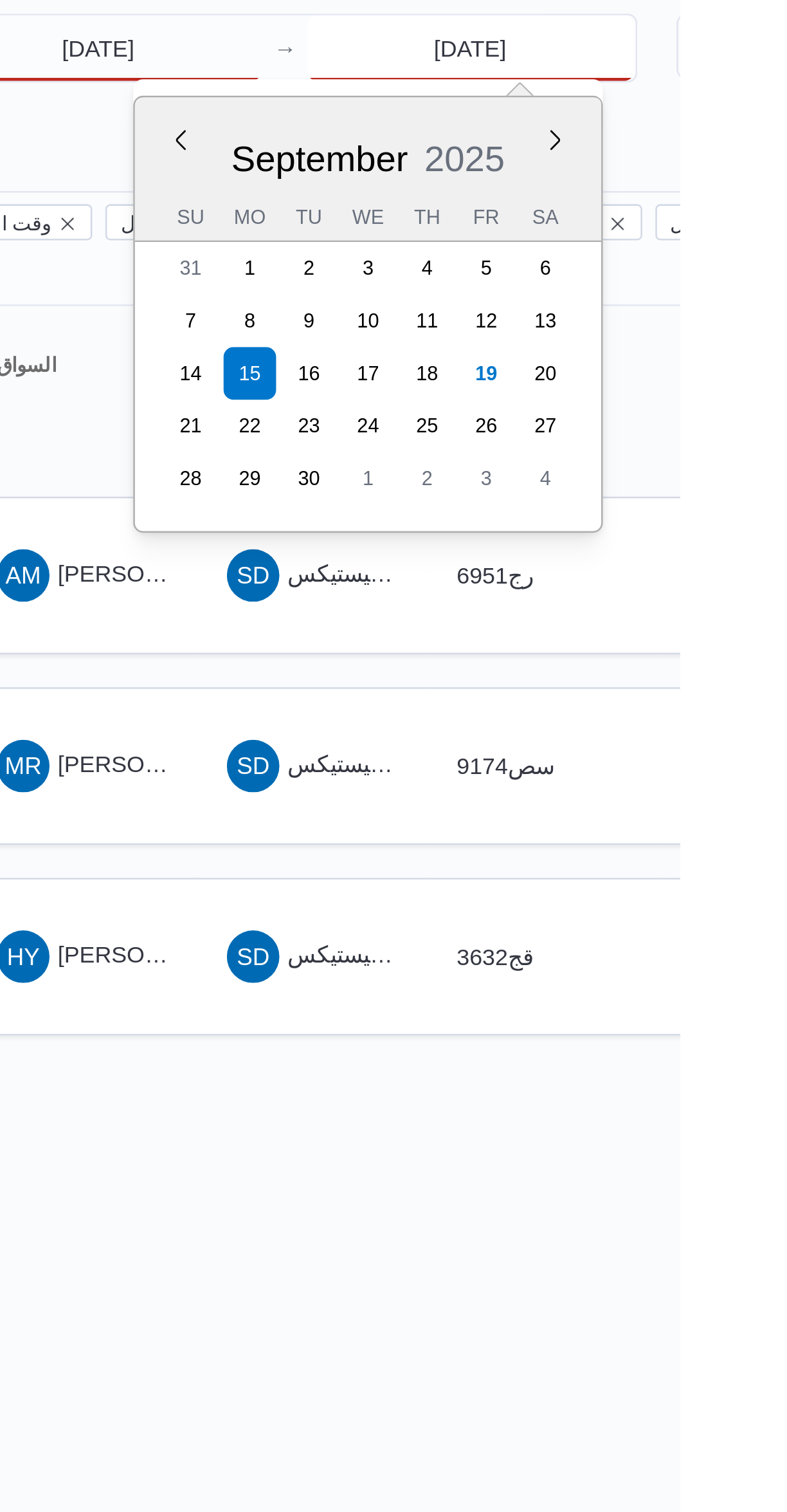
type input "[DATE]"
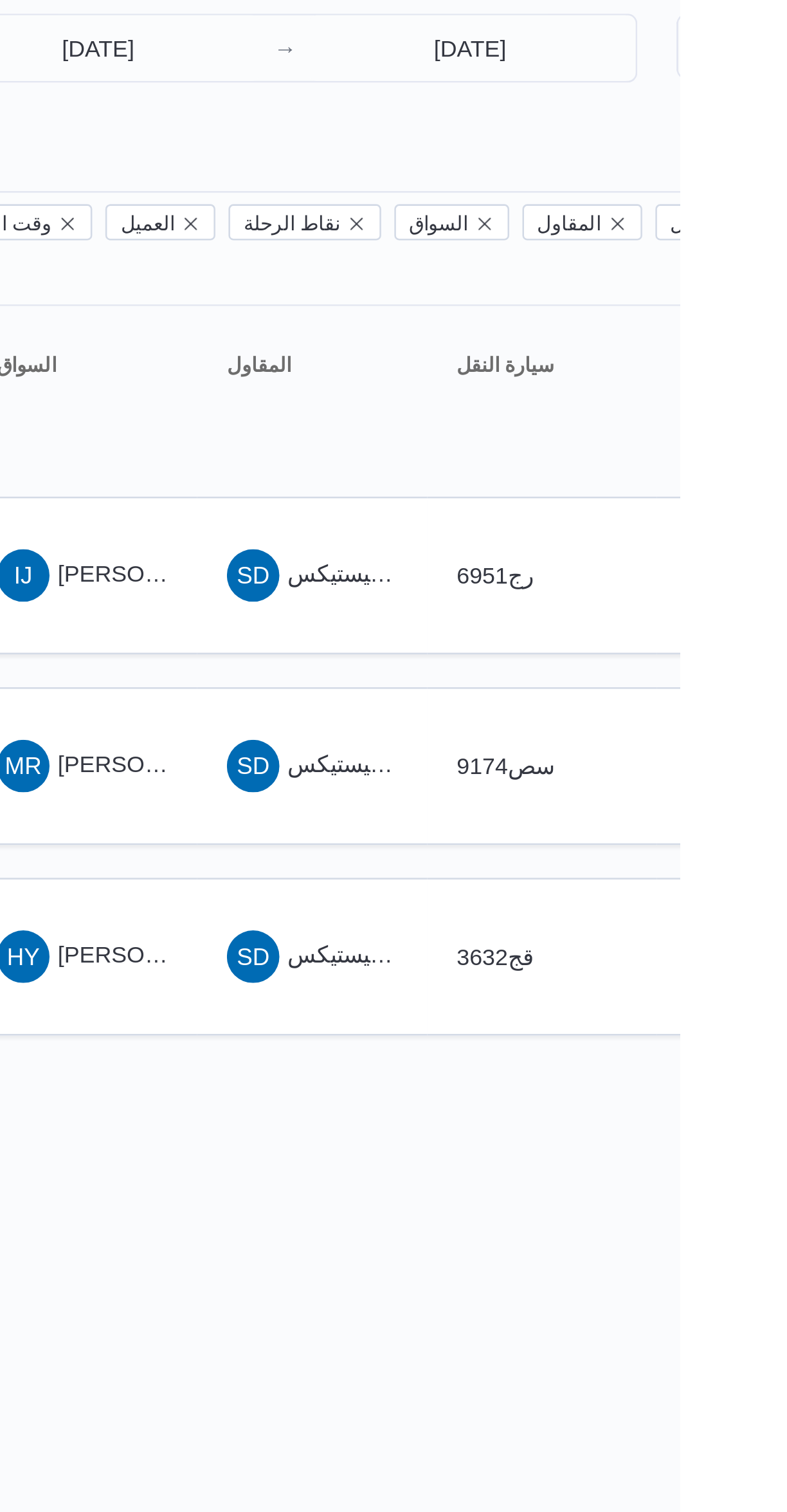
click at [588, 106] on div "[DATE] → [DATE]" at bounding box center [624, 85] width 294 height 47
